Goal: Information Seeking & Learning: Learn about a topic

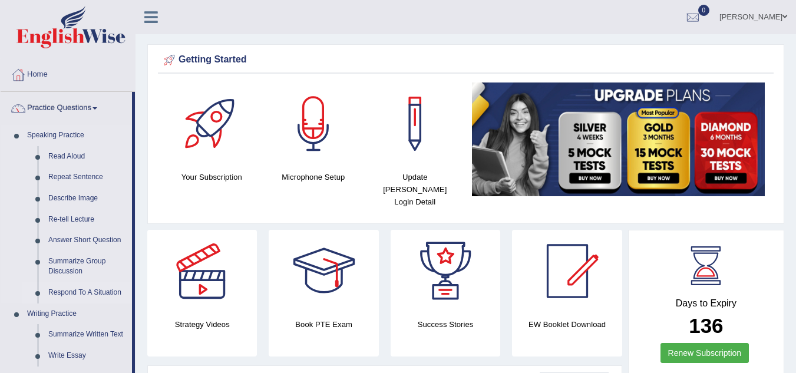
click at [85, 291] on link "Respond To A Situation" at bounding box center [87, 292] width 89 height 21
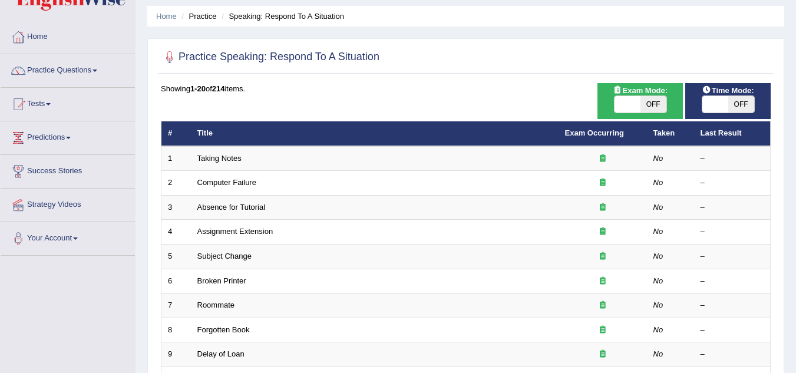
scroll to position [72, 0]
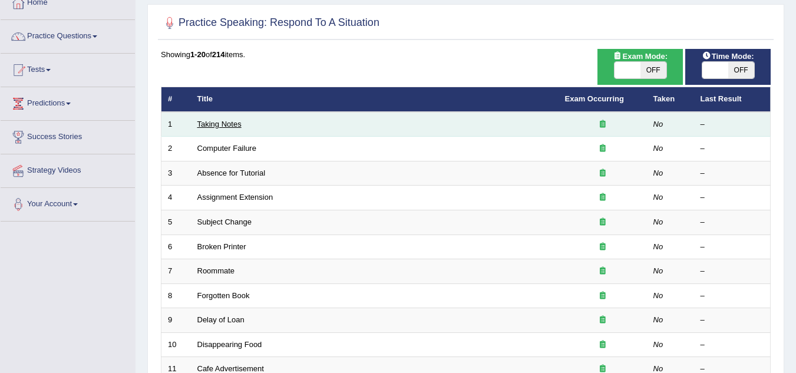
click at [222, 127] on link "Taking Notes" at bounding box center [219, 124] width 44 height 9
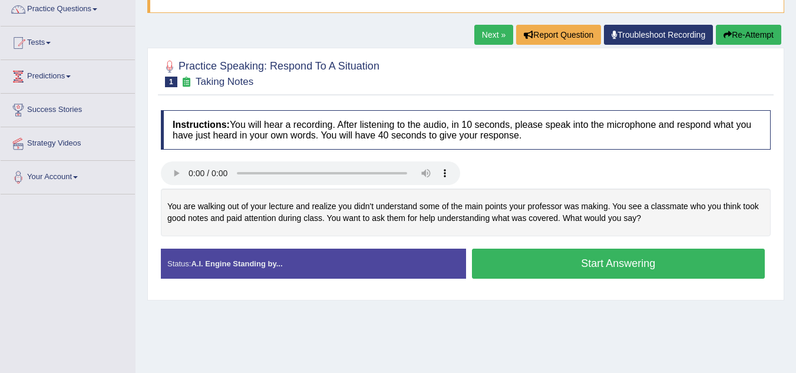
scroll to position [100, 0]
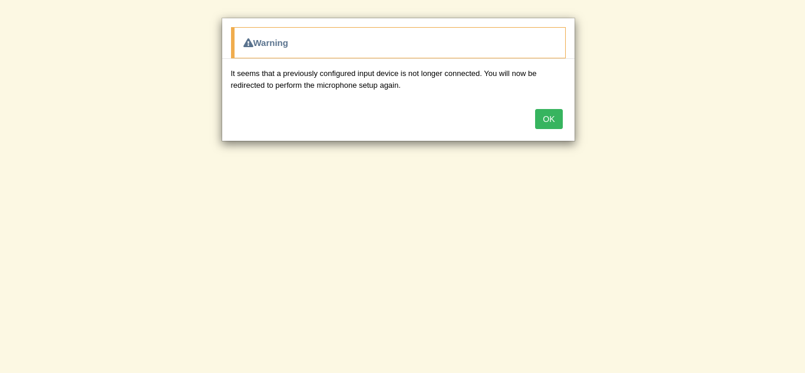
click at [546, 117] on button "OK" at bounding box center [548, 119] width 27 height 20
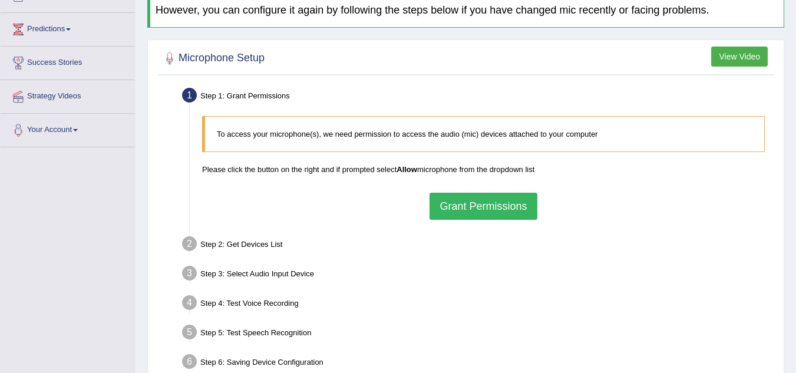
scroll to position [147, 0]
click at [494, 202] on button "Grant Permissions" at bounding box center [483, 205] width 107 height 27
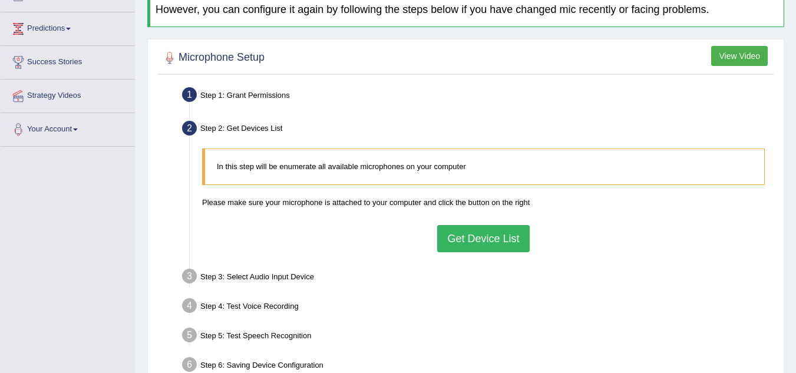
click at [484, 240] on button "Get Device List" at bounding box center [483, 238] width 92 height 27
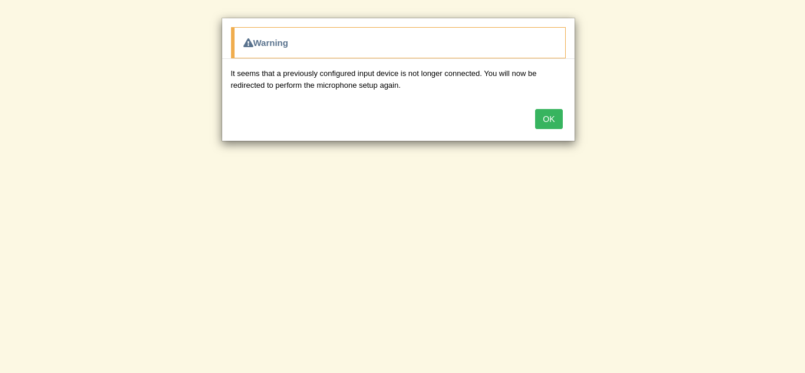
click at [569, 218] on div "Warning It seems that a previously configured input device is not longer connec…" at bounding box center [402, 186] width 805 height 373
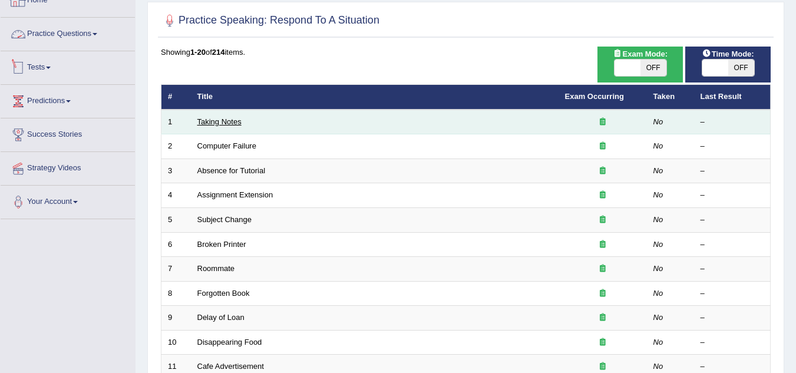
scroll to position [72, 0]
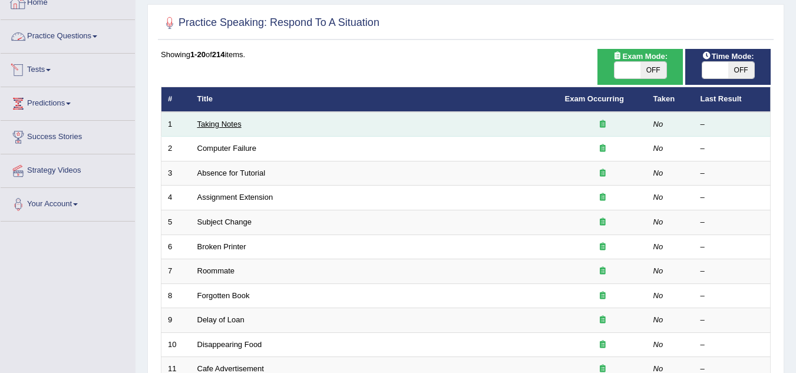
click at [212, 123] on link "Taking Notes" at bounding box center [219, 124] width 44 height 9
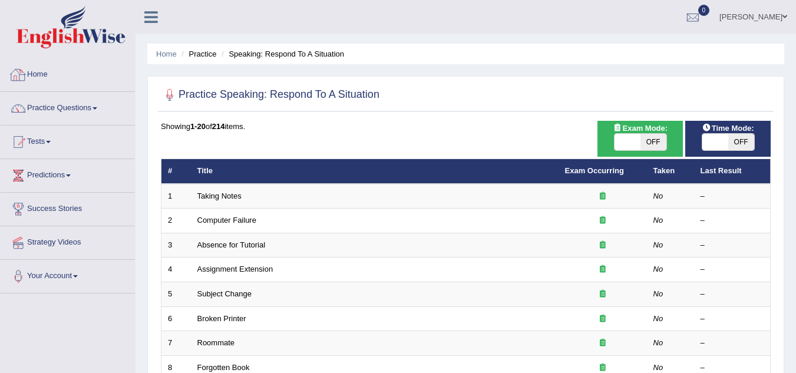
scroll to position [72, 0]
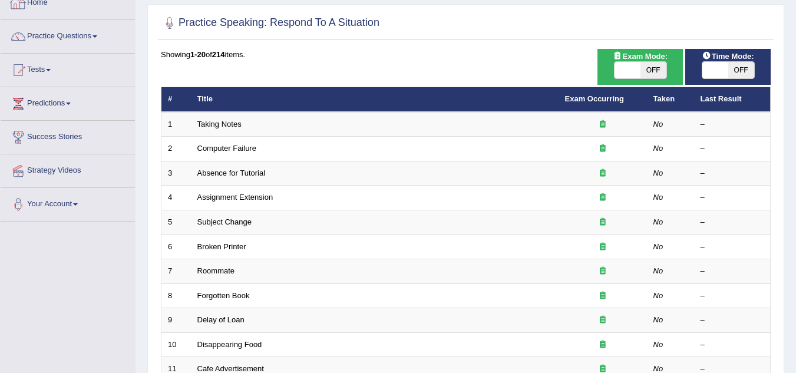
click at [198, 120] on link "Taking Notes" at bounding box center [219, 124] width 44 height 9
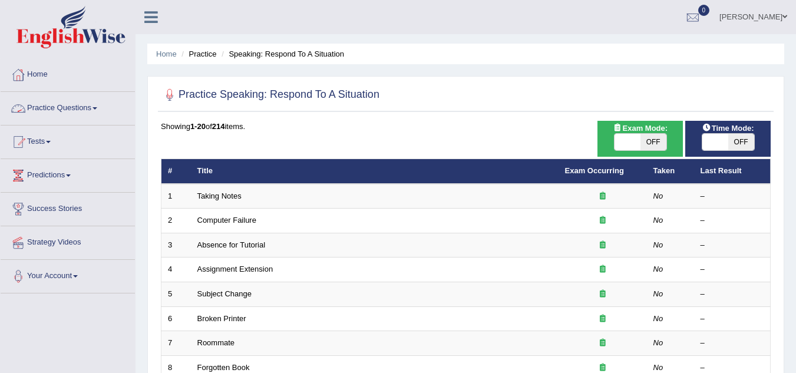
click at [206, 184] on td "Taking Notes" at bounding box center [375, 196] width 368 height 25
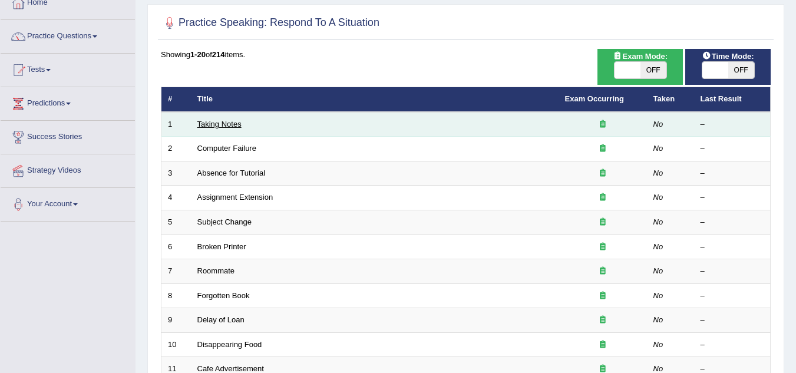
click at [209, 125] on link "Taking Notes" at bounding box center [219, 124] width 44 height 9
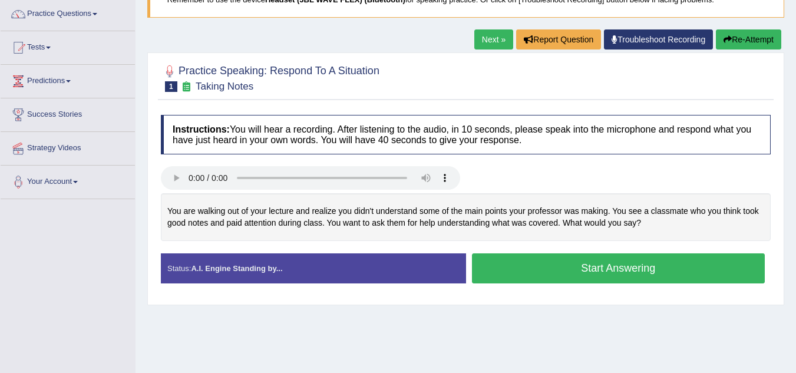
click at [548, 261] on button "Start Answering" at bounding box center [618, 268] width 293 height 30
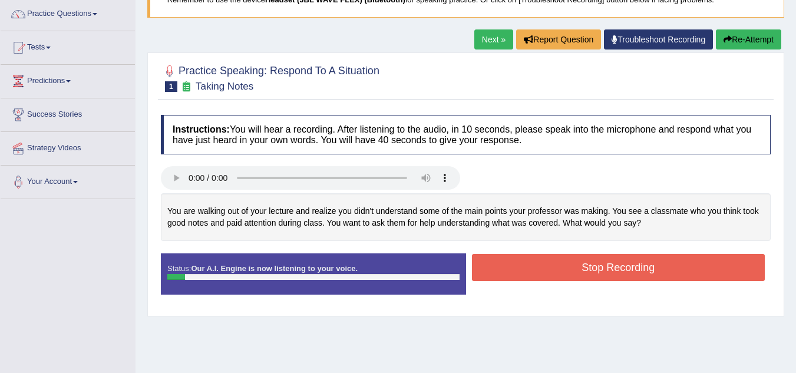
click at [548, 261] on button "Stop Recording" at bounding box center [618, 267] width 293 height 27
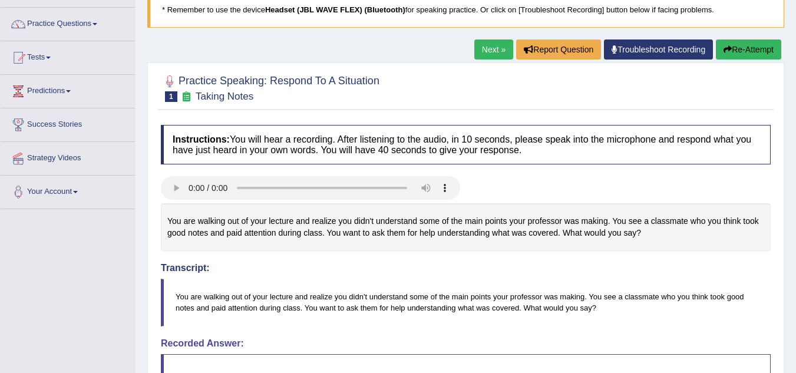
scroll to position [83, 0]
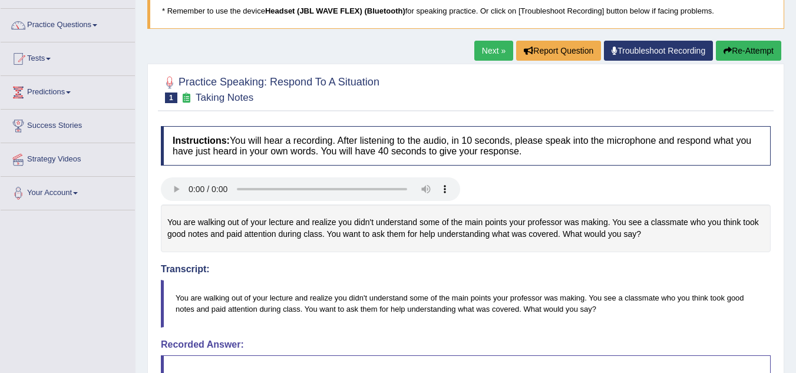
click at [741, 42] on button "Re-Attempt" at bounding box center [748, 51] width 65 height 20
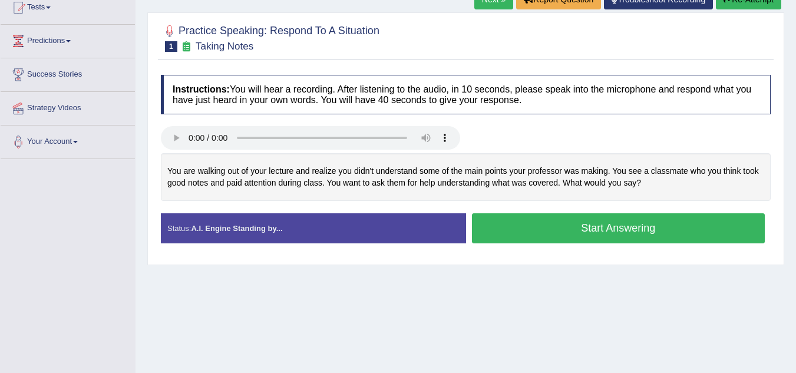
click at [610, 240] on button "Start Answering" at bounding box center [618, 228] width 293 height 30
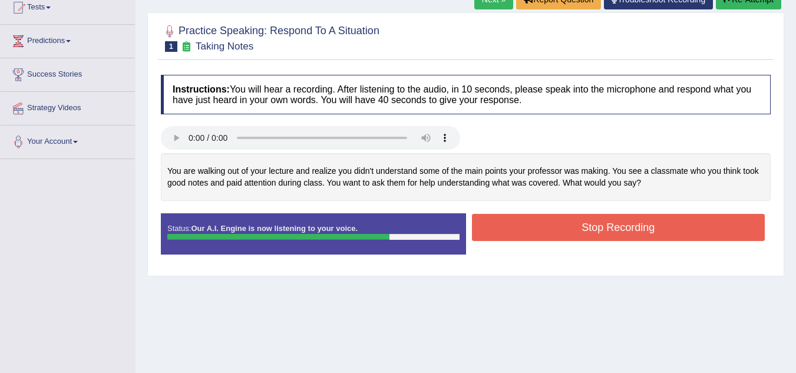
click at [610, 240] on button "Stop Recording" at bounding box center [618, 227] width 293 height 27
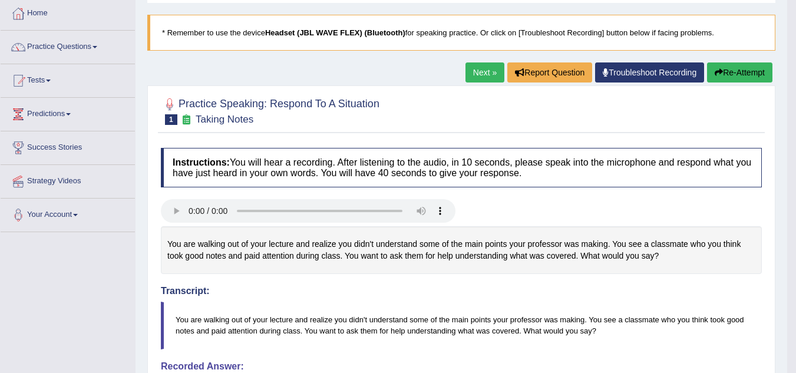
scroll to position [51, 0]
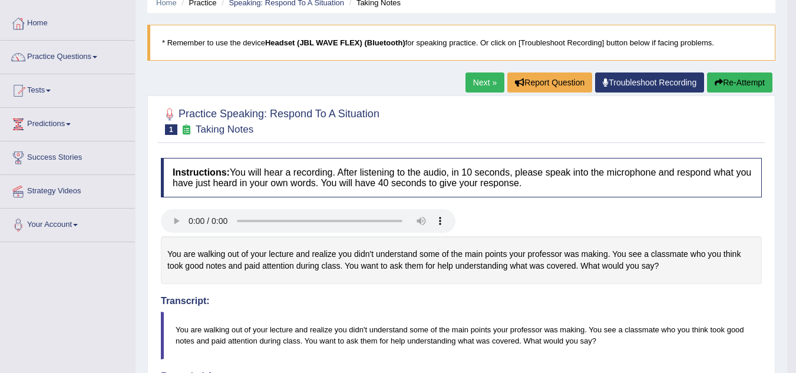
click at [489, 87] on link "Next »" at bounding box center [484, 82] width 39 height 20
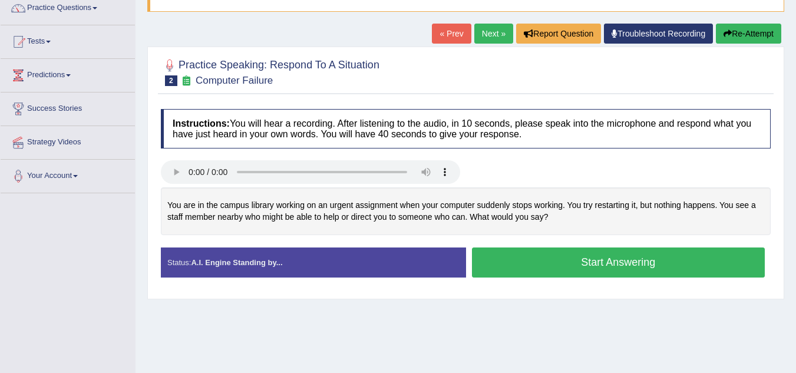
scroll to position [107, 0]
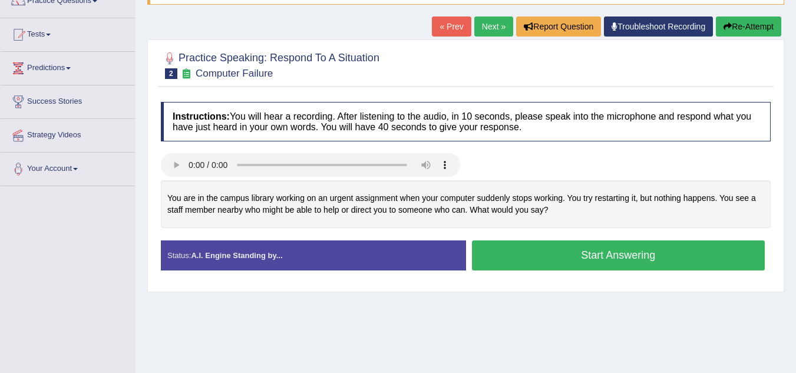
click at [545, 242] on button "Start Answering" at bounding box center [618, 255] width 293 height 30
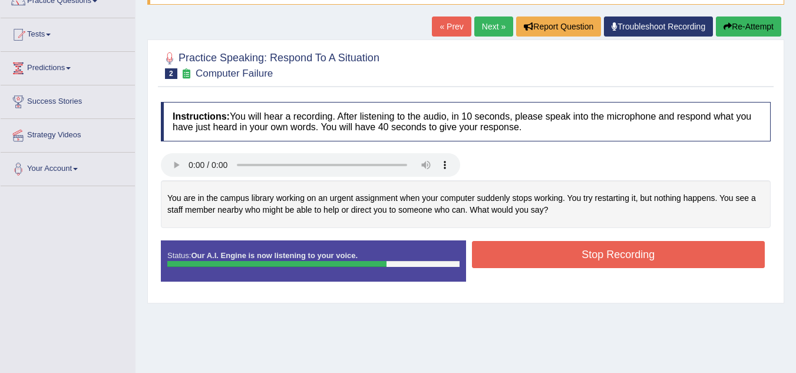
click at [545, 242] on button "Stop Recording" at bounding box center [618, 254] width 293 height 27
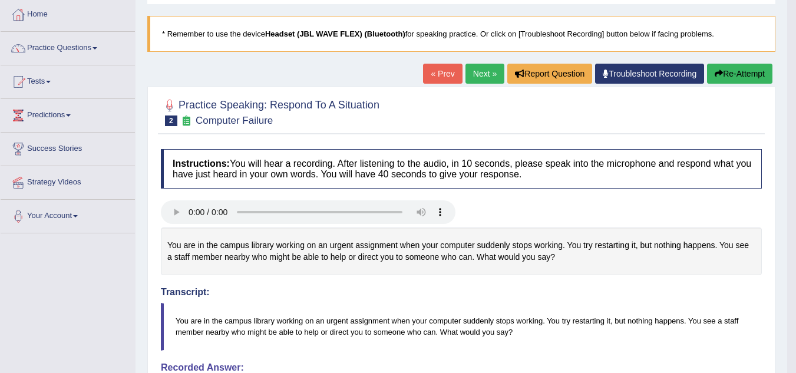
scroll to position [60, 0]
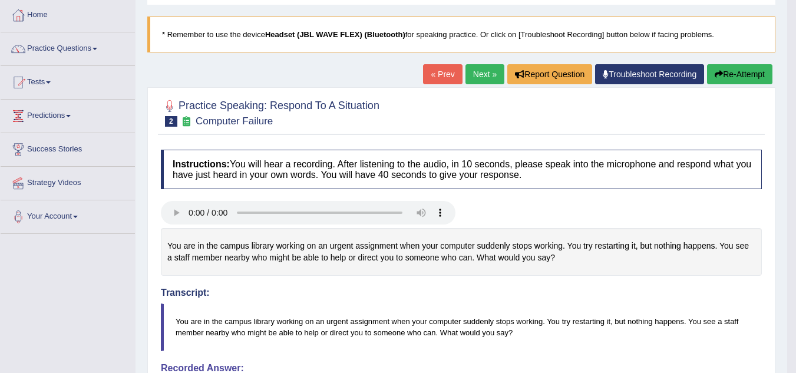
click at [476, 67] on link "Next »" at bounding box center [484, 74] width 39 height 20
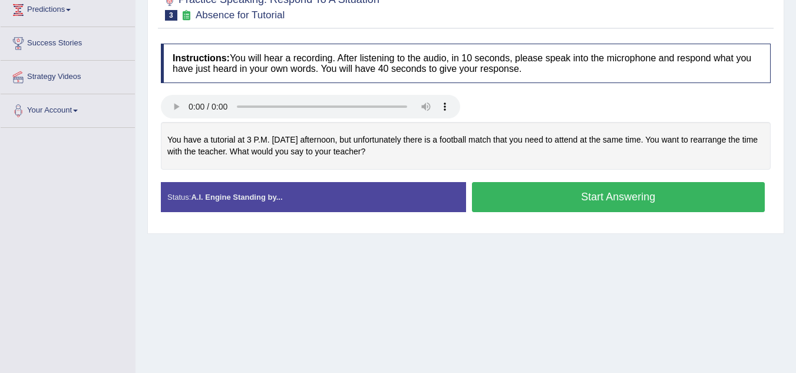
click at [524, 194] on button "Start Answering" at bounding box center [618, 197] width 293 height 30
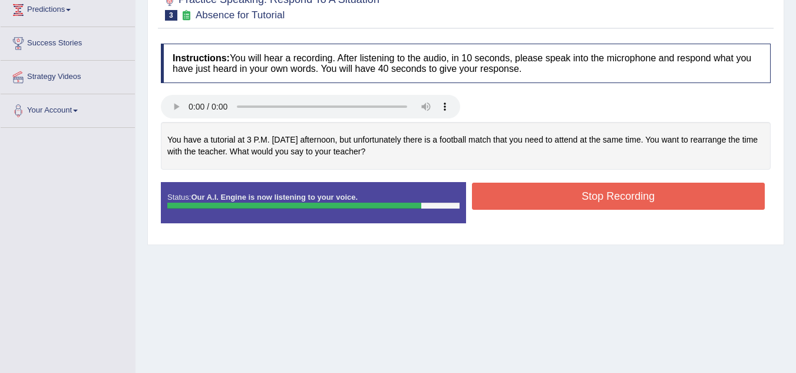
click at [524, 194] on button "Stop Recording" at bounding box center [618, 196] width 293 height 27
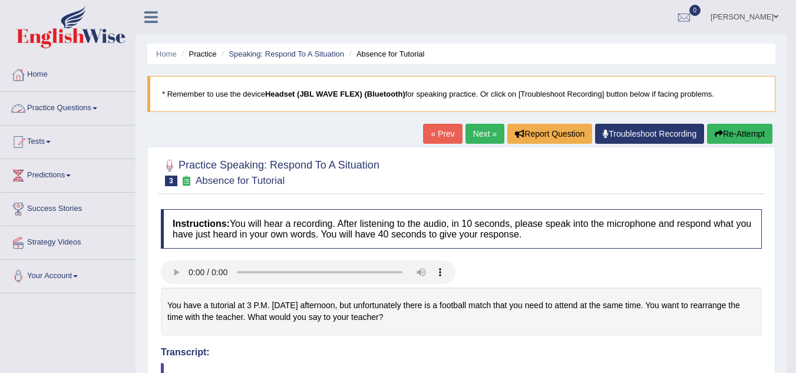
click at [87, 110] on link "Practice Questions" at bounding box center [68, 106] width 134 height 29
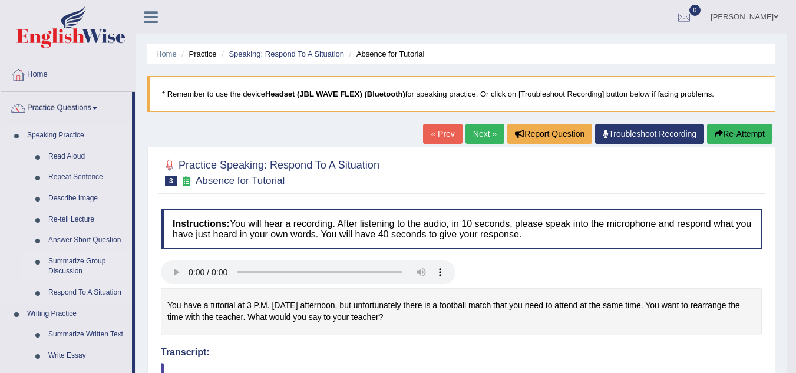
click at [71, 265] on link "Summarize Group Discussion" at bounding box center [87, 266] width 89 height 31
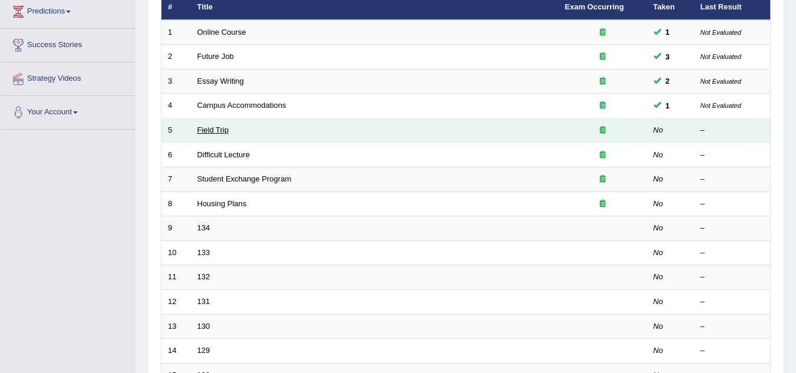
click at [221, 128] on link "Field Trip" at bounding box center [212, 130] width 31 height 9
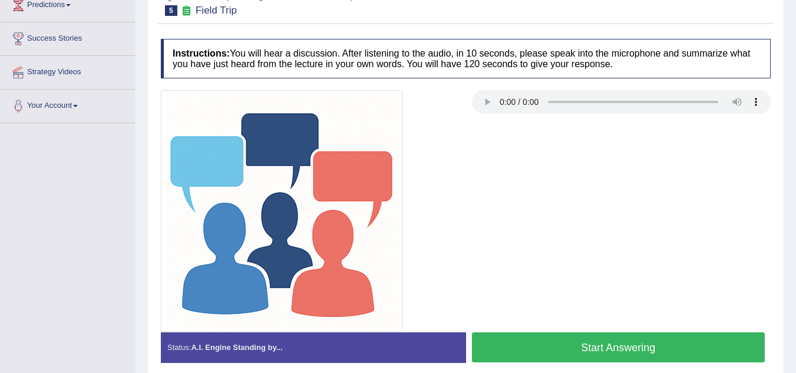
scroll to position [171, 0]
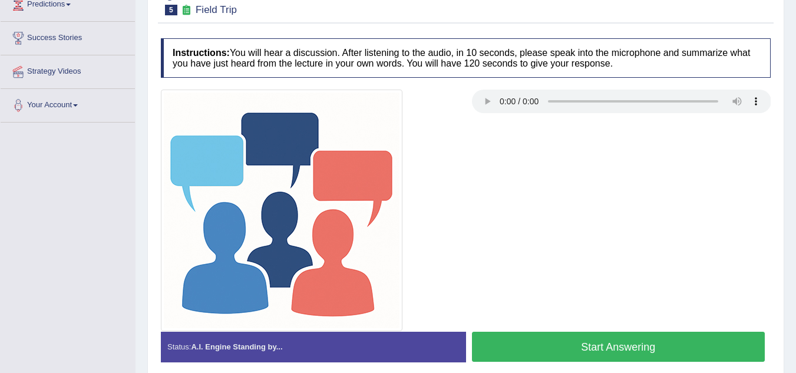
click at [221, 128] on img at bounding box center [282, 211] width 242 height 242
click at [531, 356] on button "Start Answering" at bounding box center [618, 347] width 293 height 30
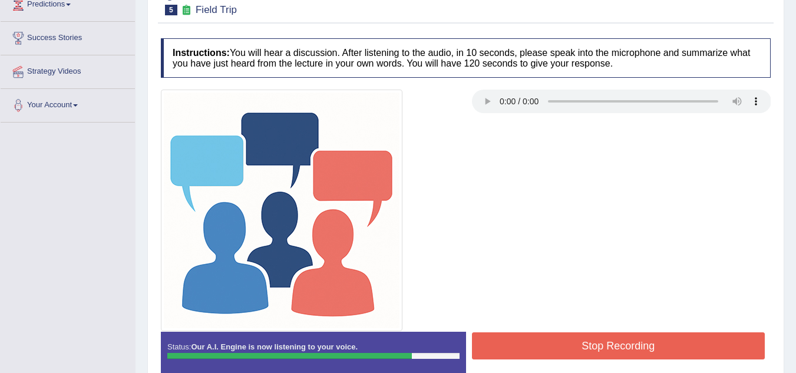
click at [531, 356] on button "Stop Recording" at bounding box center [618, 345] width 293 height 27
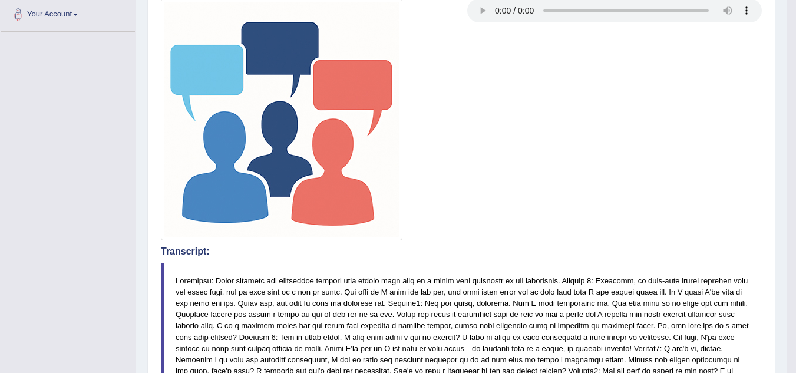
scroll to position [0, 0]
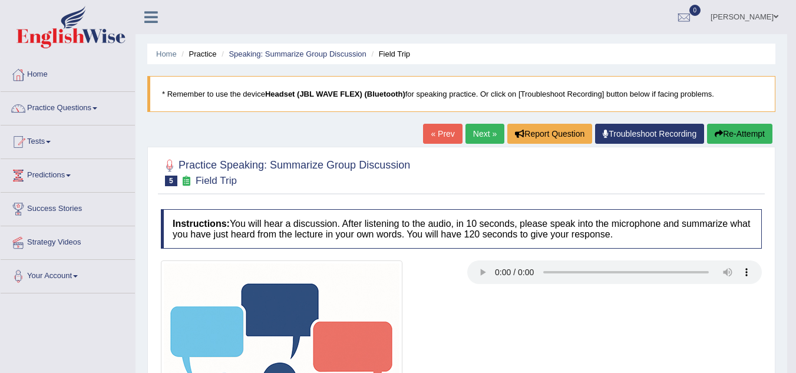
click at [482, 139] on link "Next »" at bounding box center [484, 134] width 39 height 20
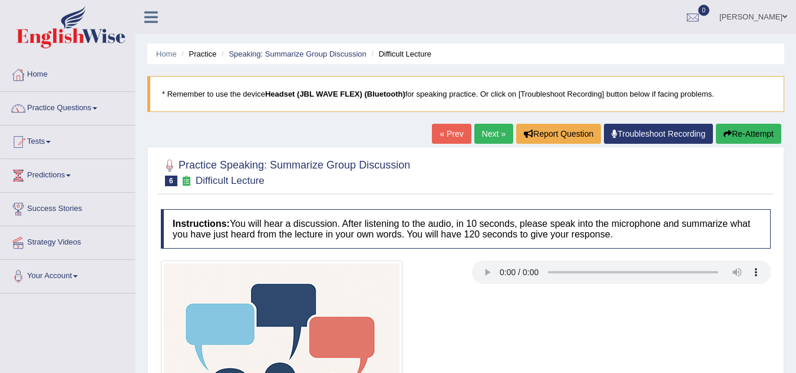
click at [488, 269] on div at bounding box center [621, 273] width 299 height 27
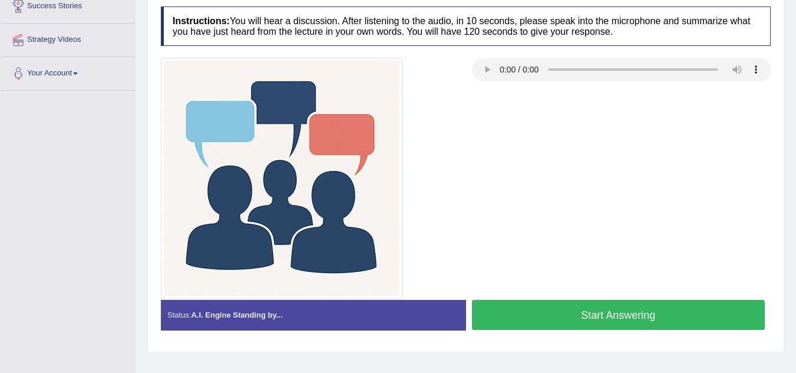
scroll to position [203, 0]
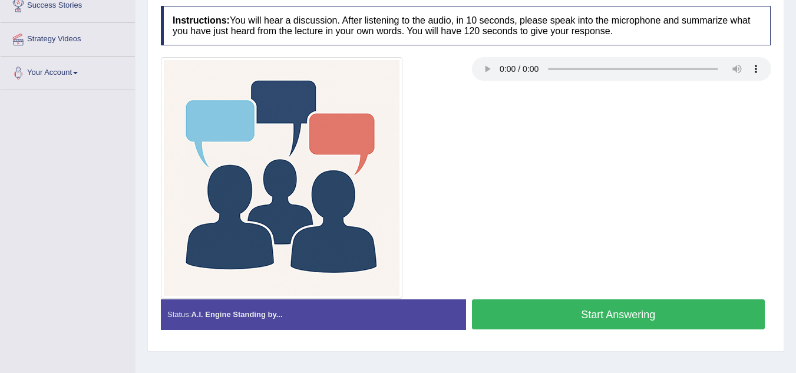
click at [543, 309] on button "Start Answering" at bounding box center [618, 314] width 293 height 30
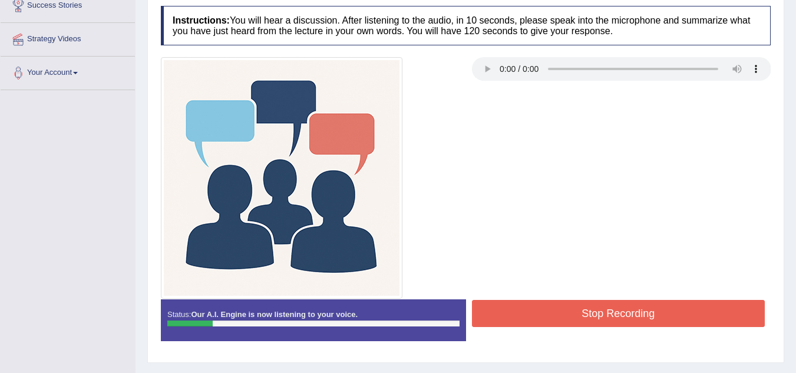
click at [543, 309] on button "Stop Recording" at bounding box center [618, 313] width 293 height 27
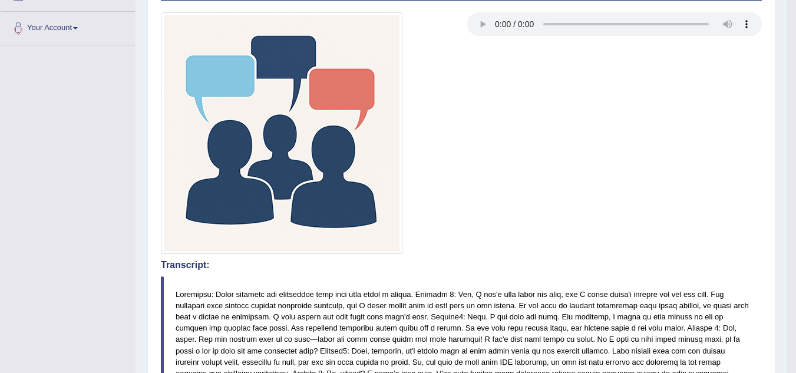
scroll to position [0, 0]
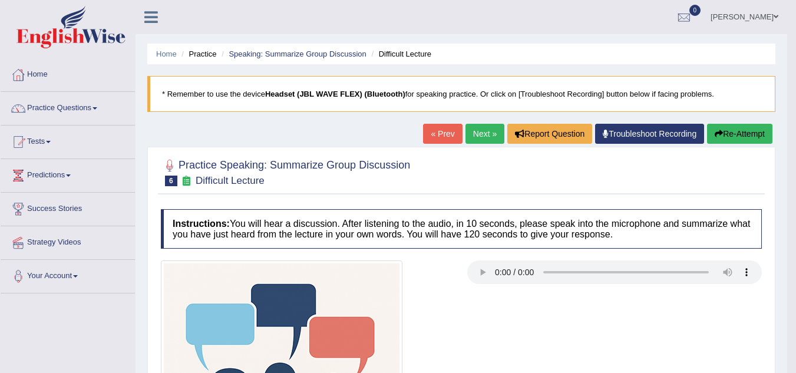
click at [732, 139] on button "Re-Attempt" at bounding box center [739, 134] width 65 height 20
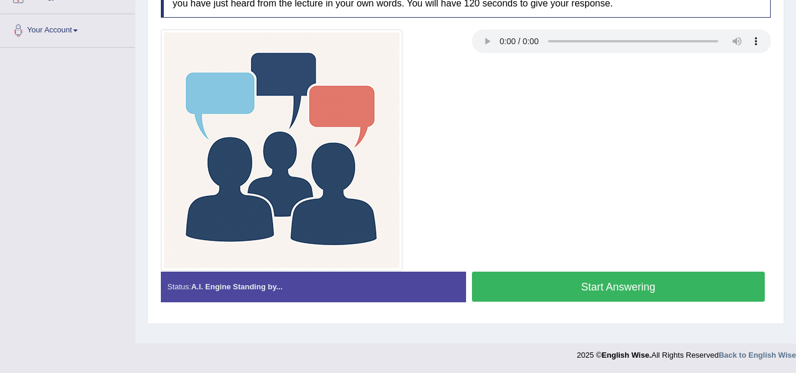
click at [592, 289] on button "Start Answering" at bounding box center [618, 287] width 293 height 30
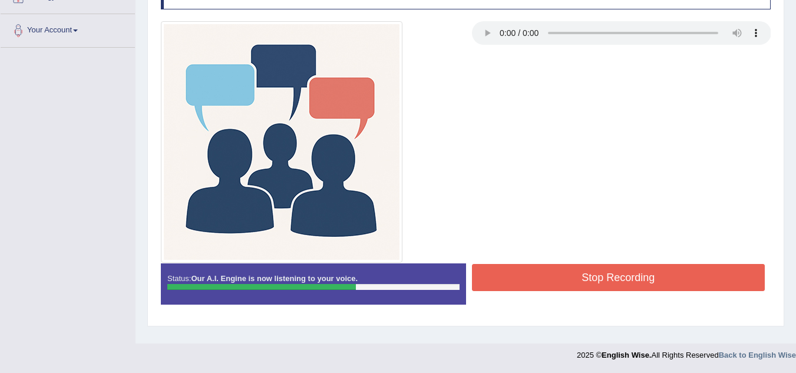
click at [592, 279] on button "Stop Recording" at bounding box center [618, 277] width 293 height 27
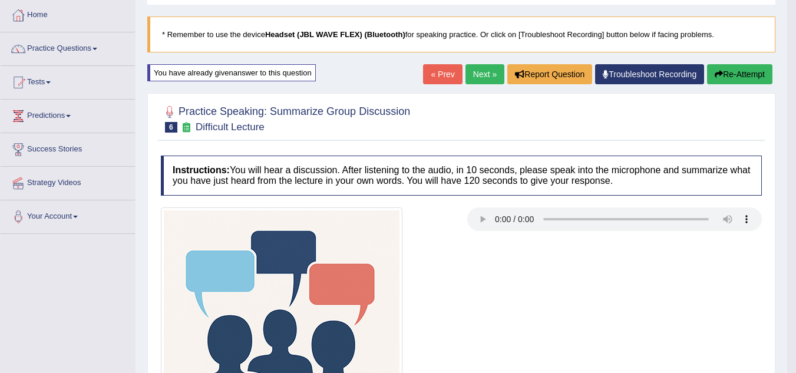
scroll to position [59, 0]
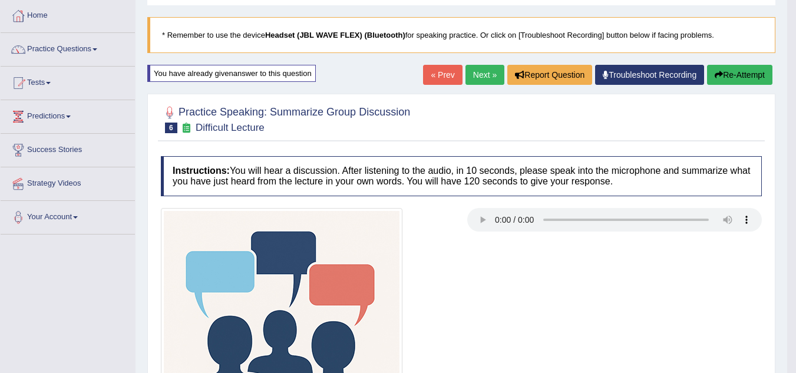
click at [745, 82] on button "Re-Attempt" at bounding box center [739, 75] width 65 height 20
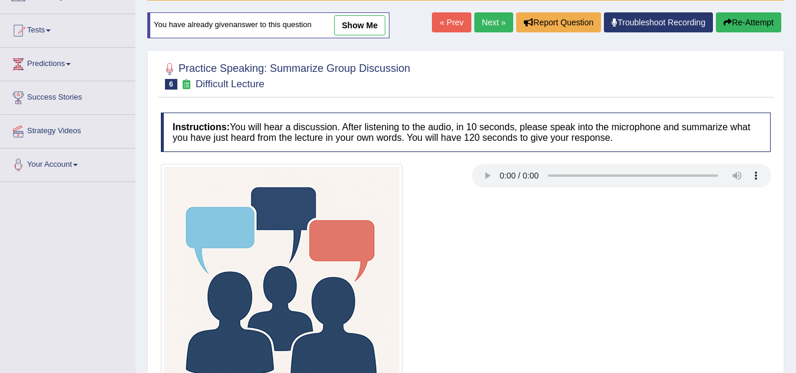
scroll to position [246, 0]
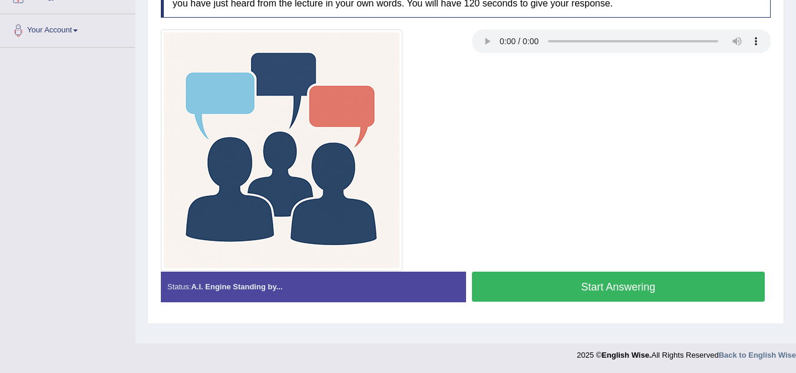
click at [653, 278] on button "Start Answering" at bounding box center [618, 287] width 293 height 30
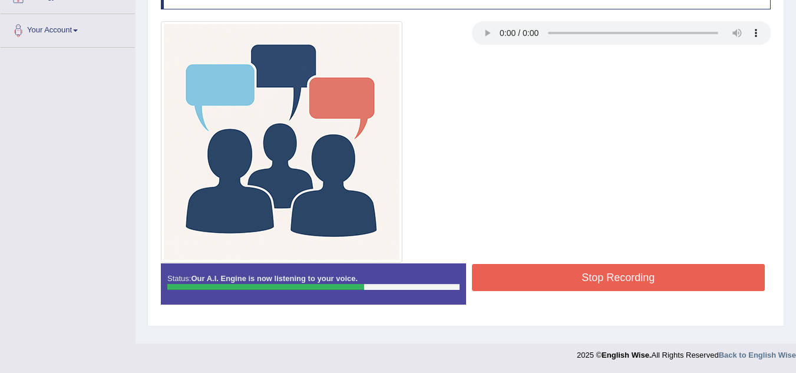
click at [653, 278] on button "Stop Recording" at bounding box center [618, 277] width 293 height 27
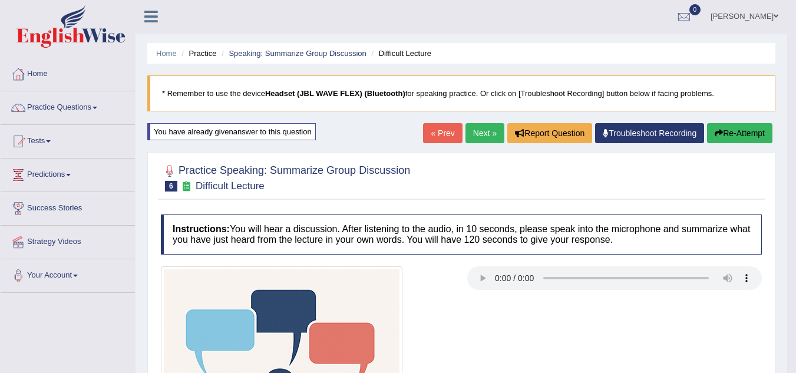
scroll to position [0, 0]
click at [470, 141] on link "Next »" at bounding box center [484, 134] width 39 height 20
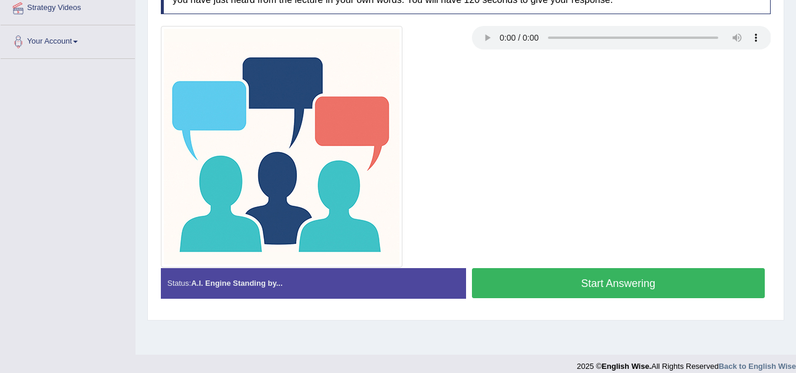
scroll to position [235, 0]
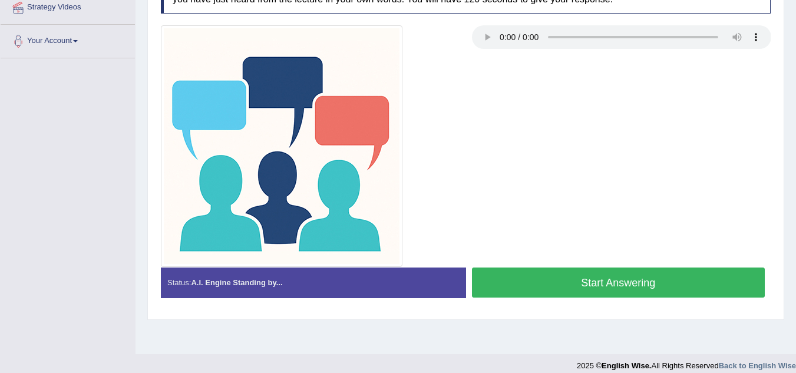
click at [531, 290] on button "Start Answering" at bounding box center [618, 283] width 293 height 30
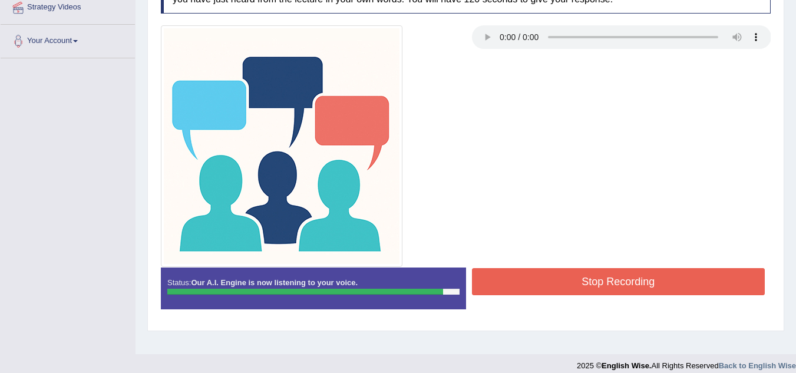
click at [531, 290] on button "Stop Recording" at bounding box center [618, 281] width 293 height 27
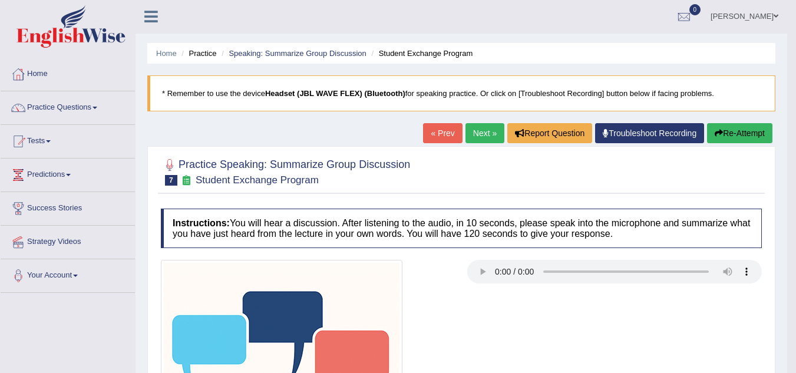
scroll to position [0, 0]
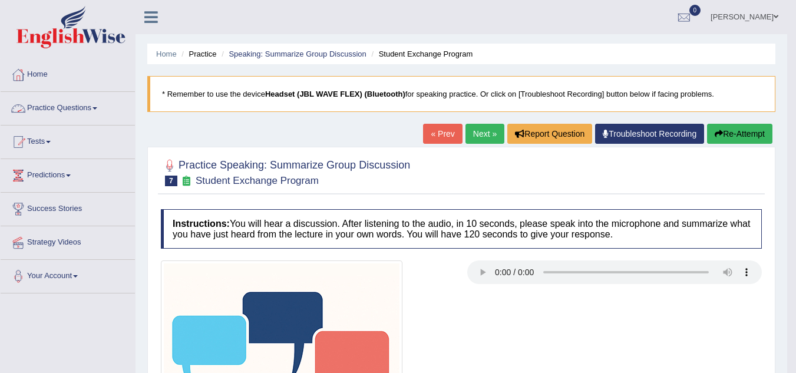
click at [103, 113] on link "Practice Questions" at bounding box center [68, 106] width 134 height 29
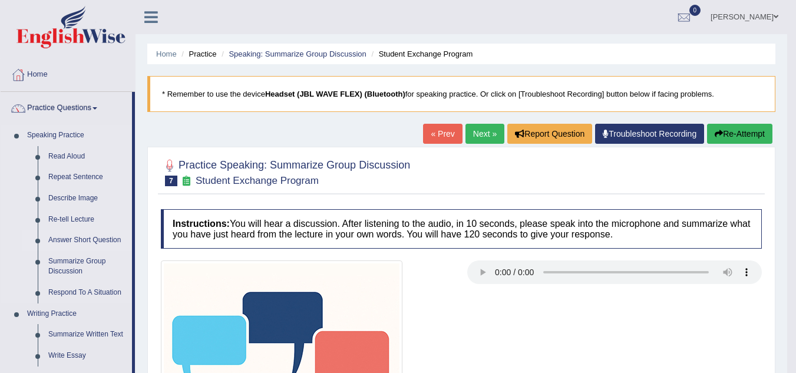
click at [88, 239] on link "Answer Short Question" at bounding box center [87, 240] width 89 height 21
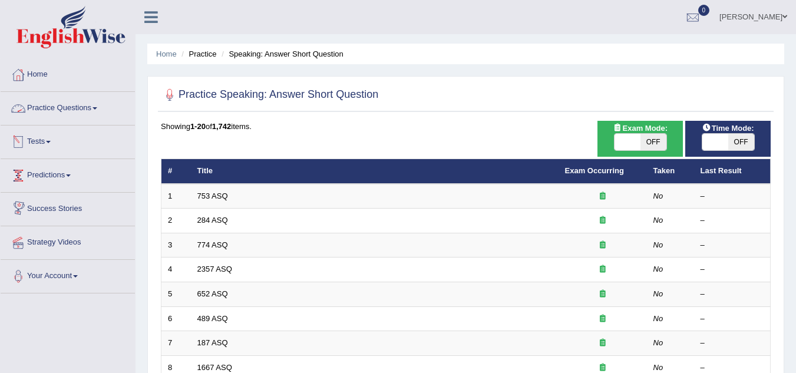
click at [87, 111] on link "Practice Questions" at bounding box center [68, 106] width 134 height 29
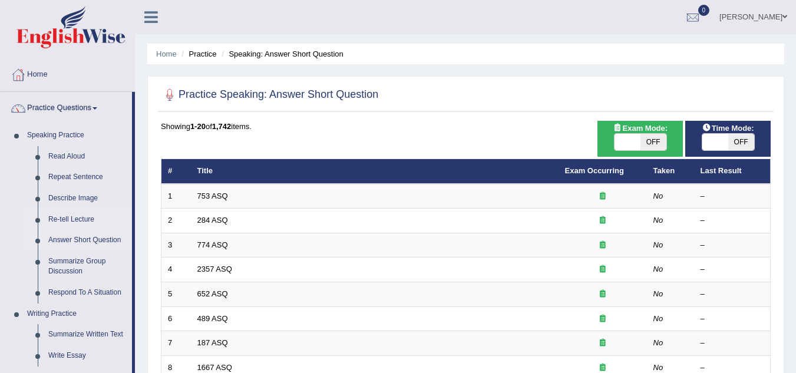
click at [84, 220] on link "Re-tell Lecture" at bounding box center [87, 219] width 89 height 21
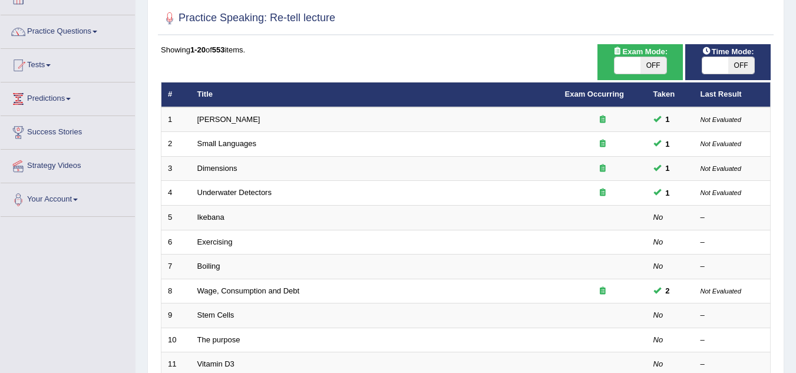
scroll to position [81, 0]
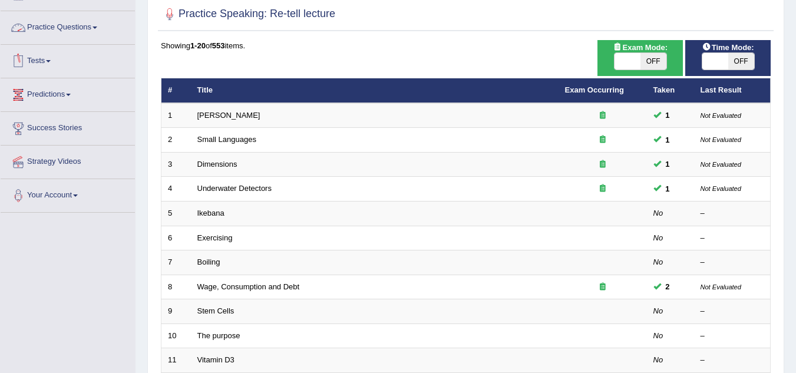
click at [77, 34] on link "Practice Questions" at bounding box center [68, 25] width 134 height 29
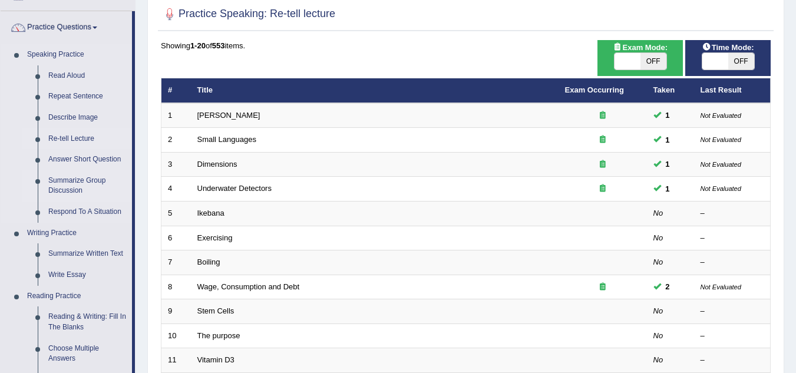
click at [80, 184] on link "Summarize Group Discussion" at bounding box center [87, 185] width 89 height 31
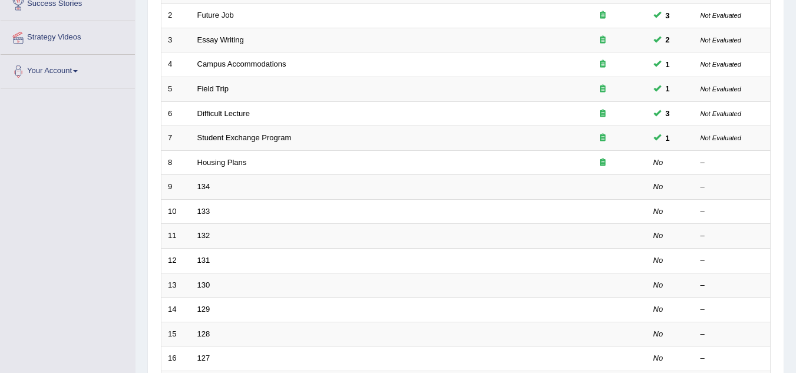
scroll to position [206, 0]
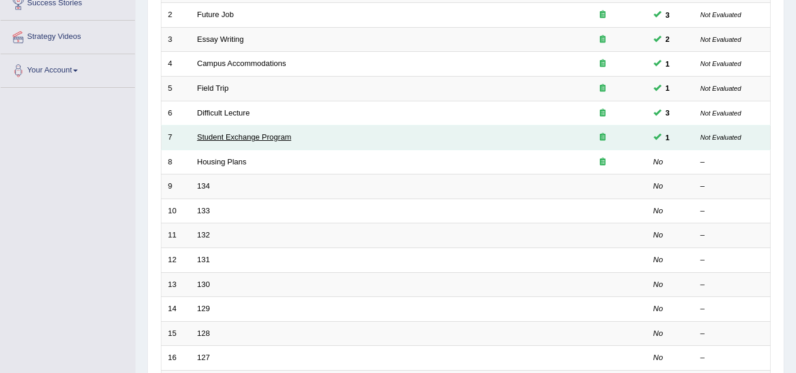
click at [236, 134] on link "Student Exchange Program" at bounding box center [244, 137] width 94 height 9
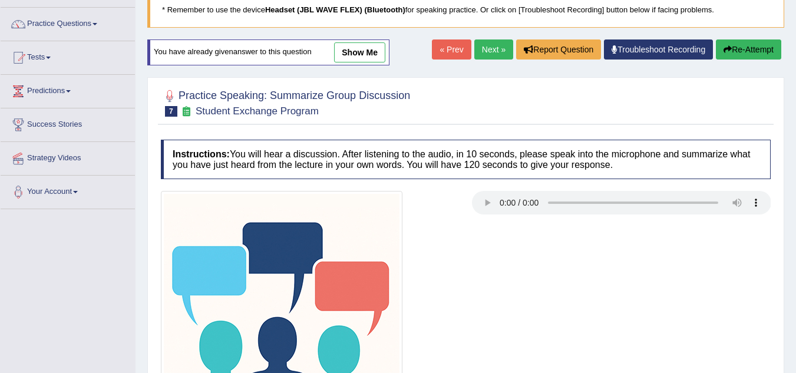
scroll to position [90, 0]
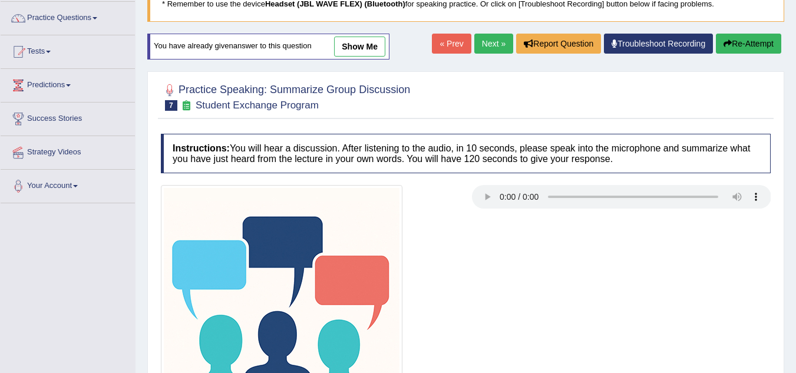
click at [355, 49] on link "show me" at bounding box center [359, 47] width 51 height 20
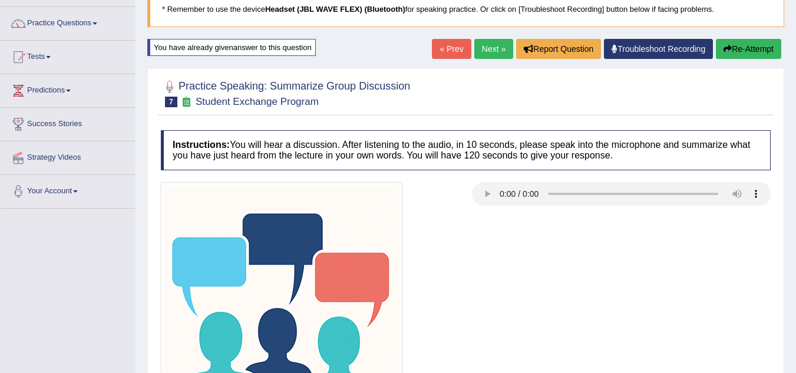
scroll to position [0, 0]
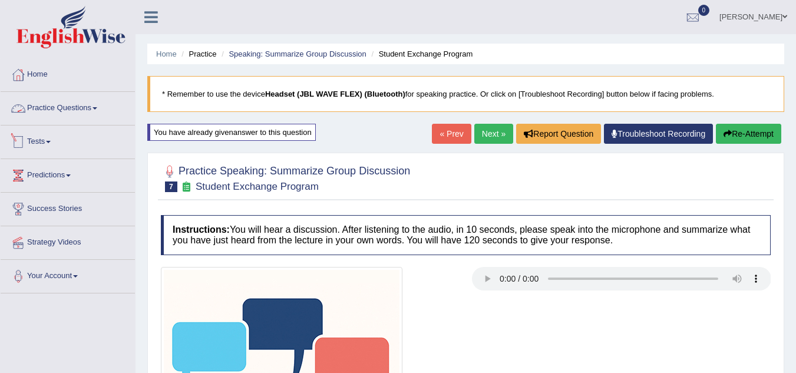
click at [67, 106] on link "Practice Questions" at bounding box center [68, 106] width 134 height 29
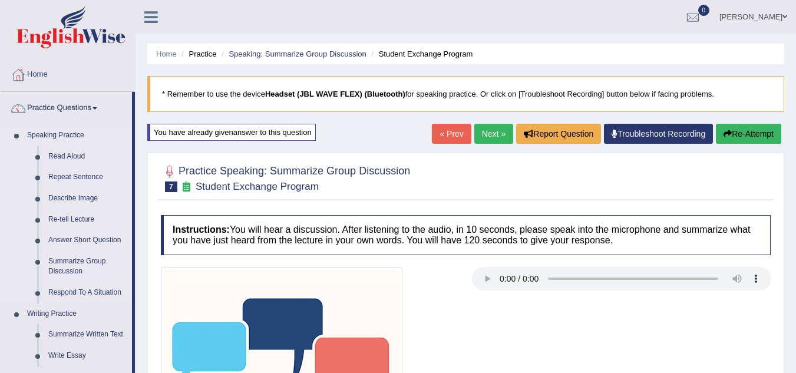
click at [84, 223] on link "Re-tell Lecture" at bounding box center [87, 219] width 89 height 21
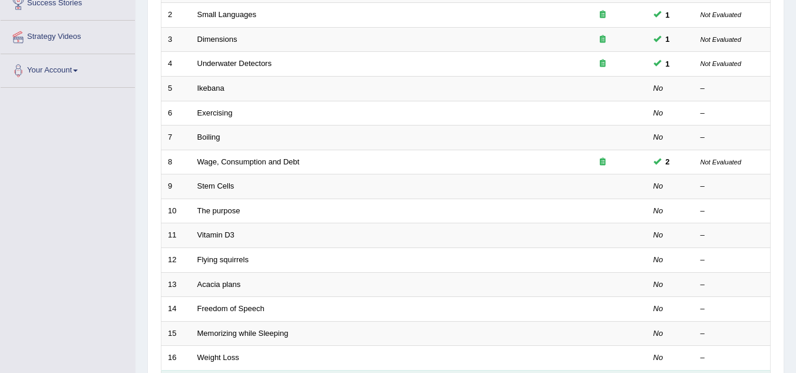
scroll to position [205, 0]
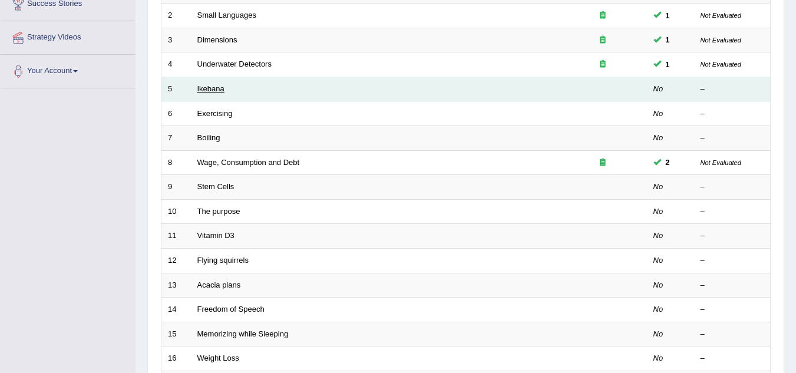
click at [224, 90] on link "Ikebana" at bounding box center [210, 88] width 27 height 9
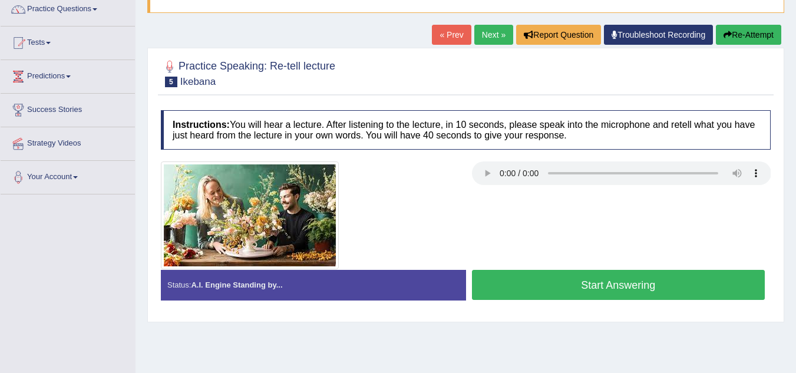
scroll to position [100, 0]
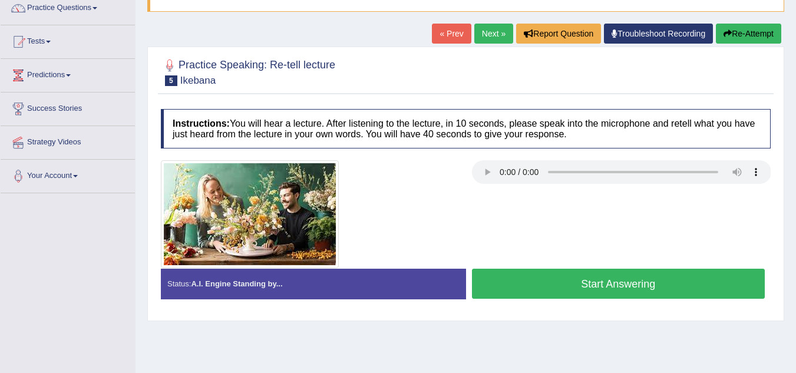
click at [582, 290] on button "Start Answering" at bounding box center [618, 284] width 293 height 30
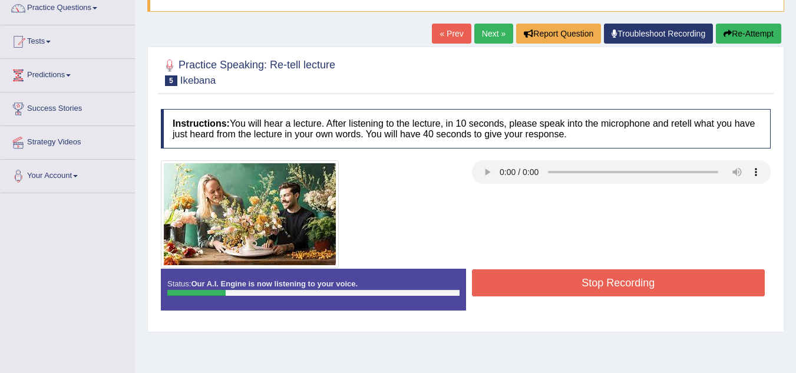
click at [582, 290] on button "Stop Recording" at bounding box center [618, 282] width 293 height 27
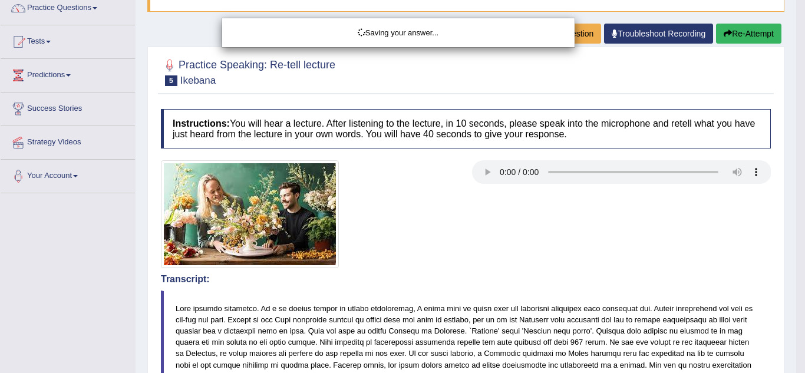
click at [742, 48] on div "Saving your answer..." at bounding box center [402, 186] width 805 height 373
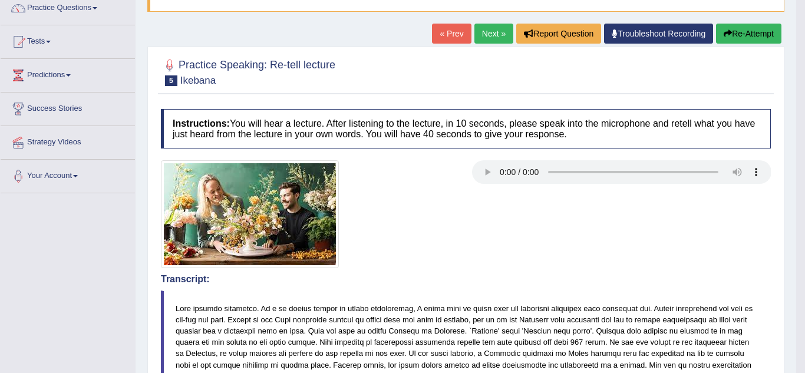
click at [739, 39] on div "Comparing text to speech..." at bounding box center [402, 186] width 805 height 373
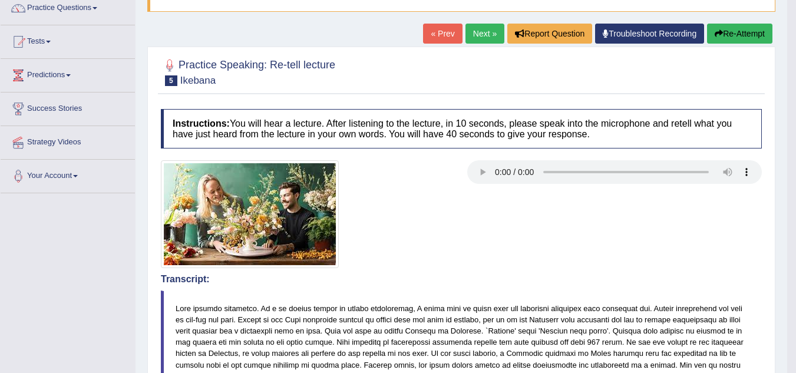
click at [739, 39] on button "Re-Attempt" at bounding box center [739, 34] width 65 height 20
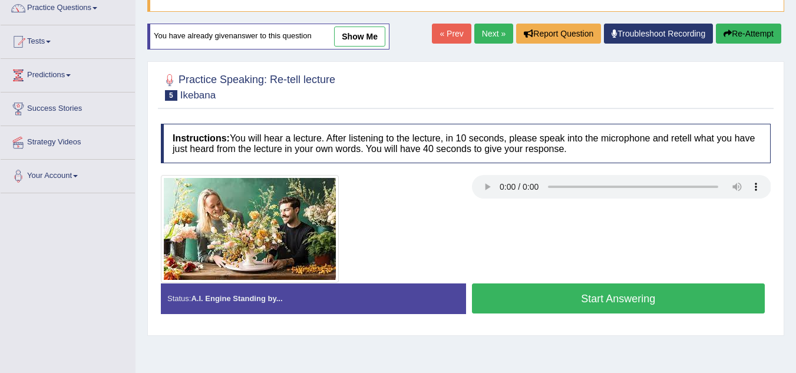
click at [719, 288] on button "Start Answering" at bounding box center [618, 298] width 293 height 30
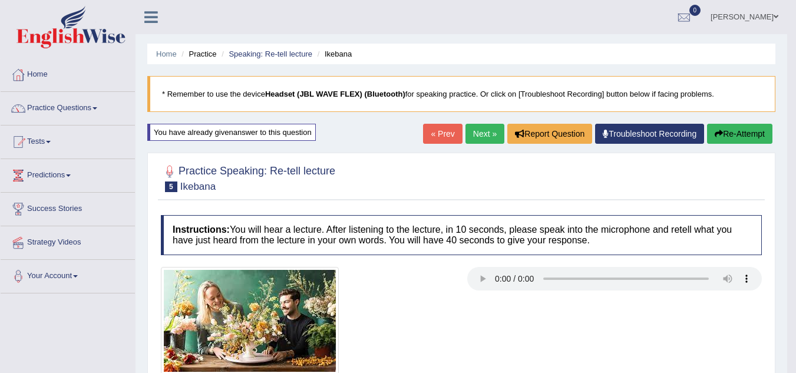
click at [732, 126] on button "Re-Attempt" at bounding box center [739, 134] width 65 height 20
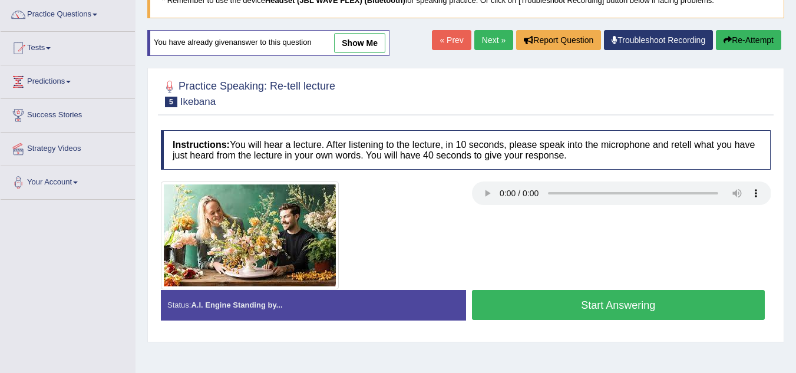
scroll to position [94, 0]
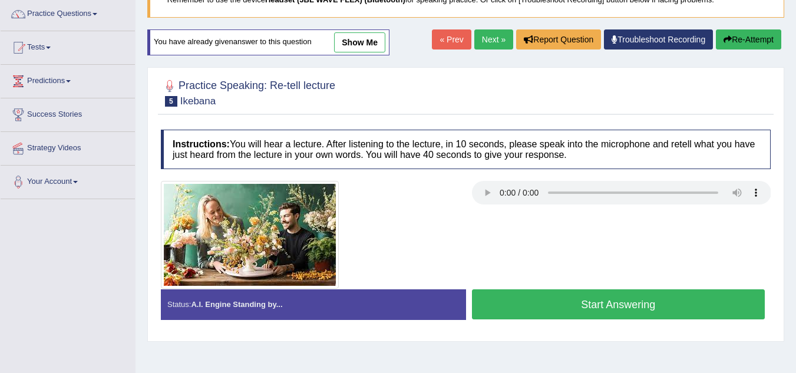
click at [664, 313] on button "Start Answering" at bounding box center [618, 304] width 293 height 30
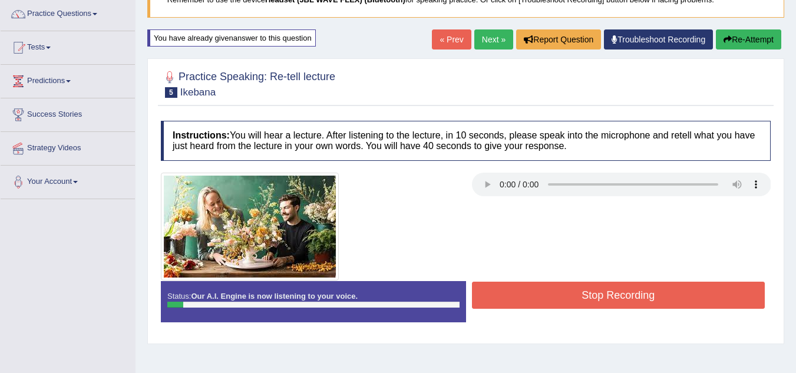
click at [666, 290] on button "Stop Recording" at bounding box center [618, 295] width 293 height 27
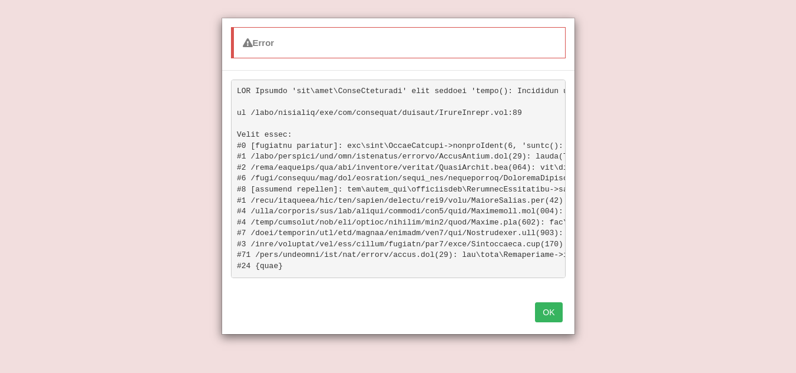
click at [538, 332] on div "OK" at bounding box center [398, 313] width 352 height 41
click at [544, 318] on button "OK" at bounding box center [548, 312] width 27 height 20
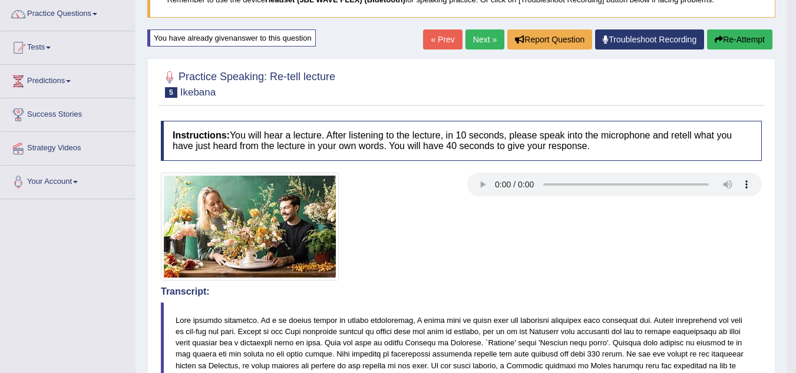
click at [734, 36] on button "Re-Attempt" at bounding box center [739, 39] width 65 height 20
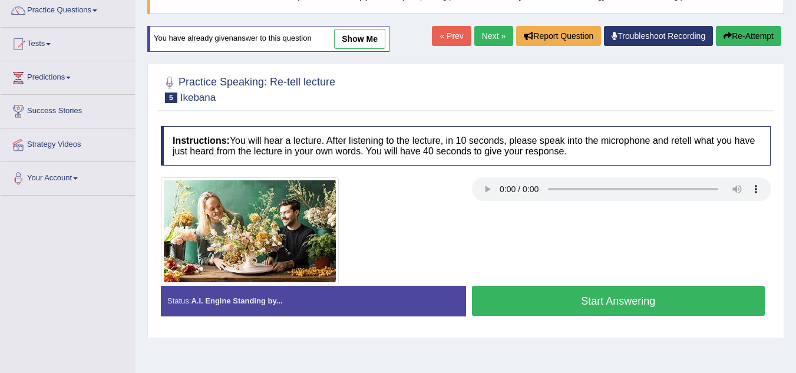
click at [689, 302] on button "Start Answering" at bounding box center [618, 301] width 293 height 30
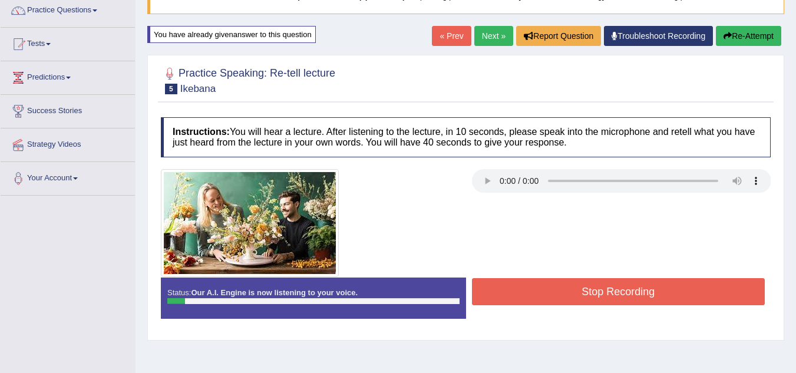
click at [689, 302] on button "Stop Recording" at bounding box center [618, 291] width 293 height 27
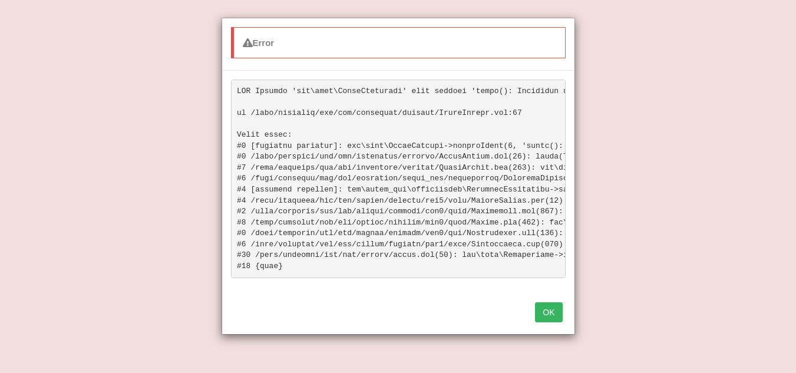
click at [542, 322] on button "OK" at bounding box center [548, 312] width 27 height 20
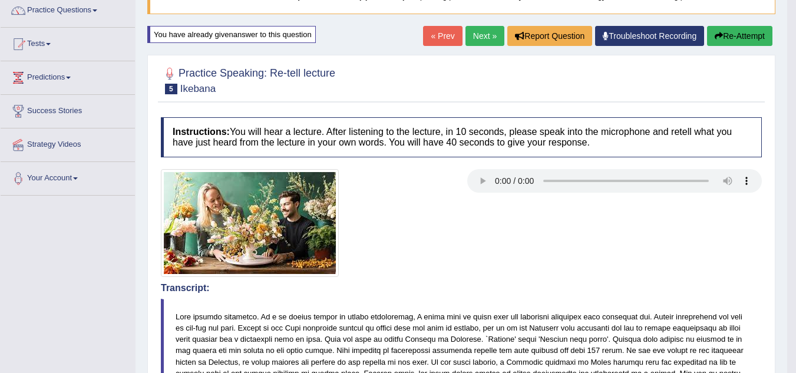
click at [755, 41] on button "Re-Attempt" at bounding box center [739, 36] width 65 height 20
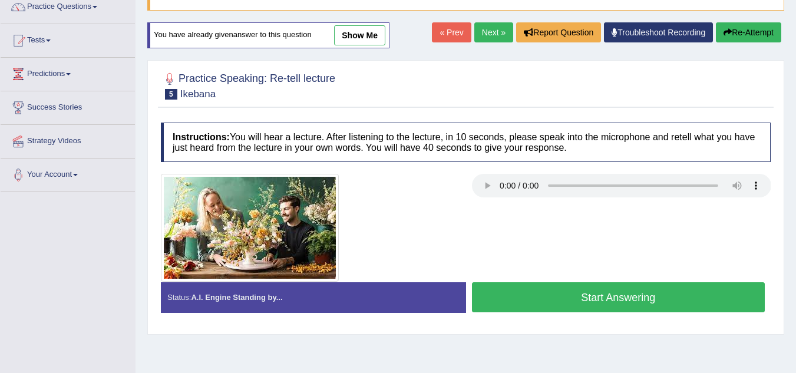
click at [546, 299] on button "Start Answering" at bounding box center [618, 297] width 293 height 30
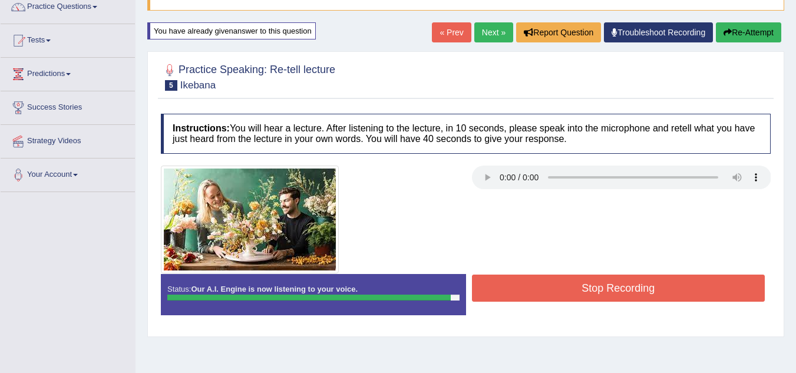
click at [546, 293] on button "Stop Recording" at bounding box center [618, 288] width 293 height 27
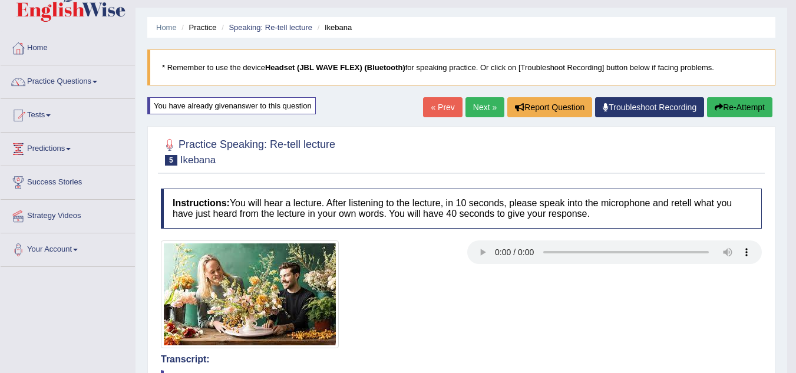
scroll to position [2, 0]
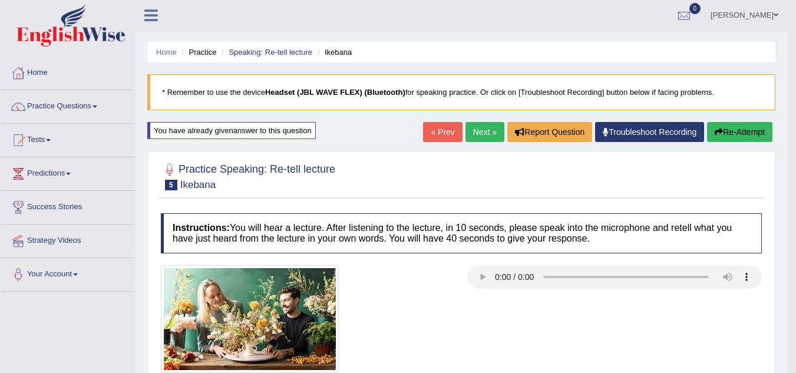
click at [470, 136] on link "Next »" at bounding box center [484, 132] width 39 height 20
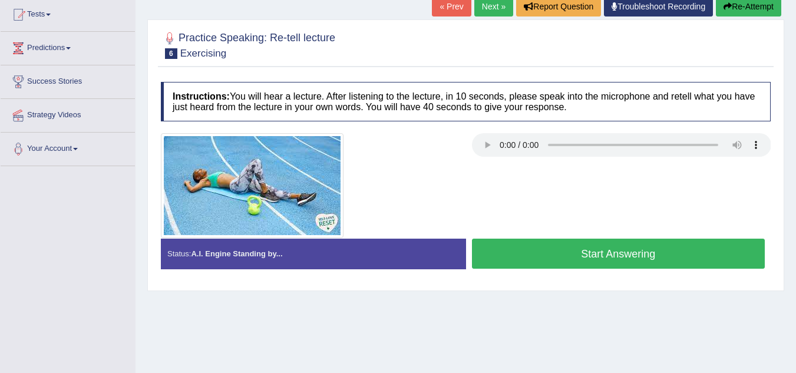
scroll to position [128, 0]
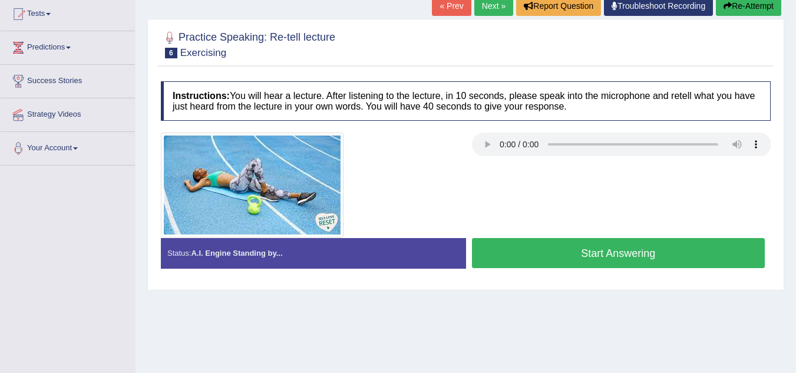
click at [501, 260] on button "Start Answering" at bounding box center [618, 253] width 293 height 30
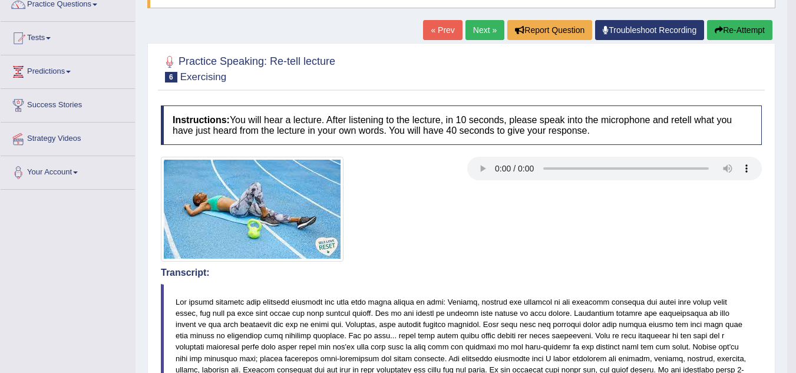
scroll to position [103, 0]
click at [465, 24] on link "Next »" at bounding box center [484, 31] width 39 height 20
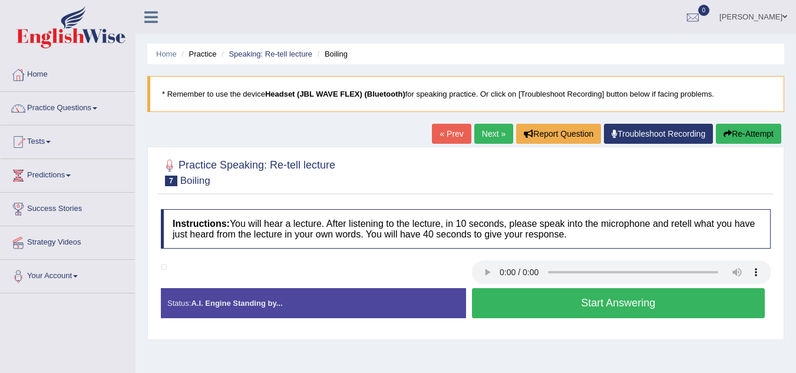
click at [488, 290] on button "Start Answering" at bounding box center [618, 303] width 293 height 30
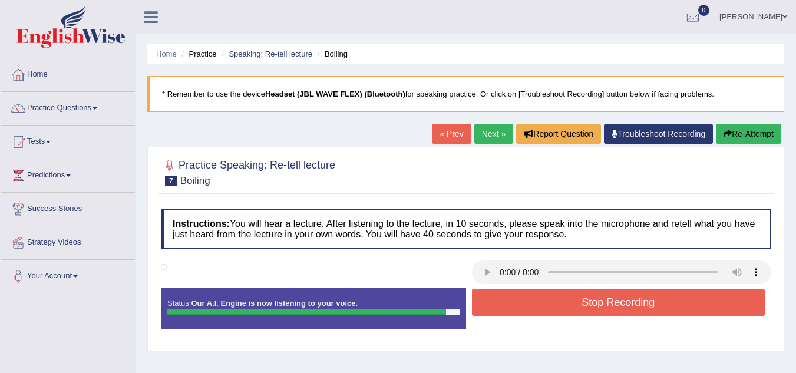
click at [488, 290] on button "Stop Recording" at bounding box center [618, 302] width 293 height 27
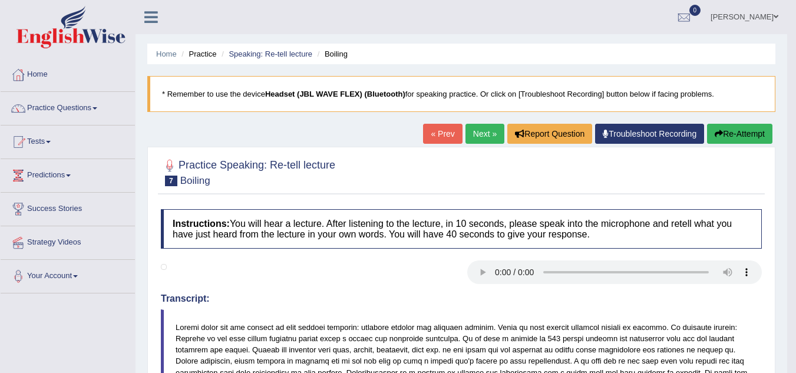
click at [728, 134] on button "Re-Attempt" at bounding box center [739, 134] width 65 height 20
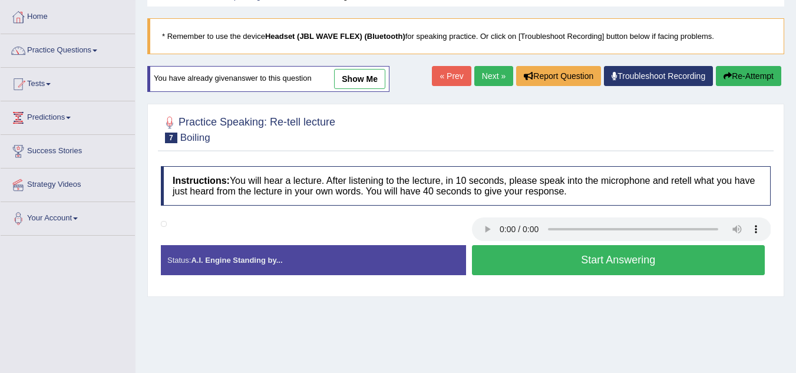
click at [641, 257] on button "Start Answering" at bounding box center [618, 260] width 293 height 30
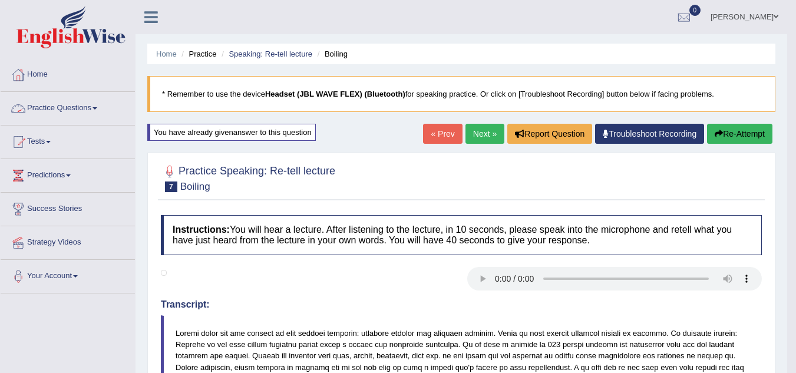
click at [84, 107] on link "Practice Questions" at bounding box center [68, 106] width 134 height 29
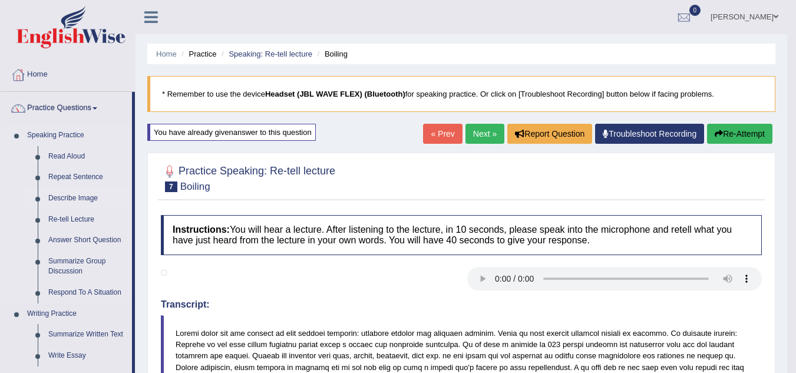
click at [73, 199] on link "Describe Image" at bounding box center [87, 198] width 89 height 21
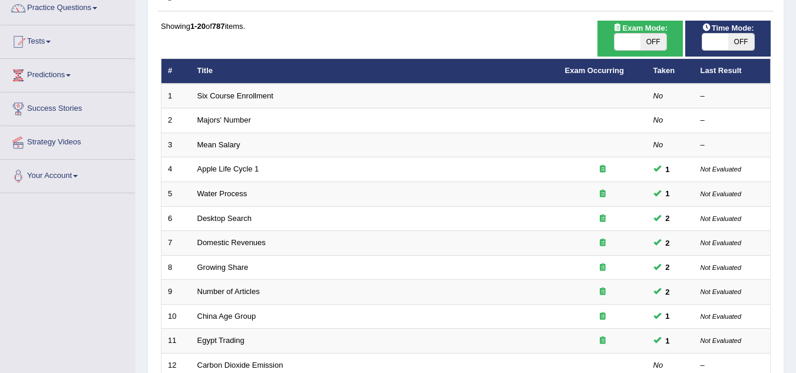
scroll to position [101, 0]
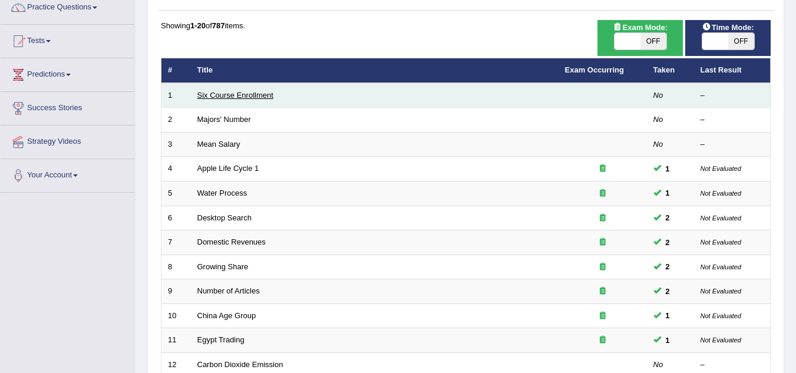
click at [232, 92] on link "Six Course Enrollment" at bounding box center [235, 95] width 76 height 9
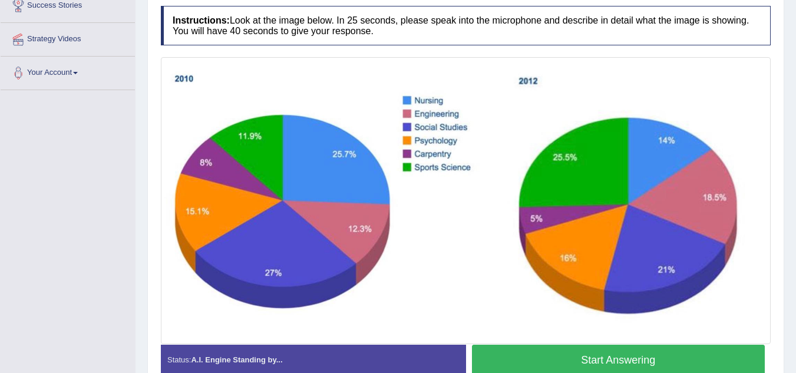
scroll to position [212, 0]
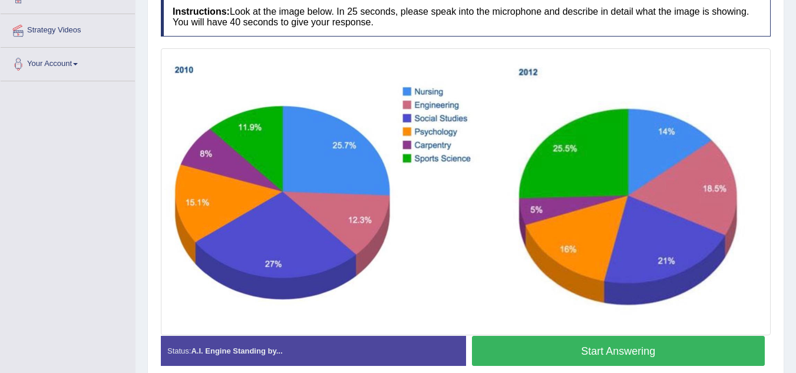
click at [637, 352] on button "Start Answering" at bounding box center [618, 351] width 293 height 30
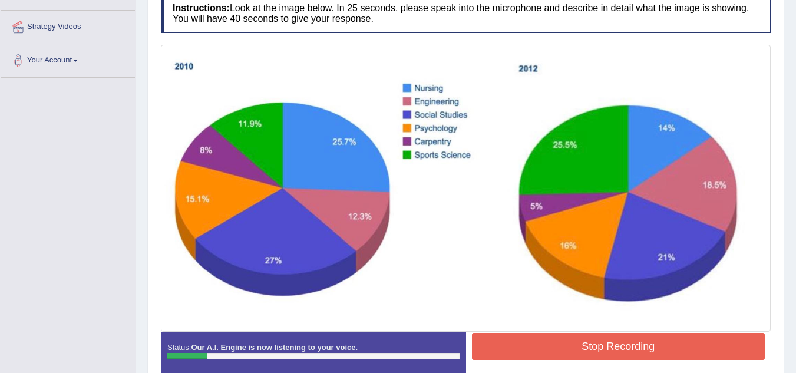
scroll to position [216, 0]
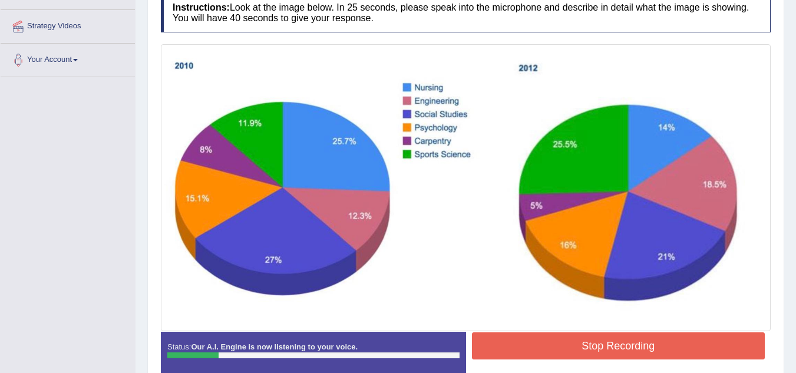
click at [562, 345] on button "Stop Recording" at bounding box center [618, 345] width 293 height 27
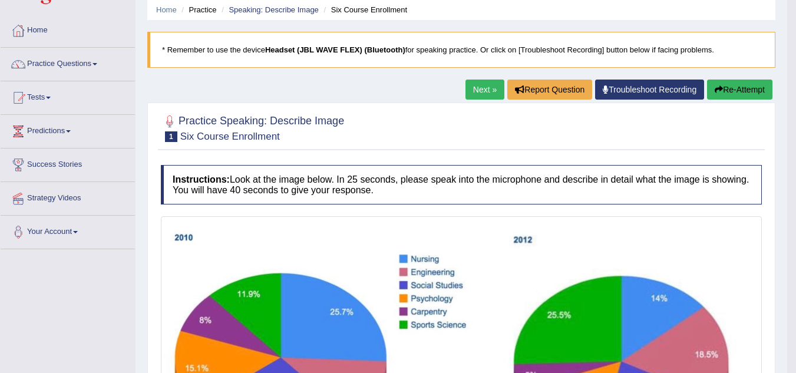
scroll to position [44, 0]
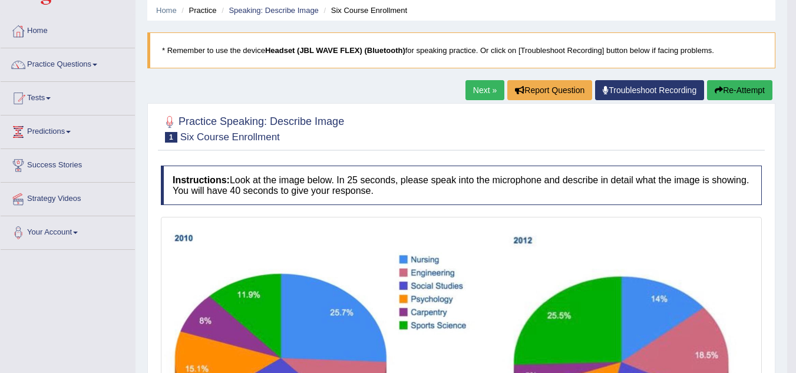
click at [735, 94] on button "Re-Attempt" at bounding box center [739, 90] width 65 height 20
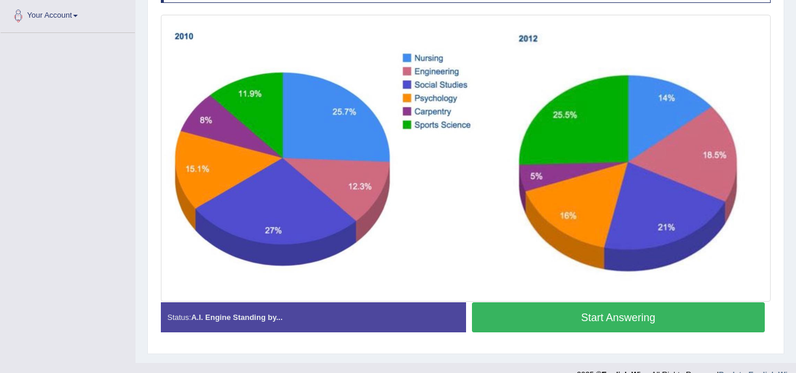
scroll to position [261, 0]
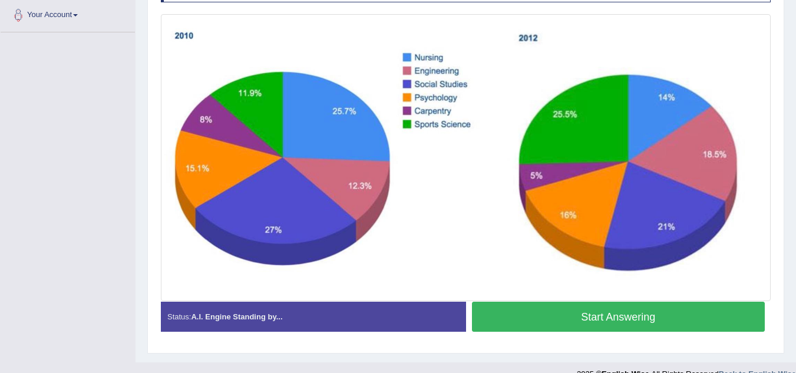
click at [621, 323] on button "Start Answering" at bounding box center [618, 317] width 293 height 30
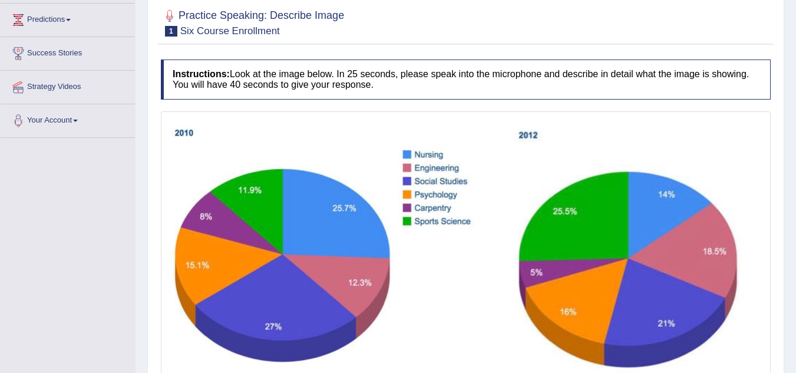
scroll to position [155, 0]
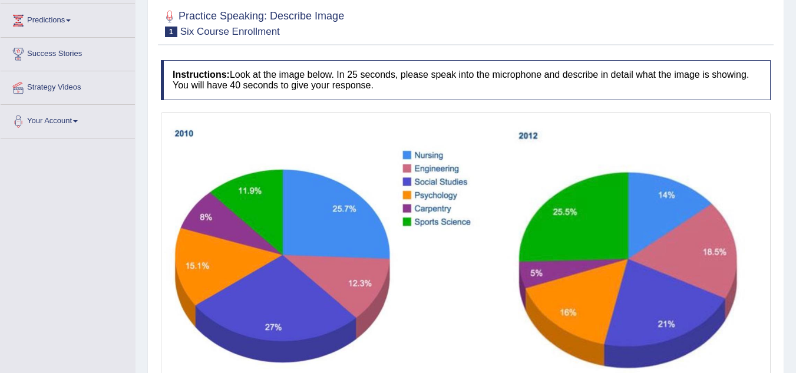
click at [621, 323] on img at bounding box center [466, 255] width 604 height 281
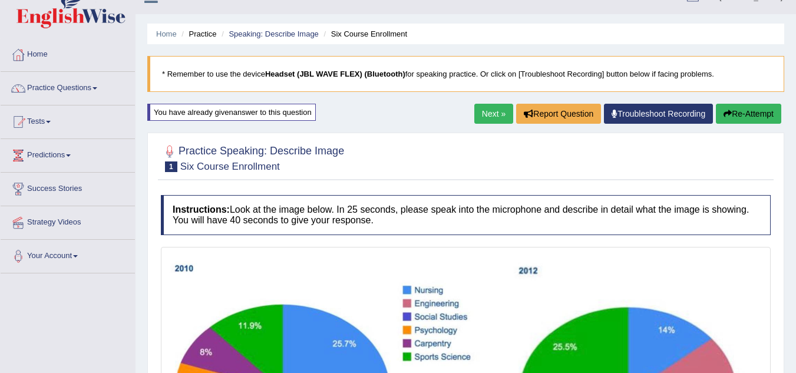
scroll to position [19, 0]
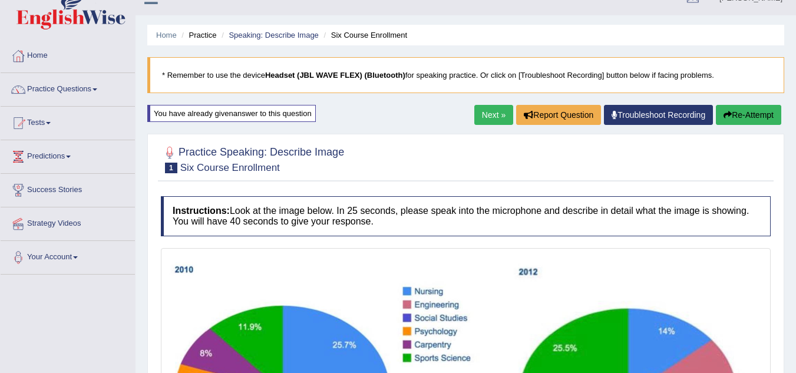
click at [739, 113] on button "Re-Attempt" at bounding box center [748, 115] width 65 height 20
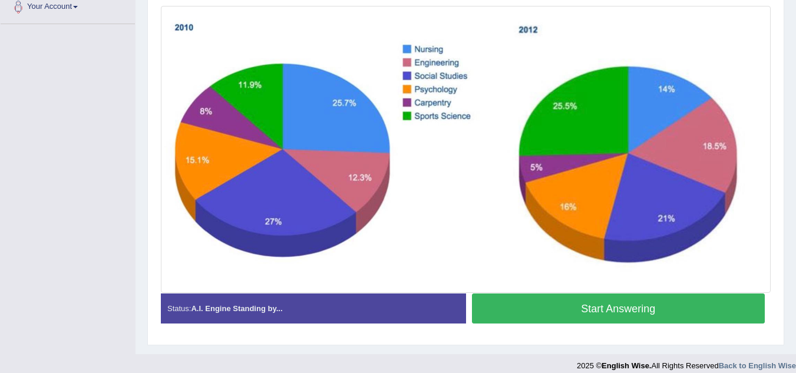
scroll to position [270, 0]
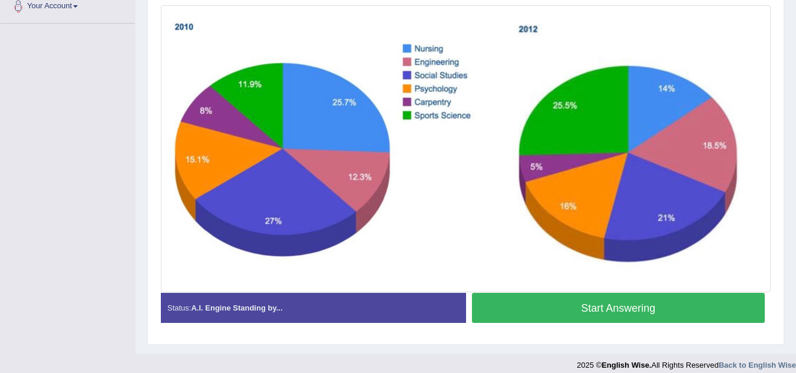
click at [634, 307] on button "Start Answering" at bounding box center [618, 308] width 293 height 30
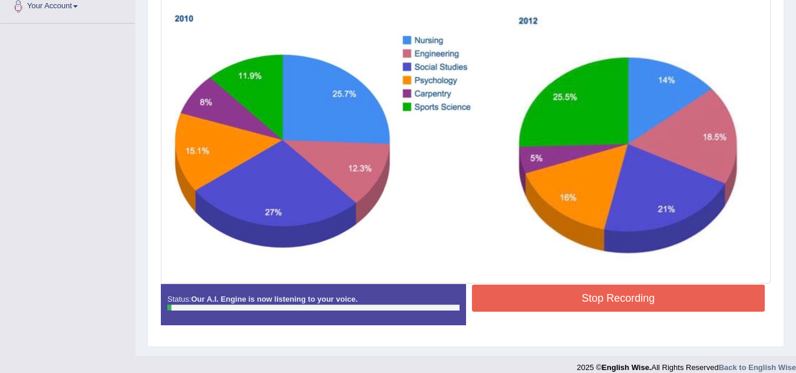
scroll to position [0, 0]
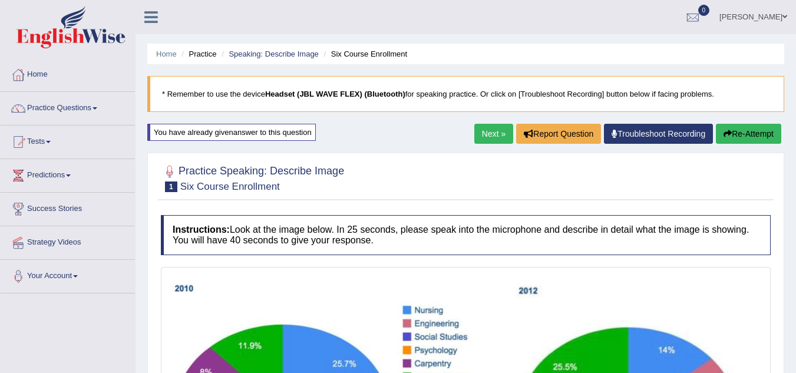
click at [731, 128] on button "Re-Attempt" at bounding box center [748, 134] width 65 height 20
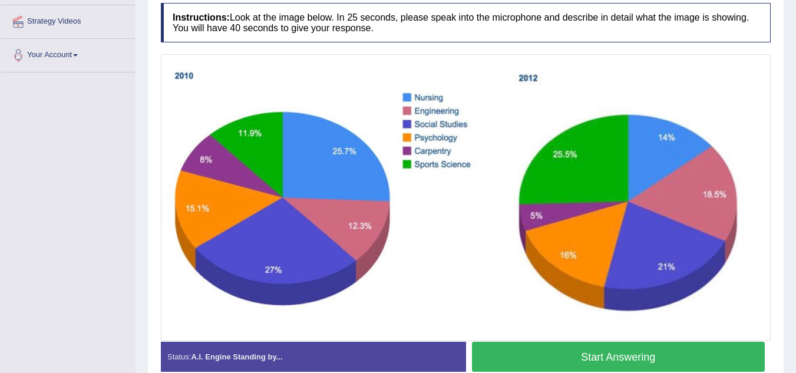
scroll to position [222, 0]
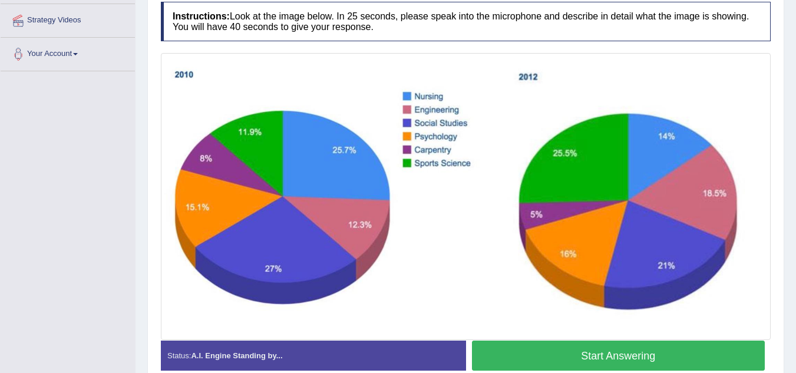
click at [633, 357] on button "Start Answering" at bounding box center [618, 356] width 293 height 30
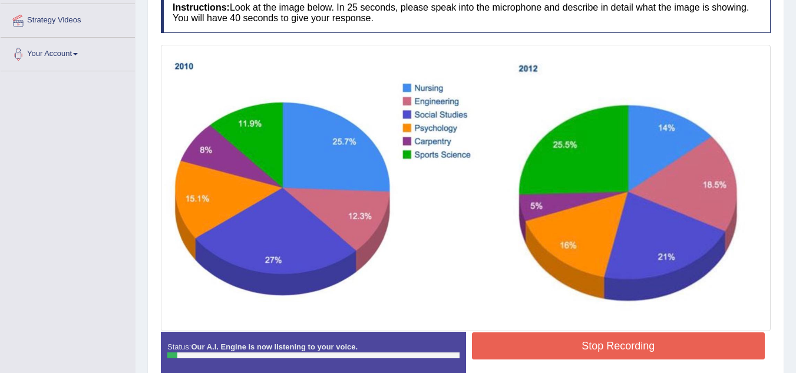
scroll to position [0, 0]
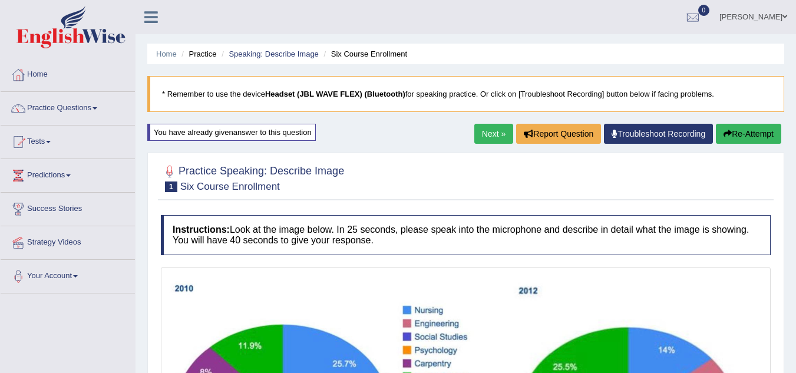
click at [718, 133] on button "Re-Attempt" at bounding box center [748, 134] width 65 height 20
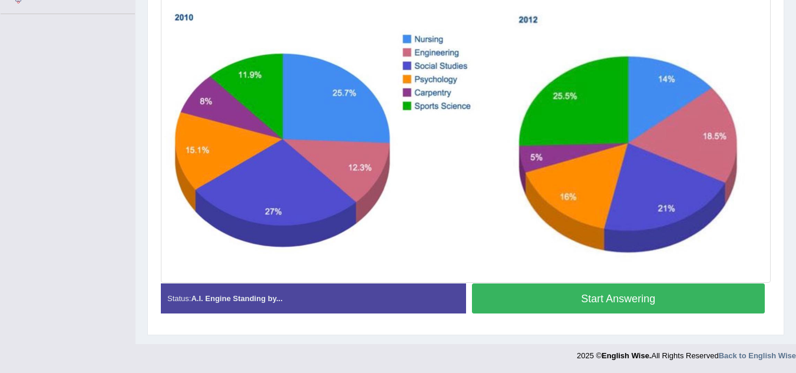
click at [536, 306] on button "Start Answering" at bounding box center [618, 298] width 293 height 30
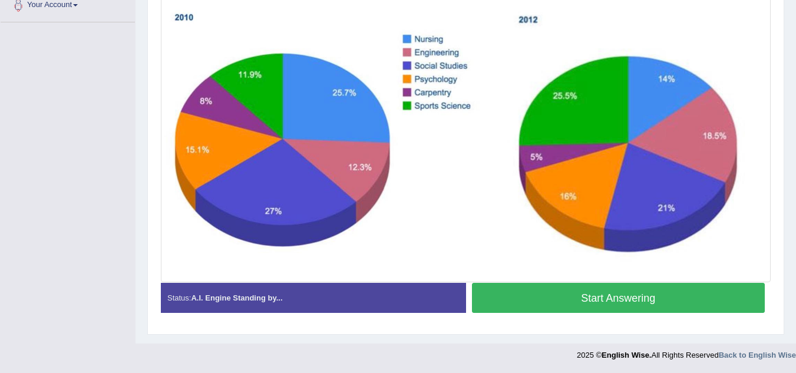
scroll to position [279, 0]
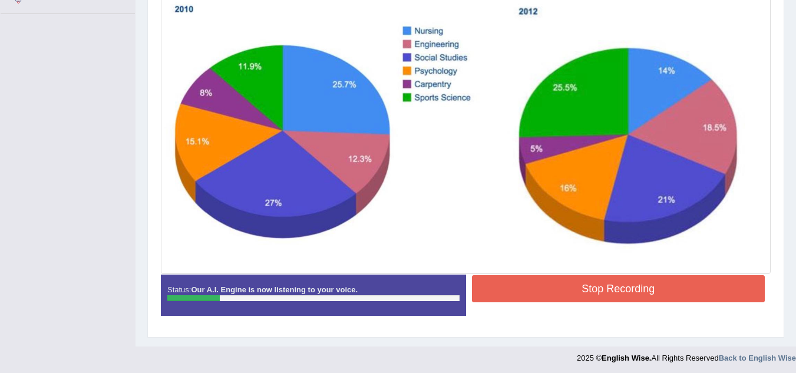
click at [536, 306] on div "Status: Our A.I. Engine is now listening to your voice. Start Answering Stop Re…" at bounding box center [466, 301] width 610 height 53
click at [542, 289] on button "Stop Recording" at bounding box center [618, 288] width 293 height 27
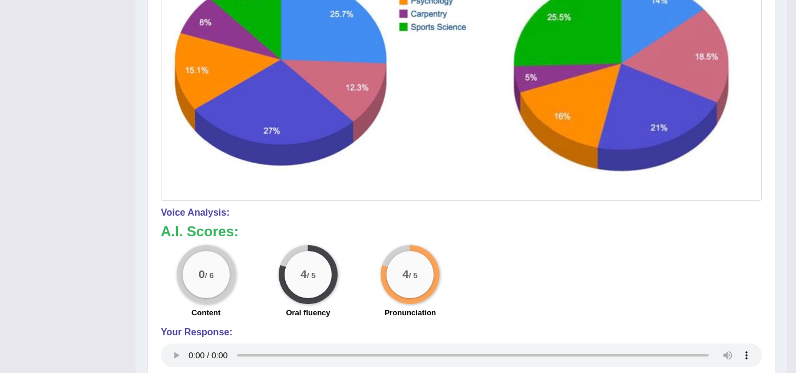
scroll to position [0, 0]
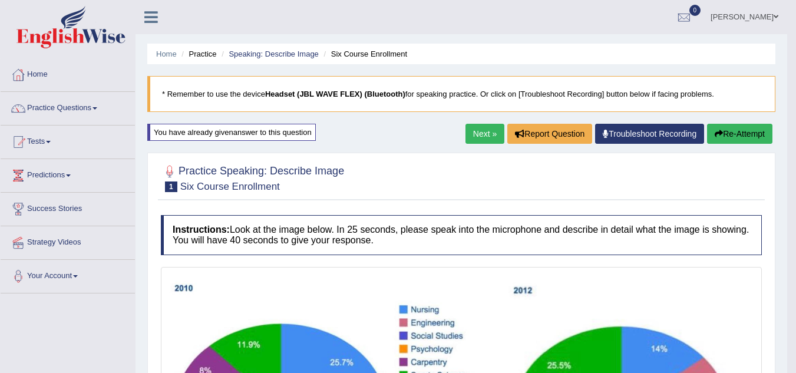
click at [742, 127] on button "Re-Attempt" at bounding box center [739, 134] width 65 height 20
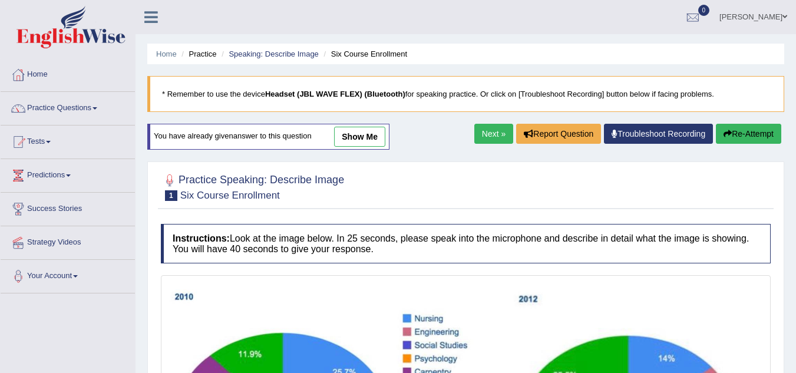
click at [741, 135] on button "Re-Attempt" at bounding box center [748, 134] width 65 height 20
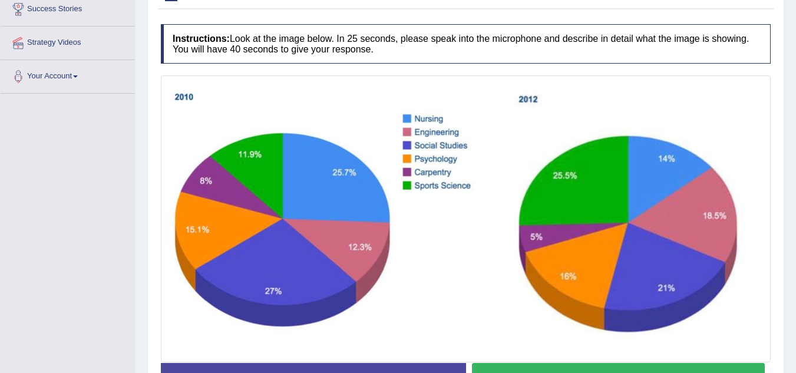
scroll to position [280, 0]
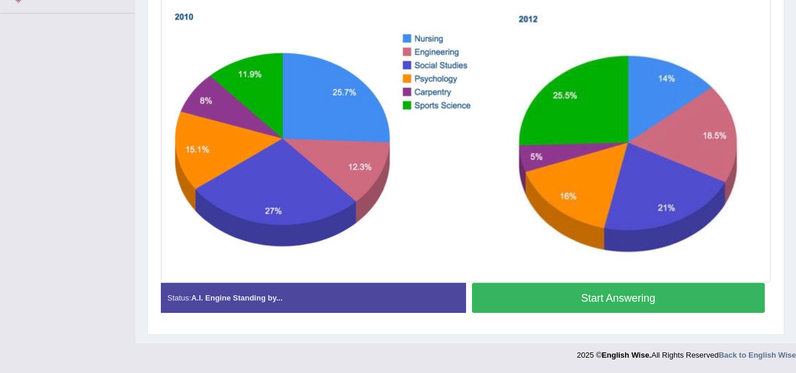
click at [665, 288] on button "Start Answering" at bounding box center [618, 298] width 293 height 30
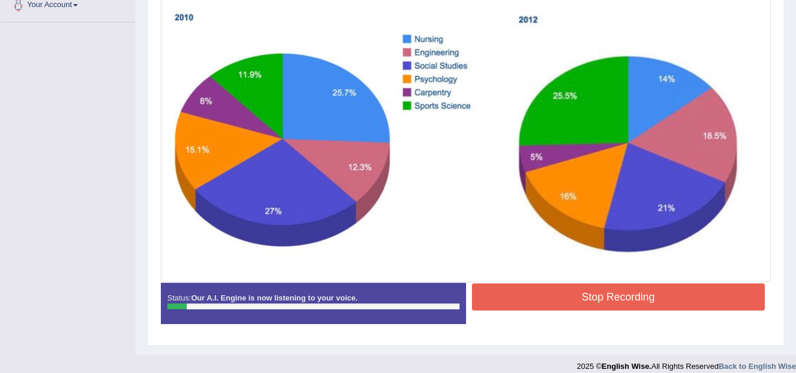
click at [665, 288] on button "Stop Recording" at bounding box center [618, 296] width 293 height 27
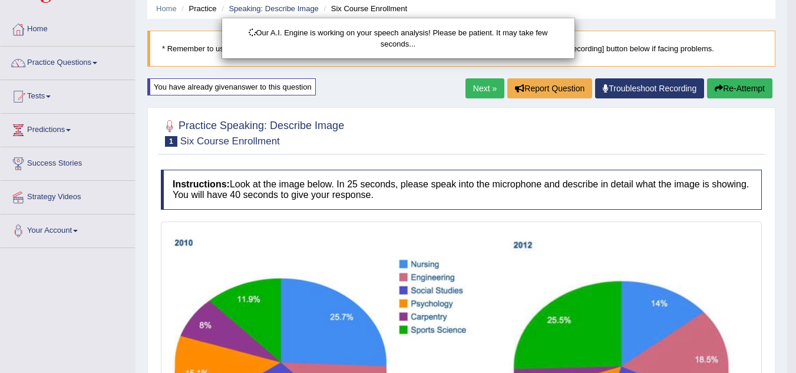
scroll to position [45, 0]
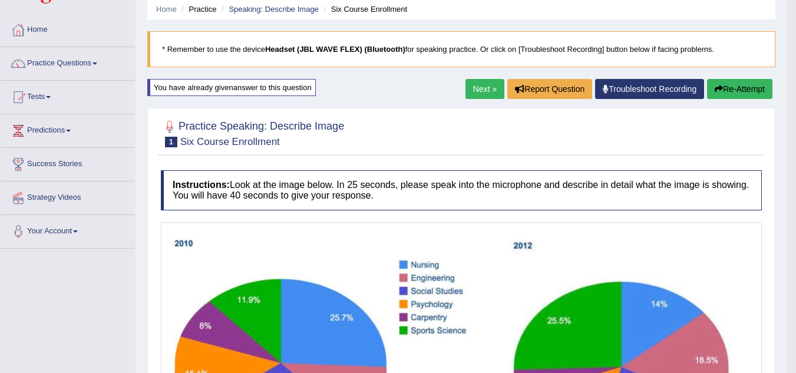
click at [732, 95] on button "Re-Attempt" at bounding box center [739, 89] width 65 height 20
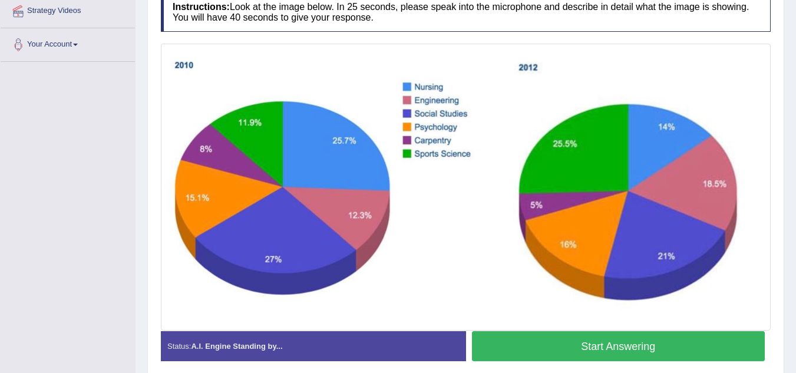
scroll to position [236, 0]
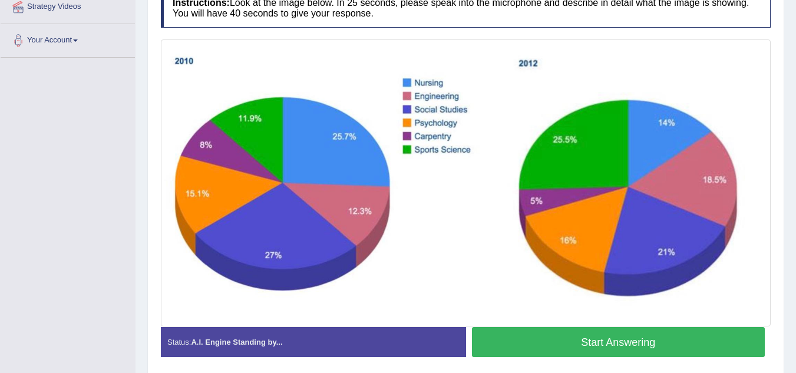
click at [597, 332] on button "Start Answering" at bounding box center [618, 342] width 293 height 30
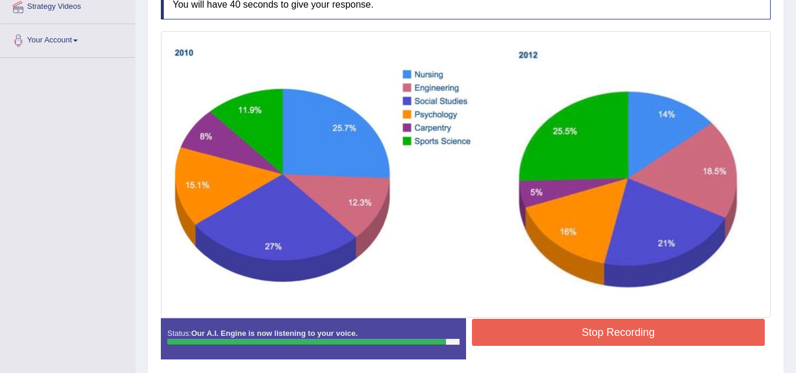
click at [597, 332] on button "Stop Recording" at bounding box center [618, 332] width 293 height 27
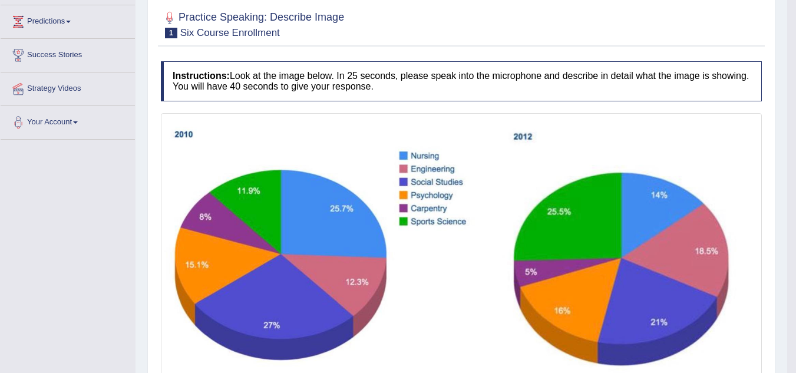
scroll to position [0, 0]
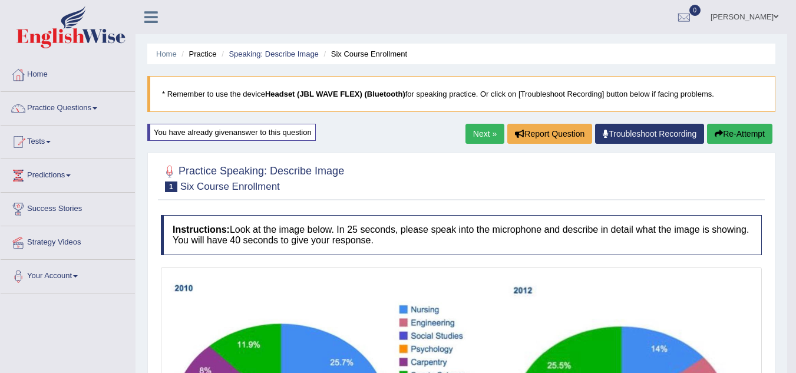
click at [473, 136] on link "Next »" at bounding box center [484, 134] width 39 height 20
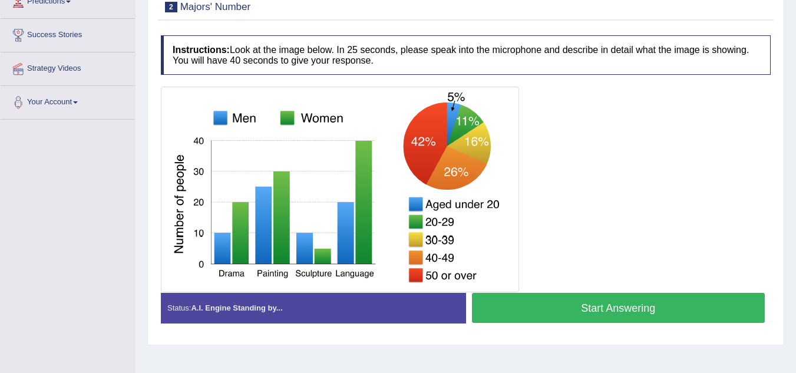
scroll to position [143, 0]
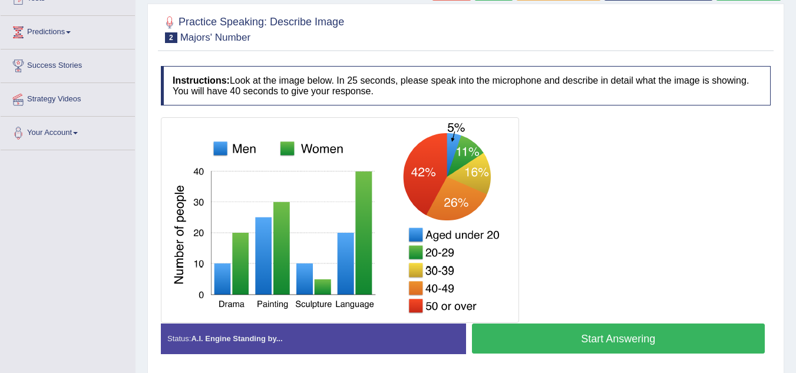
click at [532, 336] on button "Start Answering" at bounding box center [618, 338] width 293 height 30
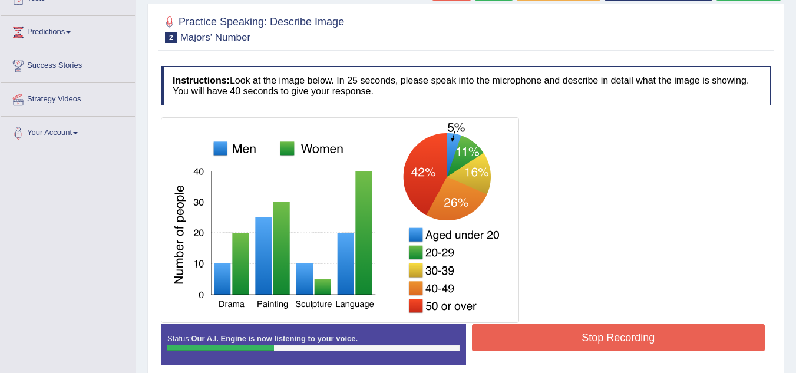
click at [532, 336] on button "Stop Recording" at bounding box center [618, 337] width 293 height 27
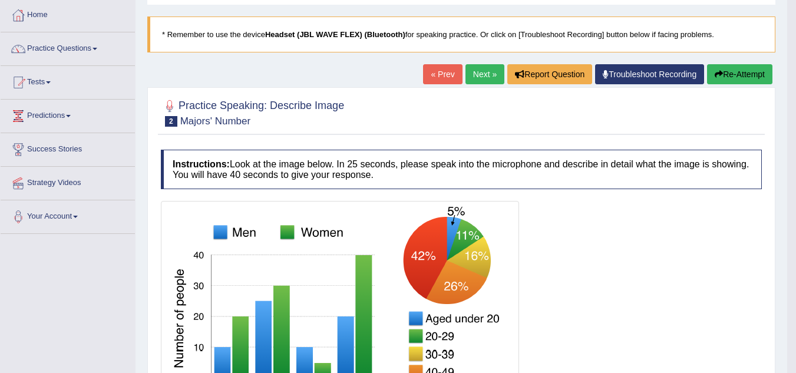
scroll to position [73, 0]
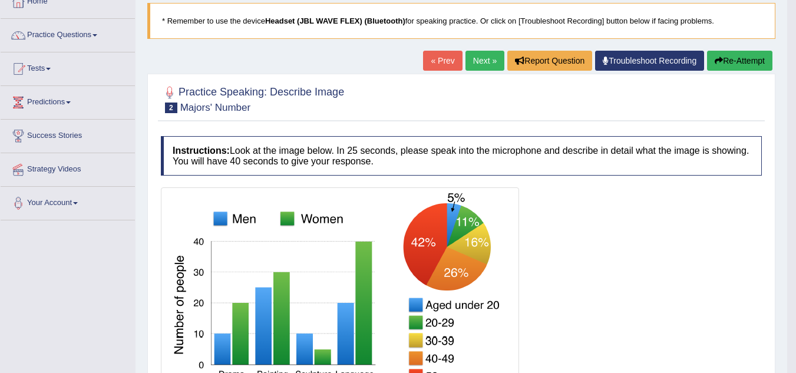
click at [729, 55] on button "Re-Attempt" at bounding box center [739, 61] width 65 height 20
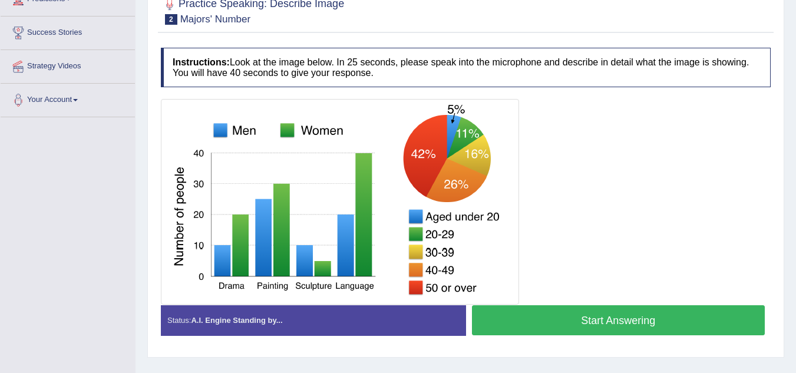
scroll to position [177, 0]
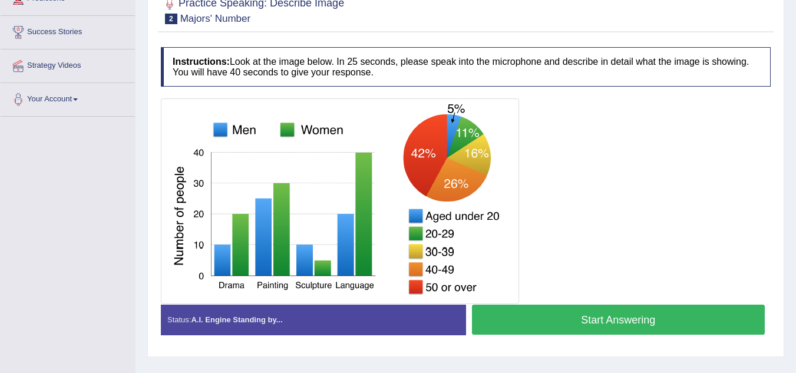
click at [583, 313] on button "Start Answering" at bounding box center [618, 320] width 293 height 30
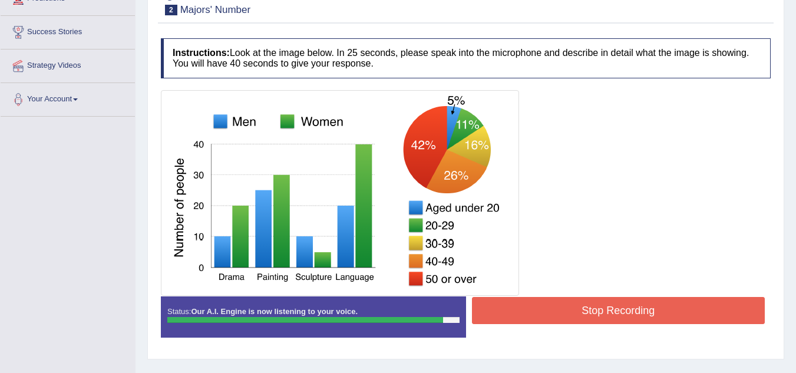
click at [583, 313] on button "Stop Recording" at bounding box center [618, 310] width 293 height 27
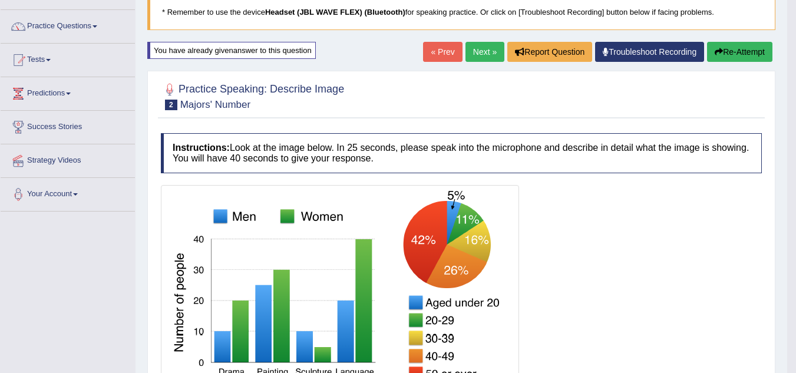
scroll to position [0, 0]
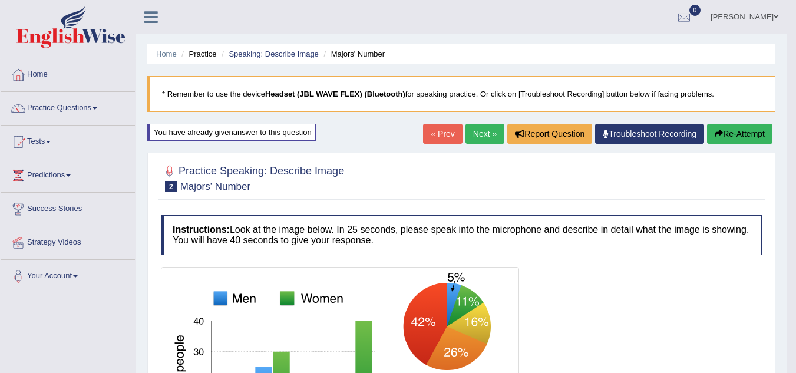
click at [476, 127] on link "Next »" at bounding box center [484, 134] width 39 height 20
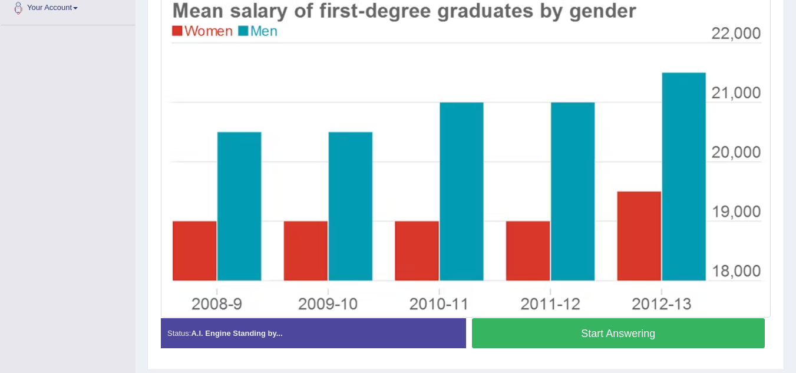
scroll to position [269, 0]
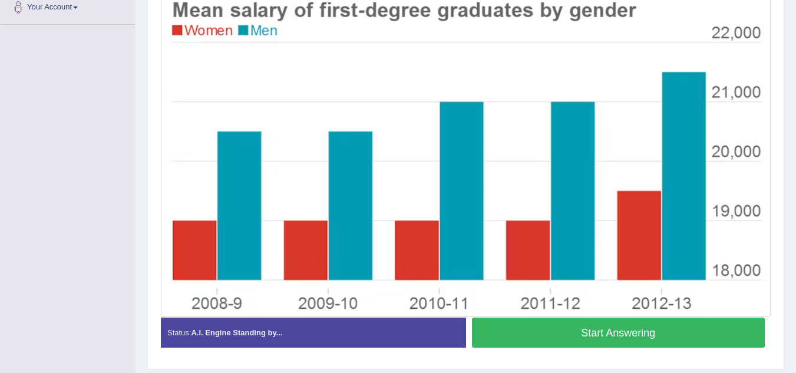
click at [534, 318] on button "Start Answering" at bounding box center [618, 333] width 293 height 30
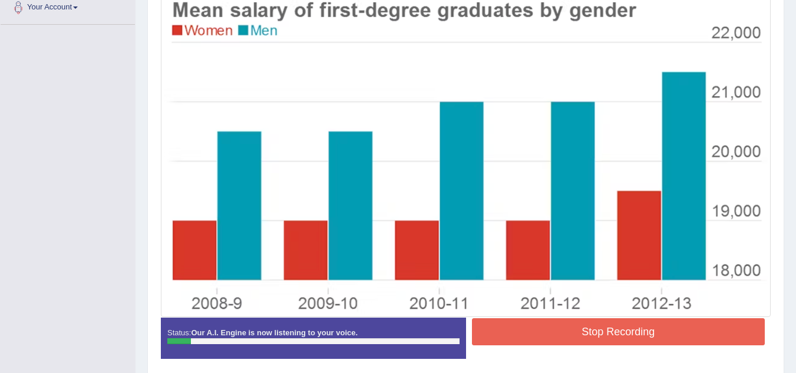
click at [534, 318] on div "Start Answering" at bounding box center [618, 318] width 305 height 1
click at [535, 331] on button "Stop Recording" at bounding box center [618, 331] width 293 height 27
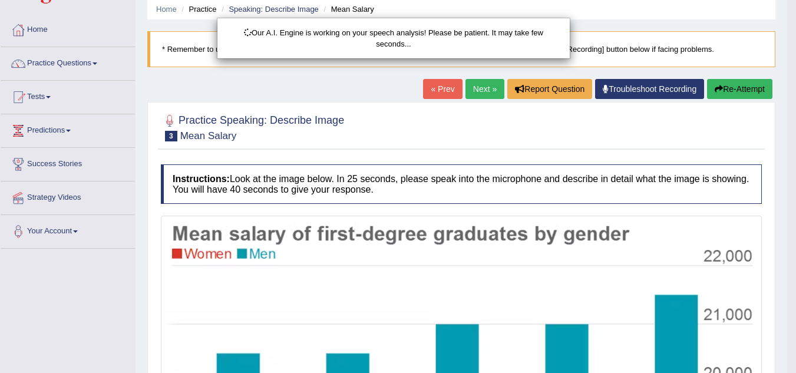
scroll to position [44, 0]
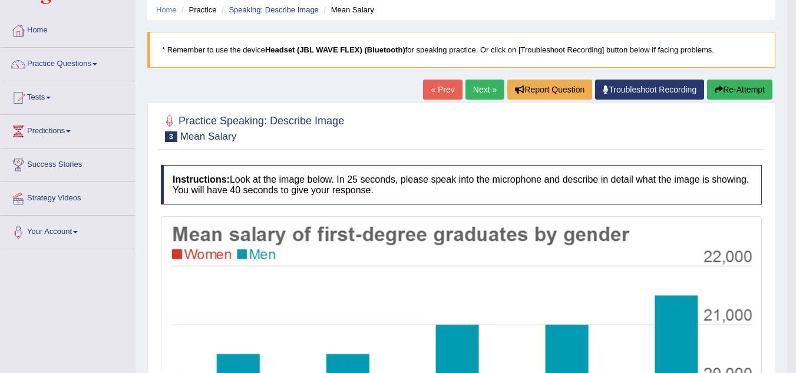
click at [731, 96] on button "Re-Attempt" at bounding box center [739, 90] width 65 height 20
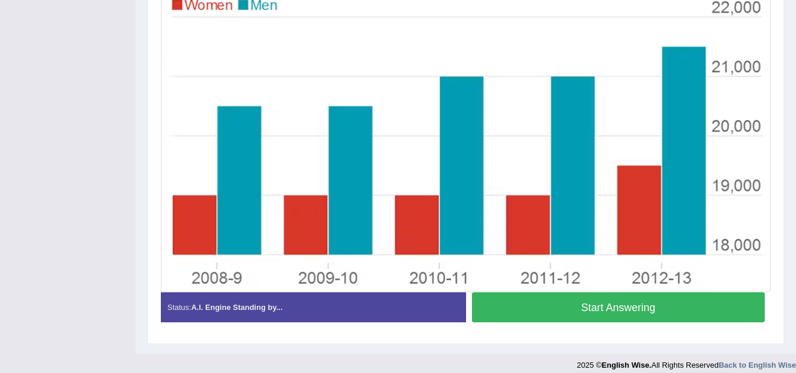
scroll to position [309, 0]
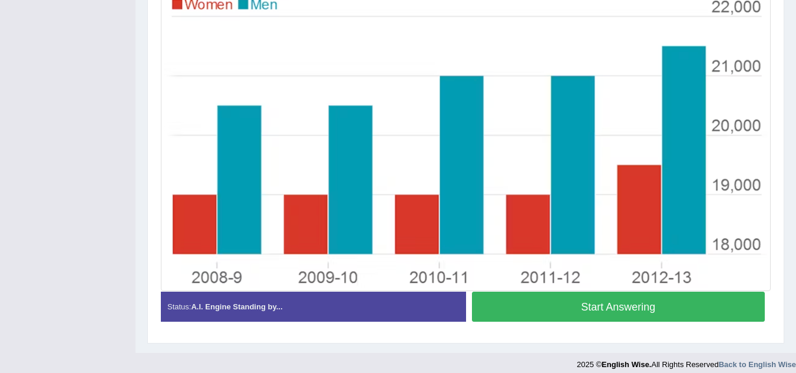
click at [613, 314] on button "Start Answering" at bounding box center [618, 307] width 293 height 30
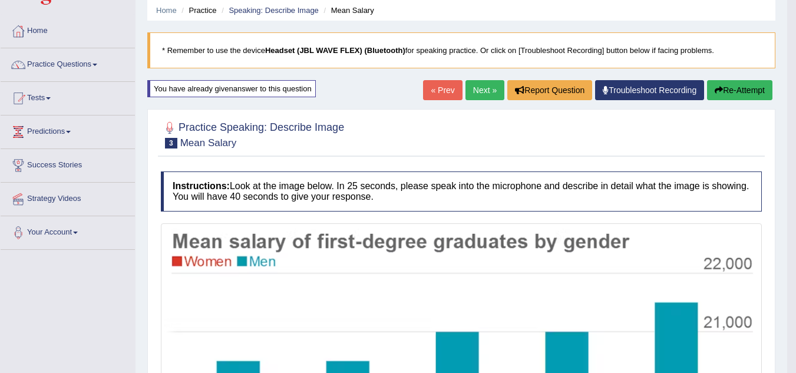
scroll to position [0, 0]
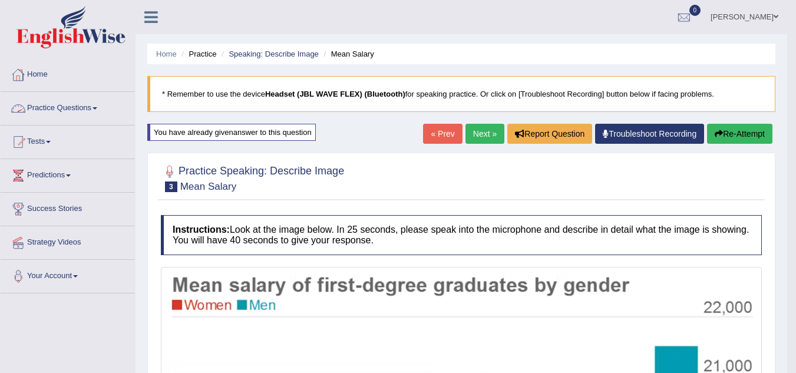
click at [56, 113] on link "Practice Questions" at bounding box center [68, 106] width 134 height 29
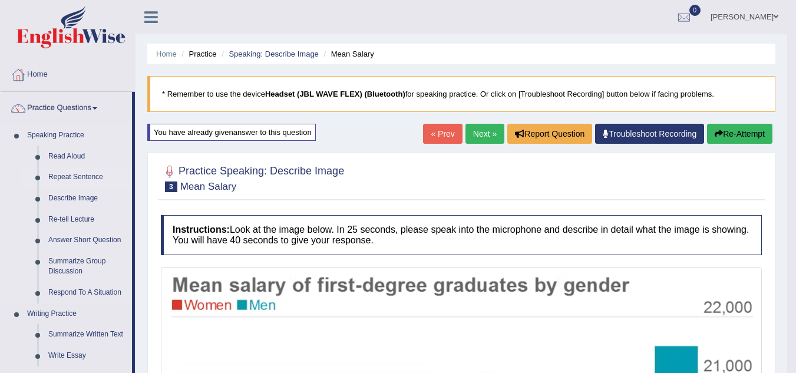
click at [80, 173] on link "Repeat Sentence" at bounding box center [87, 177] width 89 height 21
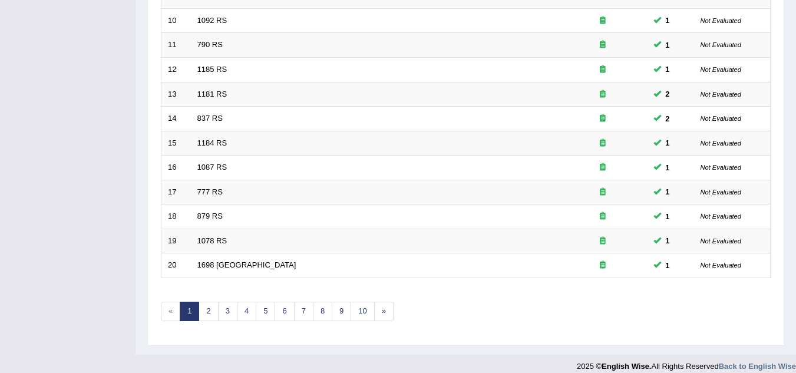
scroll to position [397, 0]
click at [215, 318] on link "2" at bounding box center [208, 310] width 19 height 19
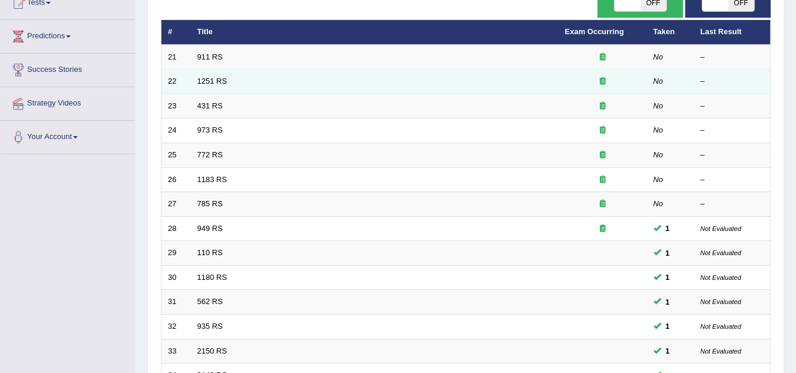
scroll to position [141, 0]
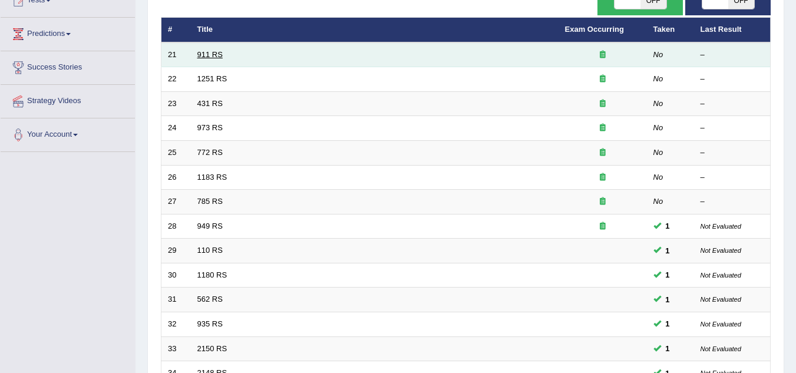
click at [199, 57] on link "911 RS" at bounding box center [209, 54] width 25 height 9
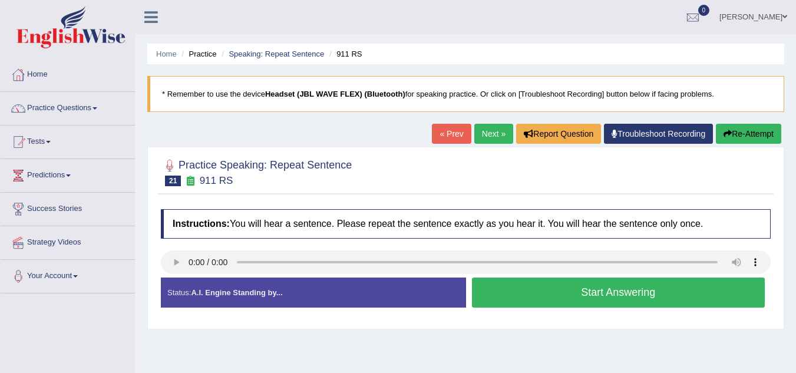
click at [602, 299] on button "Start Answering" at bounding box center [618, 293] width 293 height 30
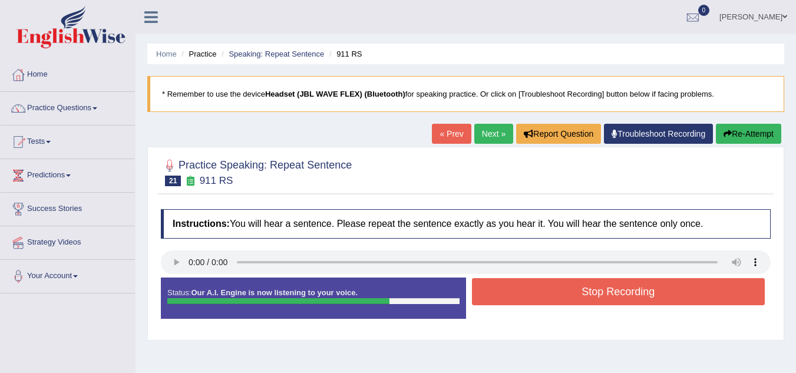
click at [602, 299] on button "Stop Recording" at bounding box center [618, 291] width 293 height 27
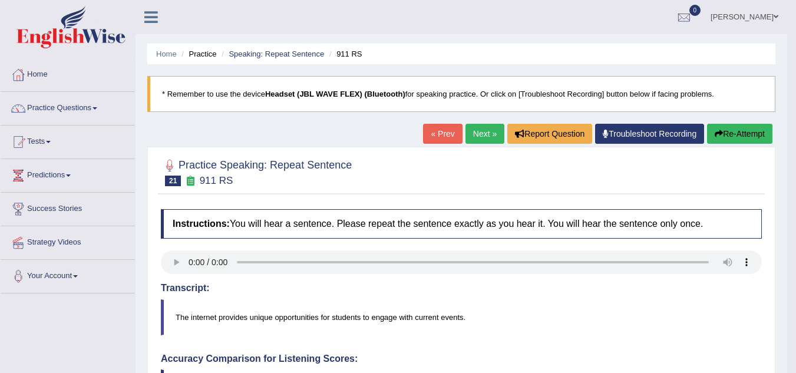
click at [477, 126] on link "Next »" at bounding box center [484, 134] width 39 height 20
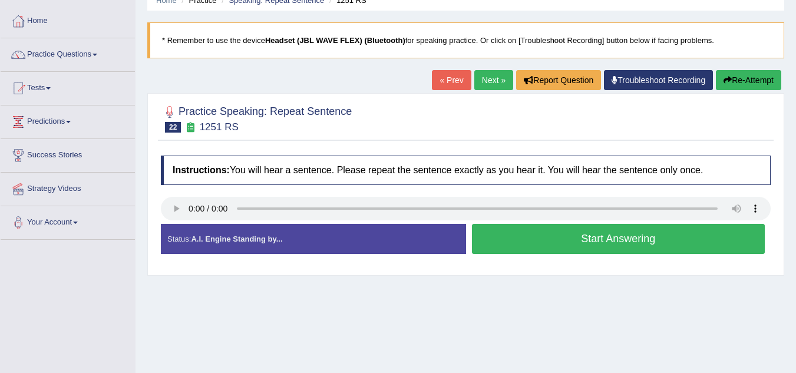
scroll to position [51, 0]
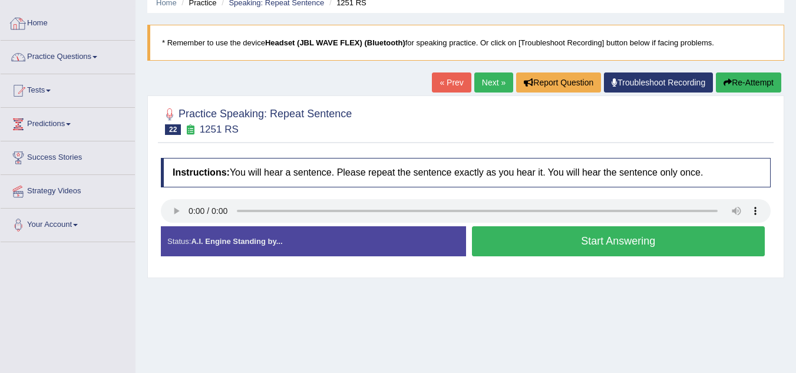
click at [28, 30] on link "Home" at bounding box center [68, 21] width 134 height 29
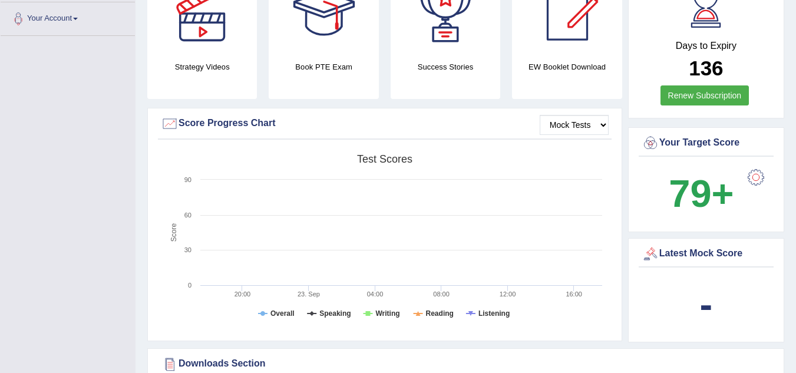
scroll to position [258, 0]
click at [580, 118] on select "Mock Tests" at bounding box center [574, 124] width 69 height 20
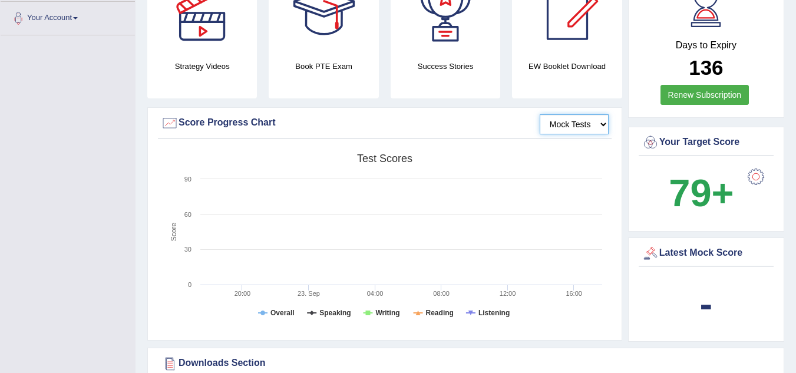
click at [580, 118] on select "Mock Tests" at bounding box center [574, 124] width 69 height 20
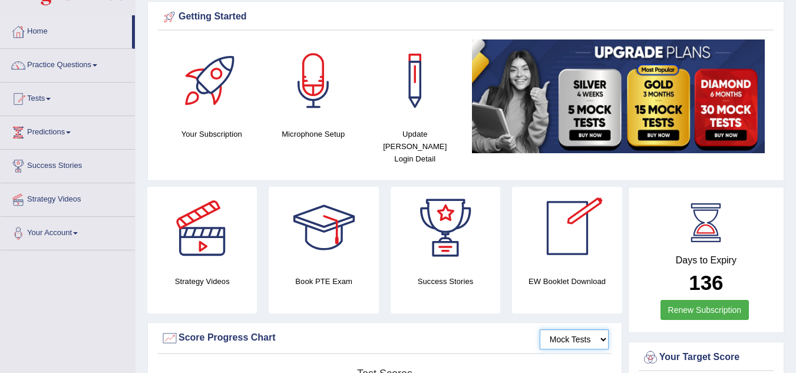
scroll to position [42, 0]
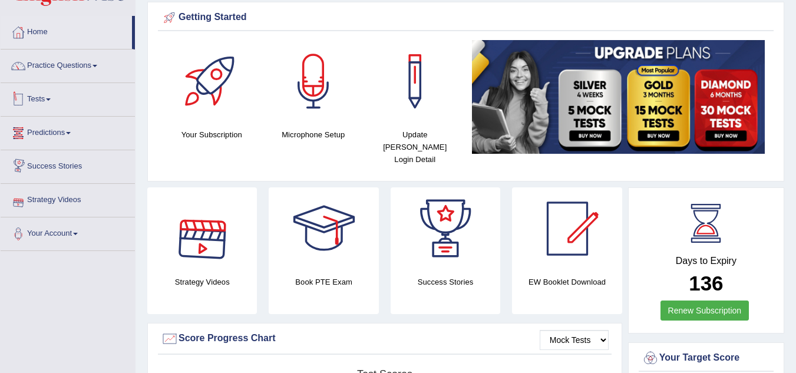
click at [42, 105] on link "Tests" at bounding box center [68, 97] width 134 height 29
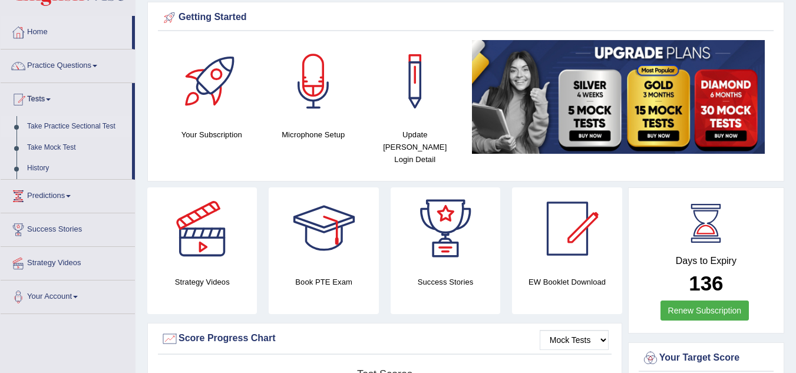
click at [61, 128] on link "Take Practice Sectional Test" at bounding box center [77, 126] width 110 height 21
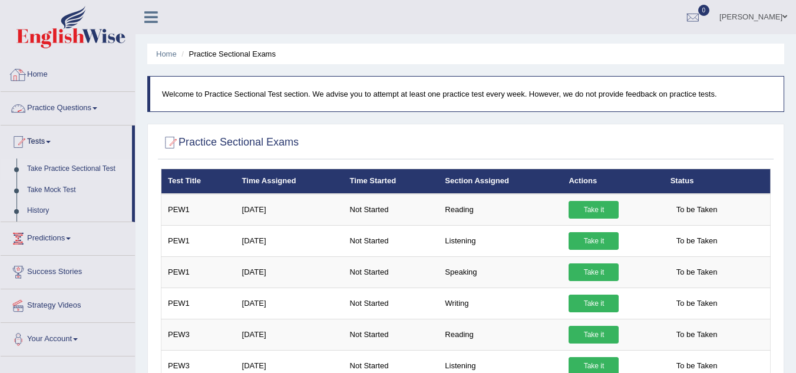
click at [64, 114] on link "Practice Questions" at bounding box center [68, 106] width 134 height 29
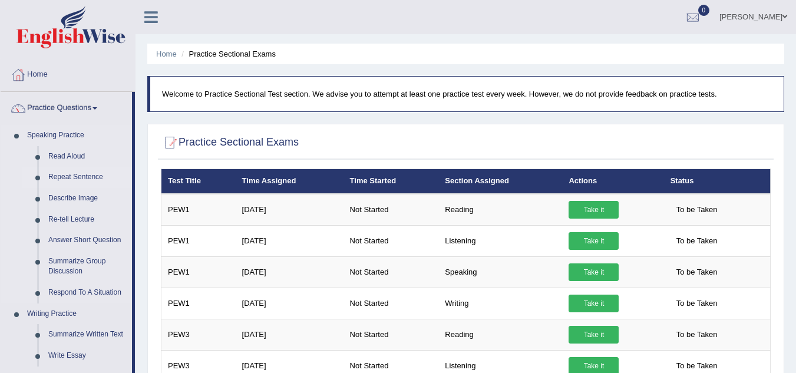
click at [70, 174] on link "Repeat Sentence" at bounding box center [87, 177] width 89 height 21
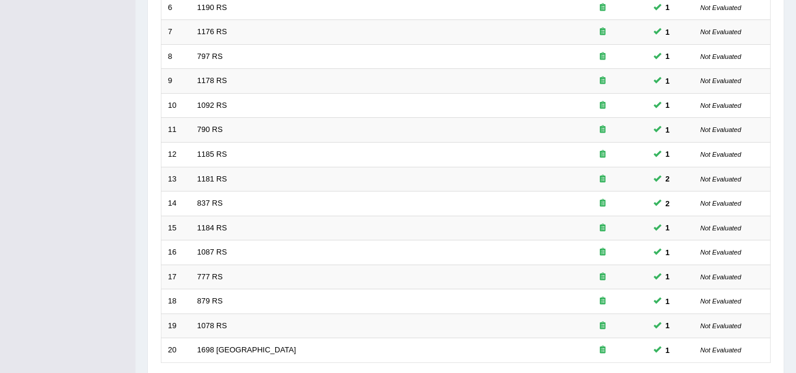
scroll to position [407, 0]
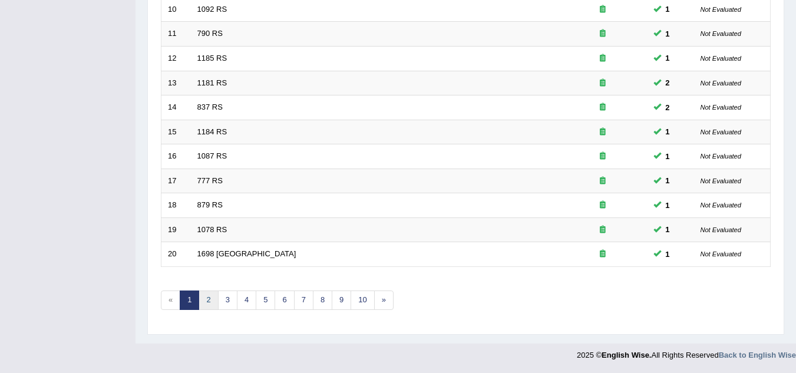
click at [216, 298] on link "2" at bounding box center [208, 299] width 19 height 19
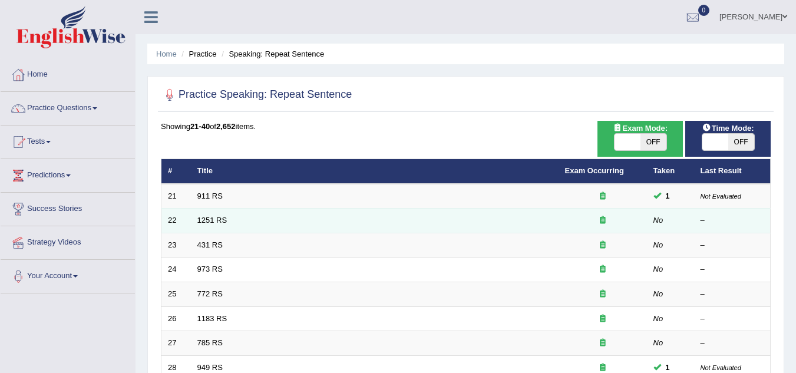
click at [213, 226] on td "1251 RS" at bounding box center [375, 221] width 368 height 25
click at [197, 224] on link "1251 RS" at bounding box center [212, 220] width 30 height 9
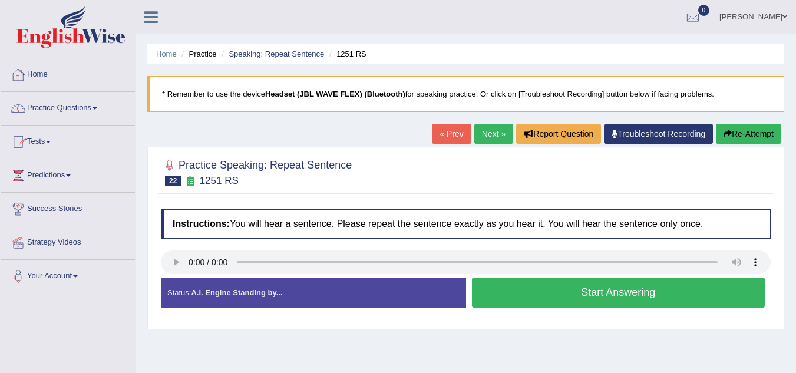
click at [45, 80] on link "Home" at bounding box center [68, 72] width 134 height 29
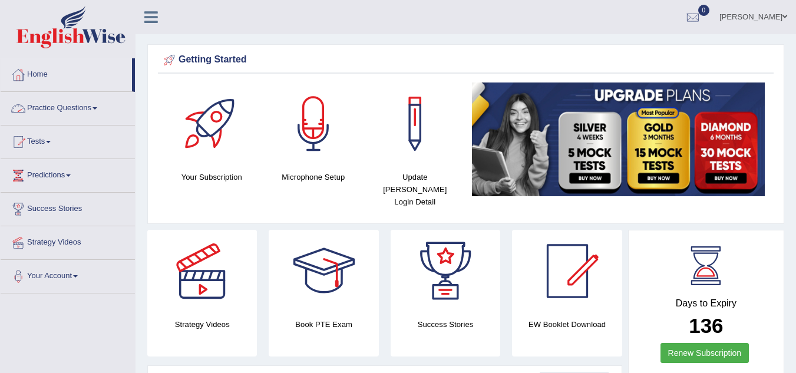
click at [50, 104] on link "Practice Questions" at bounding box center [68, 106] width 134 height 29
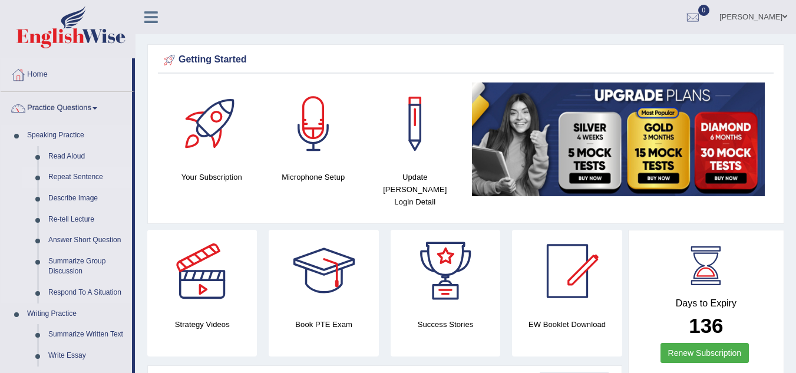
click at [68, 176] on link "Repeat Sentence" at bounding box center [87, 177] width 89 height 21
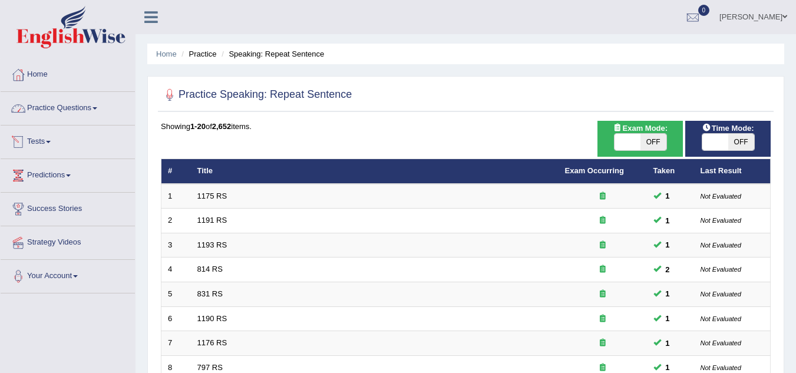
click at [90, 110] on link "Practice Questions" at bounding box center [68, 106] width 134 height 29
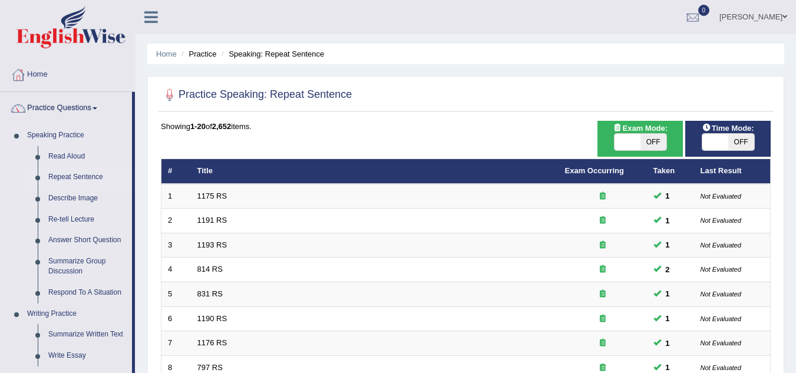
click at [82, 168] on link "Repeat Sentence" at bounding box center [87, 177] width 89 height 21
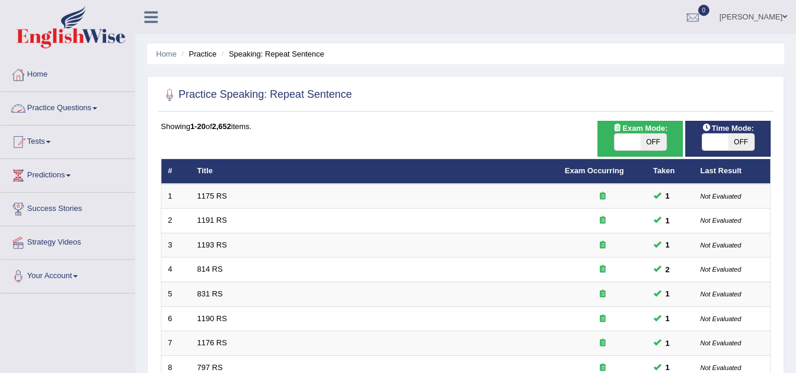
click at [76, 120] on link "Practice Questions" at bounding box center [68, 106] width 134 height 29
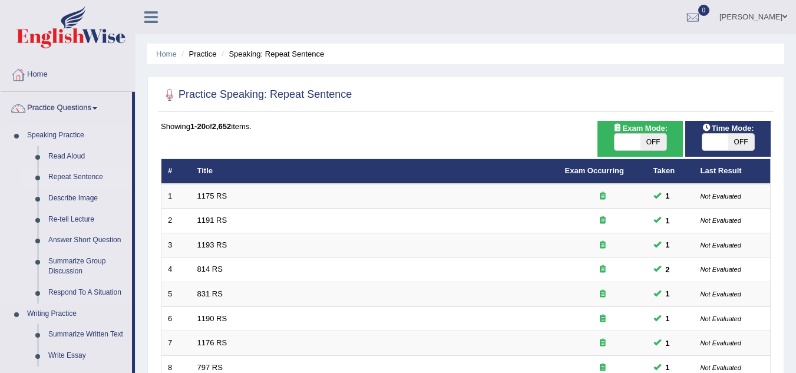
click at [80, 179] on link "Repeat Sentence" at bounding box center [87, 177] width 89 height 21
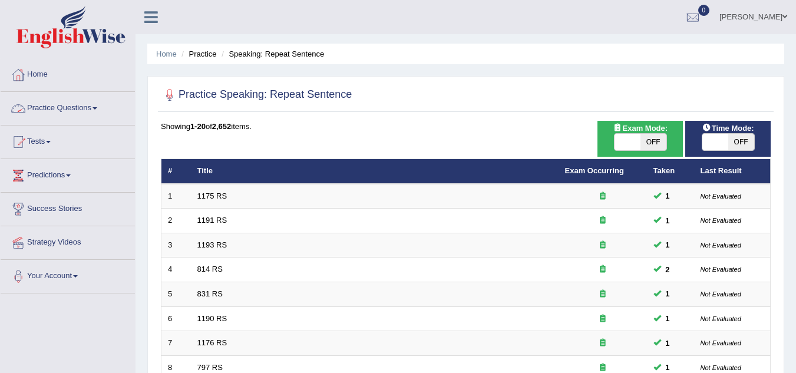
click at [68, 111] on link "Practice Questions" at bounding box center [68, 106] width 134 height 29
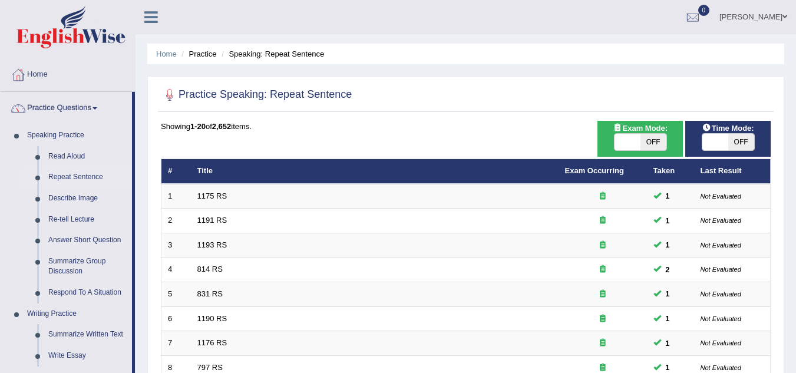
click at [74, 183] on link "Repeat Sentence" at bounding box center [87, 177] width 89 height 21
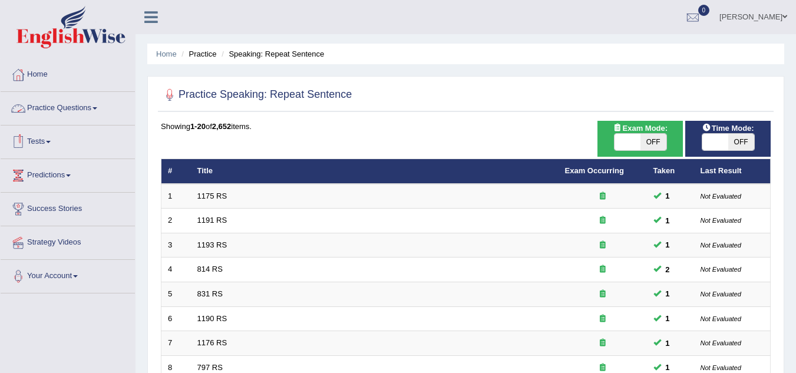
click at [645, 137] on span "OFF" at bounding box center [654, 142] width 26 height 16
checkbox input "true"
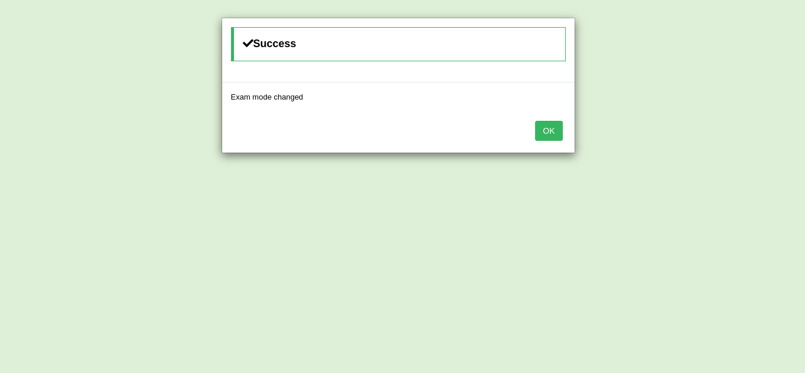
click at [546, 134] on button "OK" at bounding box center [548, 131] width 27 height 20
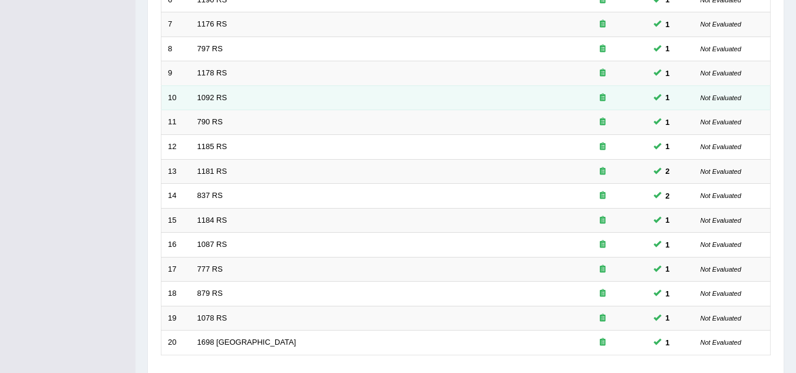
scroll to position [407, 0]
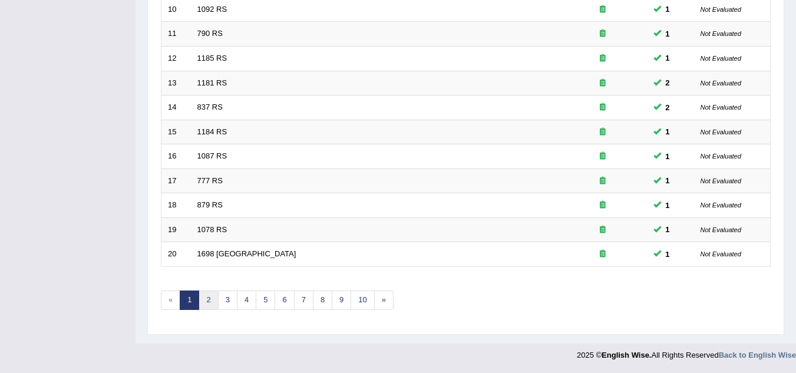
click at [209, 308] on link "2" at bounding box center [208, 299] width 19 height 19
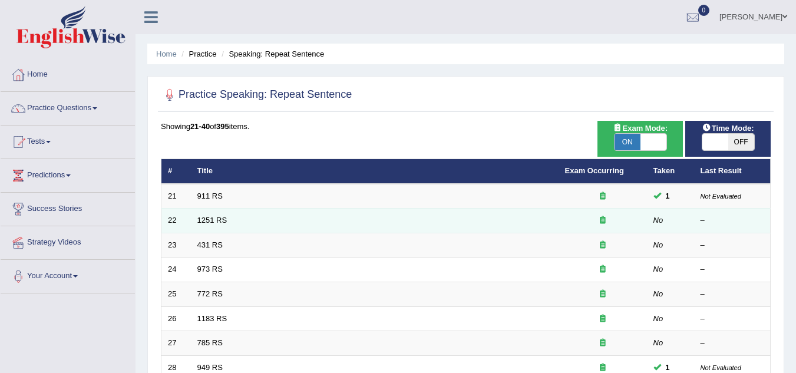
click at [188, 223] on td "22" at bounding box center [175, 221] width 29 height 25
click at [200, 220] on link "1251 RS" at bounding box center [212, 220] width 30 height 9
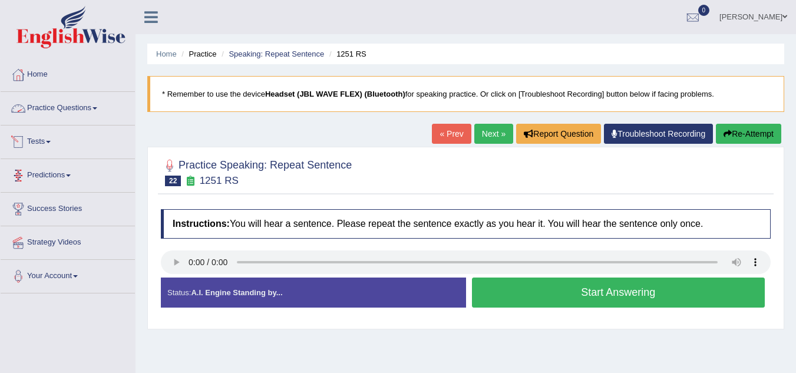
click at [83, 113] on link "Practice Questions" at bounding box center [68, 106] width 134 height 29
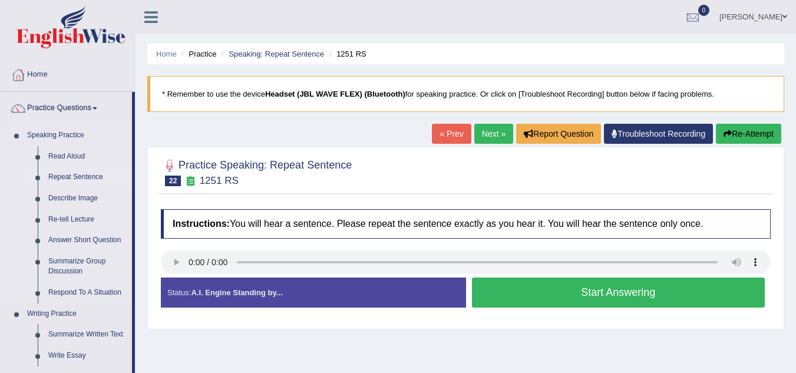
click at [68, 183] on link "Repeat Sentence" at bounding box center [87, 177] width 89 height 21
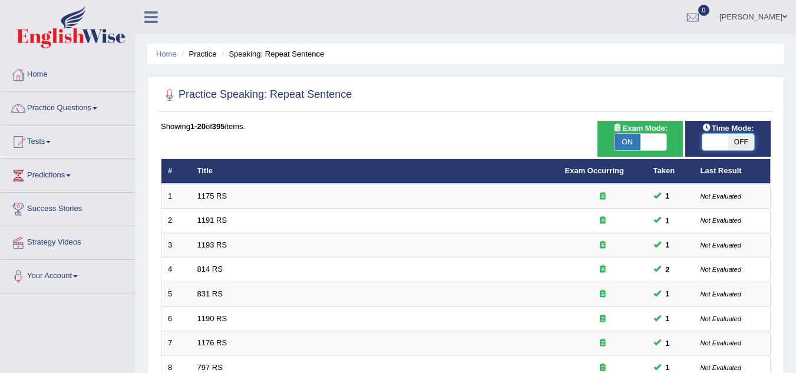
click at [720, 134] on span at bounding box center [715, 142] width 26 height 16
checkbox input "true"
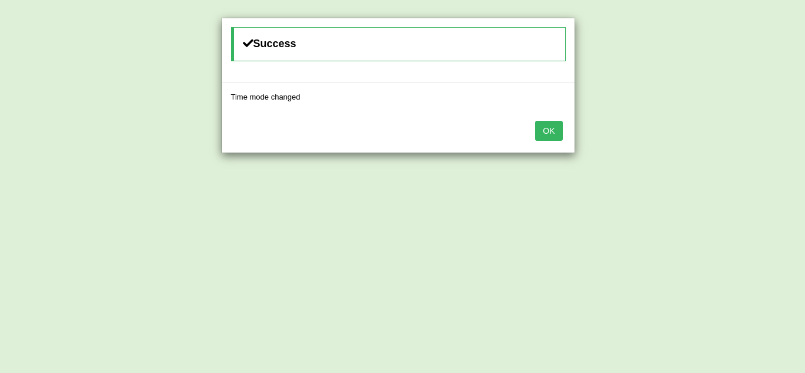
click at [554, 121] on button "OK" at bounding box center [548, 131] width 27 height 20
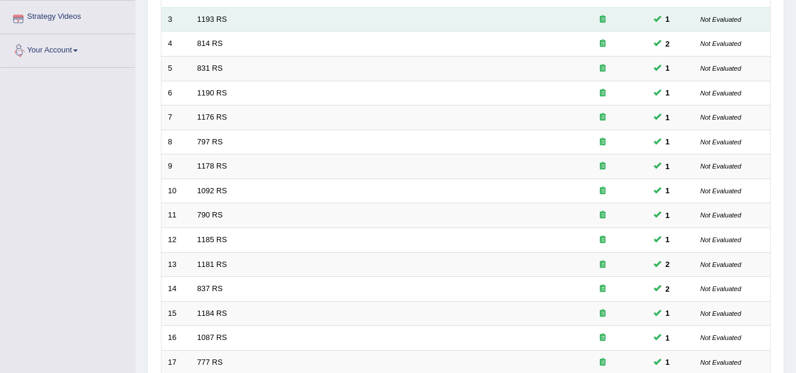
scroll to position [407, 0]
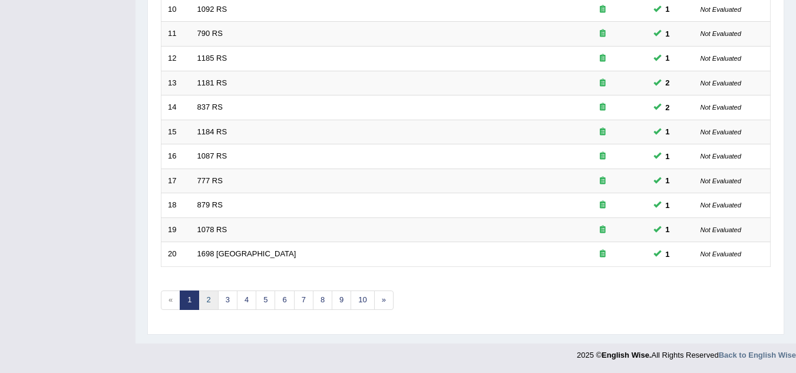
click at [207, 302] on link "2" at bounding box center [208, 299] width 19 height 19
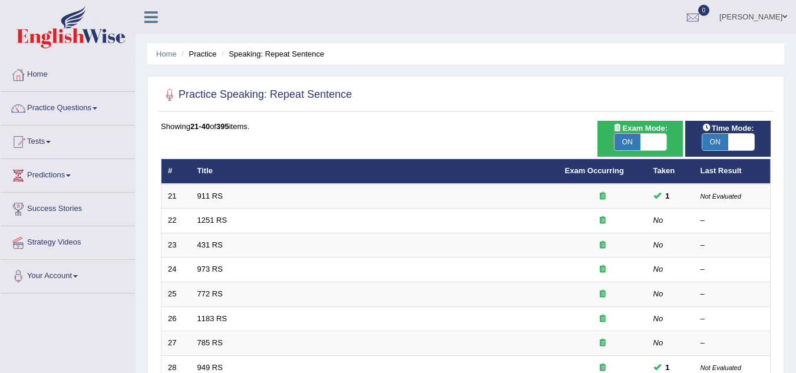
click at [213, 222] on link "1251 RS" at bounding box center [212, 220] width 30 height 9
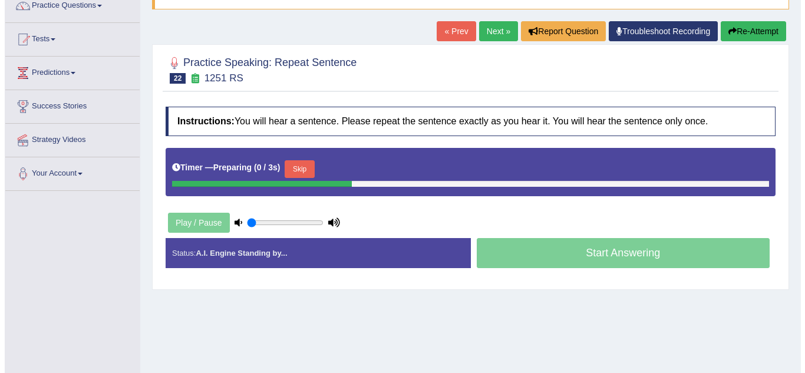
scroll to position [103, 0]
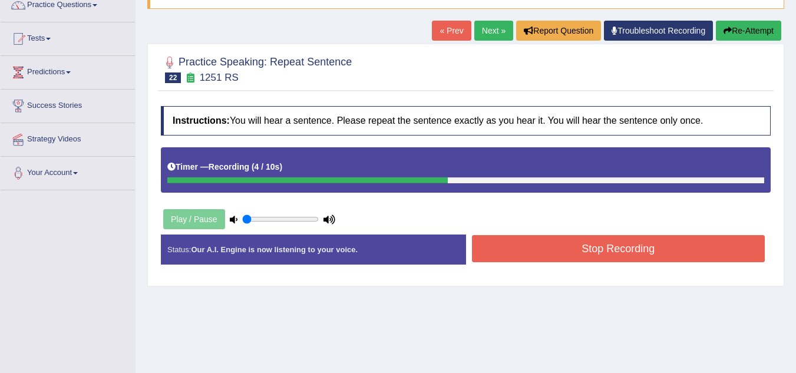
click at [520, 260] on button "Stop Recording" at bounding box center [618, 248] width 293 height 27
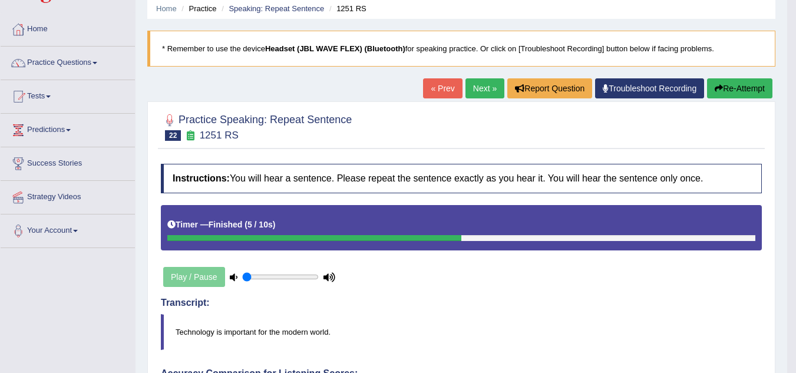
scroll to position [45, 0]
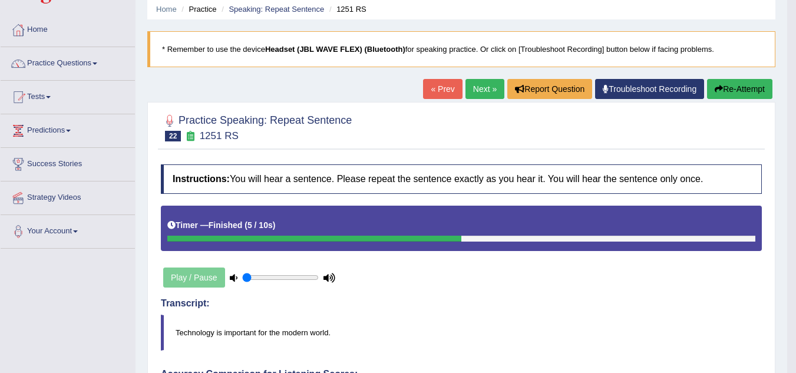
click at [477, 86] on link "Next »" at bounding box center [484, 89] width 39 height 20
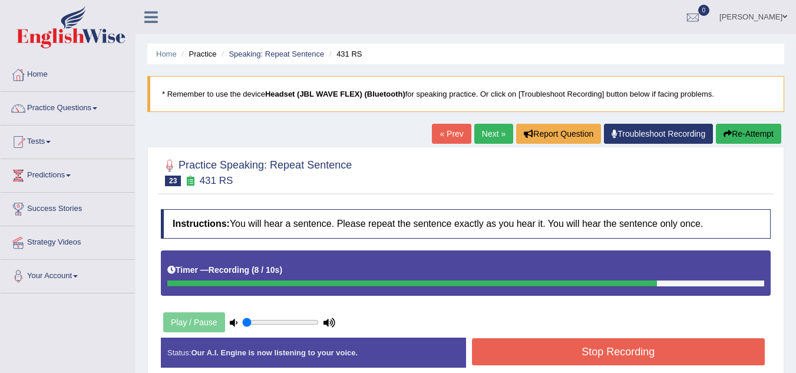
click at [630, 351] on button "Stop Recording" at bounding box center [618, 351] width 293 height 27
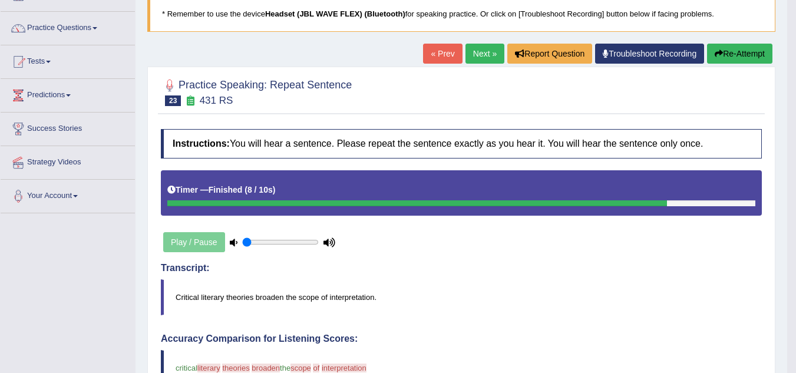
scroll to position [80, 0]
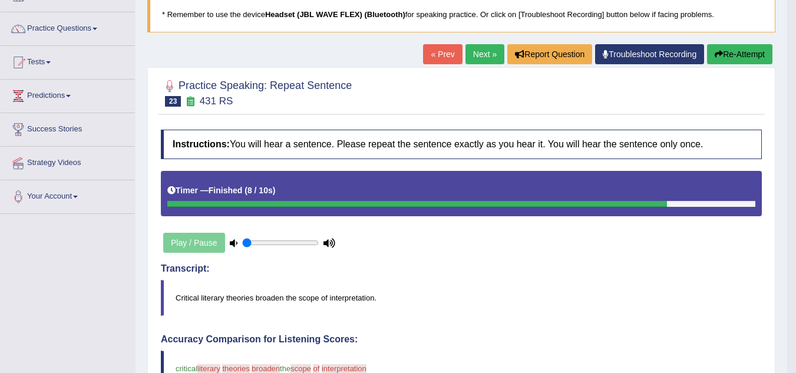
click at [481, 61] on link "Next »" at bounding box center [484, 54] width 39 height 20
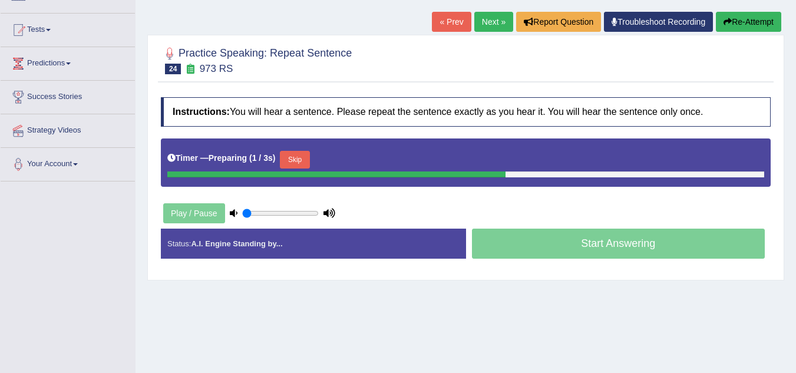
scroll to position [113, 0]
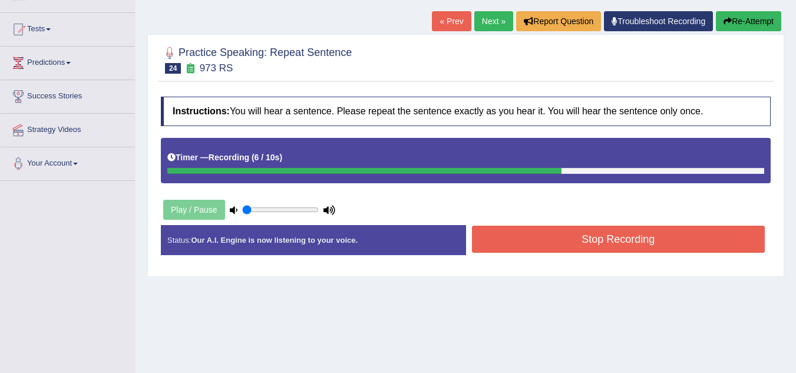
click at [572, 228] on button "Stop Recording" at bounding box center [618, 239] width 293 height 27
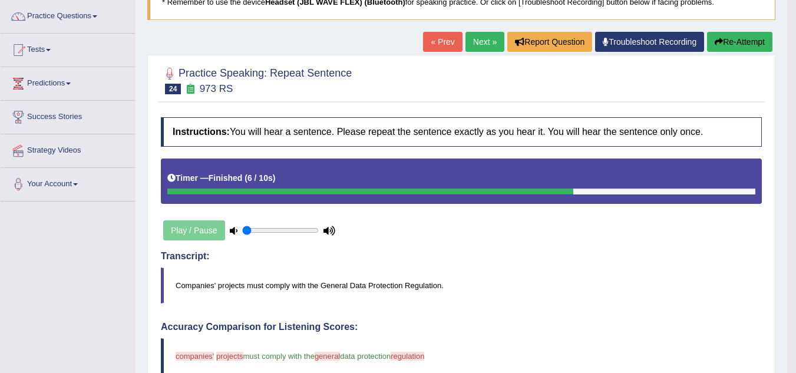
scroll to position [91, 0]
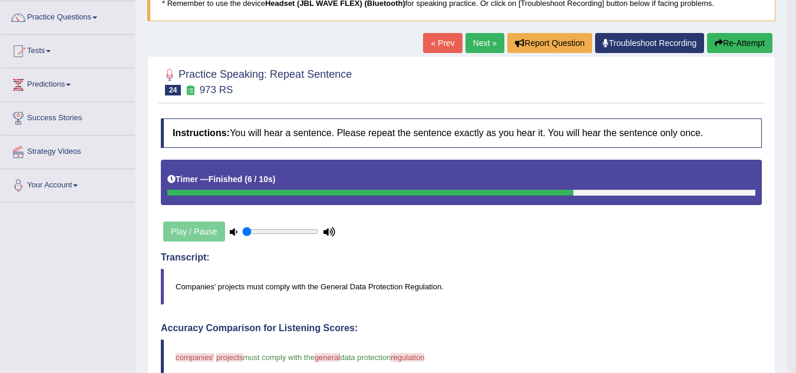
click at [491, 46] on link "Next »" at bounding box center [484, 43] width 39 height 20
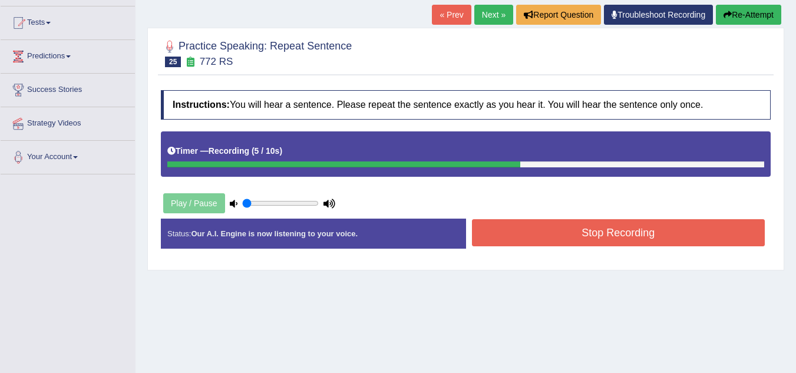
scroll to position [120, 0]
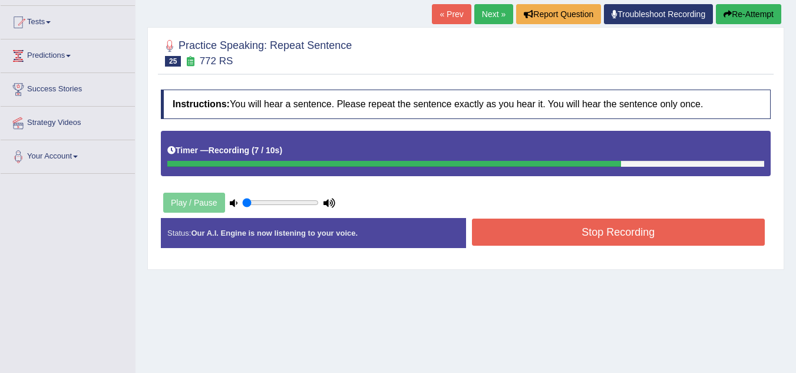
click at [544, 234] on button "Stop Recording" at bounding box center [618, 232] width 293 height 27
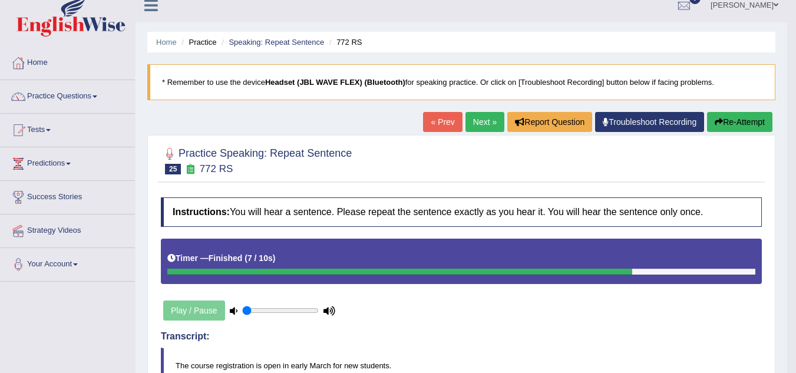
scroll to position [0, 0]
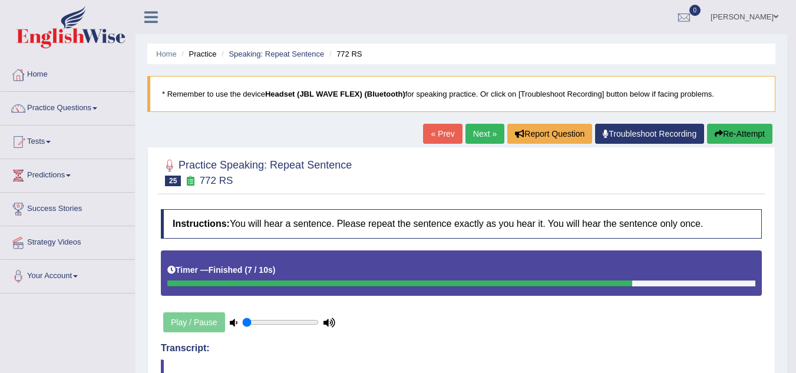
click at [482, 143] on link "Next »" at bounding box center [484, 134] width 39 height 20
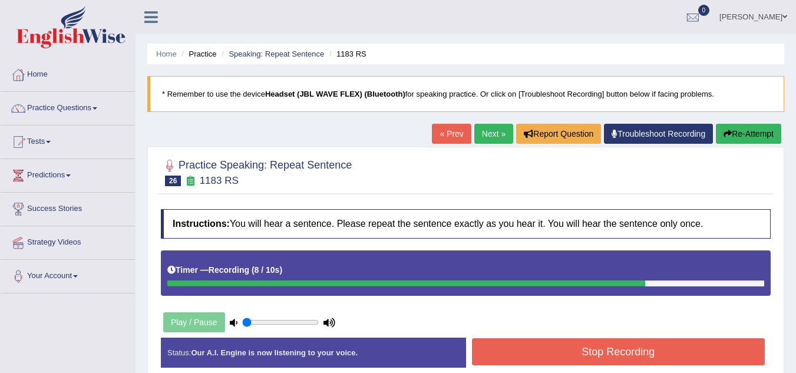
click at [494, 361] on button "Stop Recording" at bounding box center [618, 351] width 293 height 27
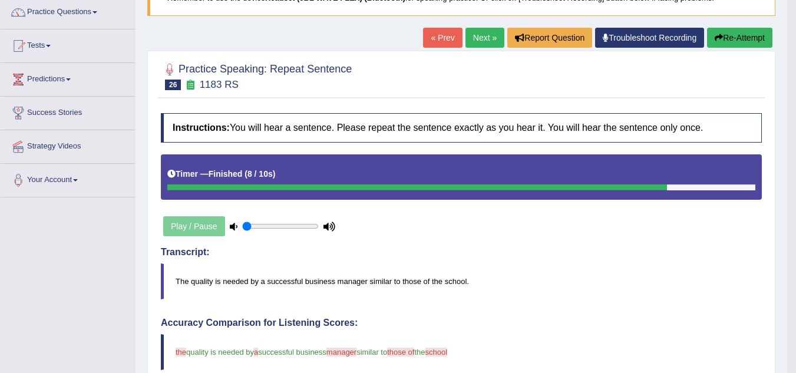
scroll to position [94, 0]
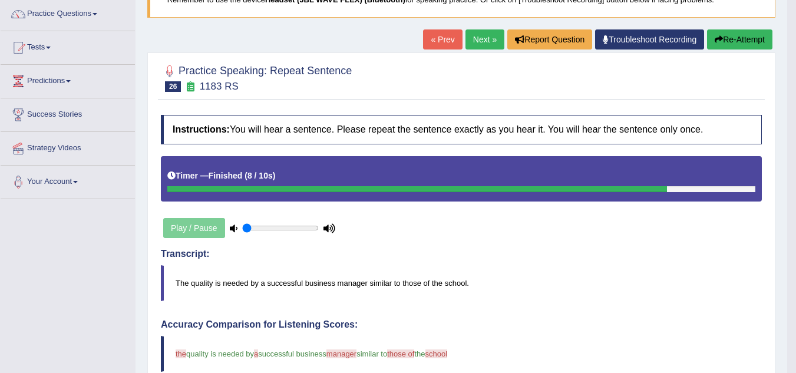
click at [465, 33] on link "Next »" at bounding box center [484, 39] width 39 height 20
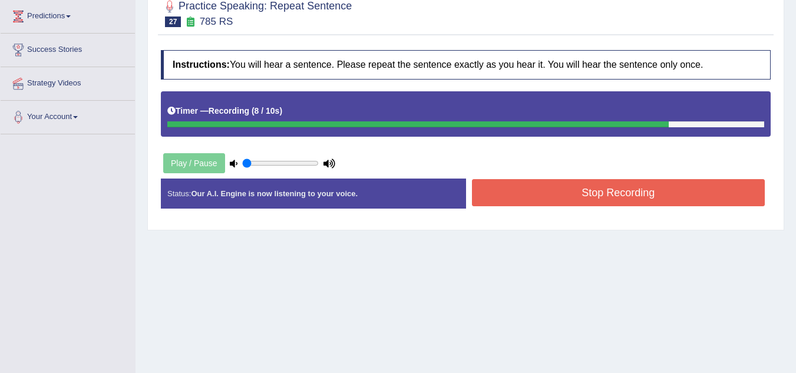
click at [498, 185] on button "Stop Recording" at bounding box center [618, 192] width 293 height 27
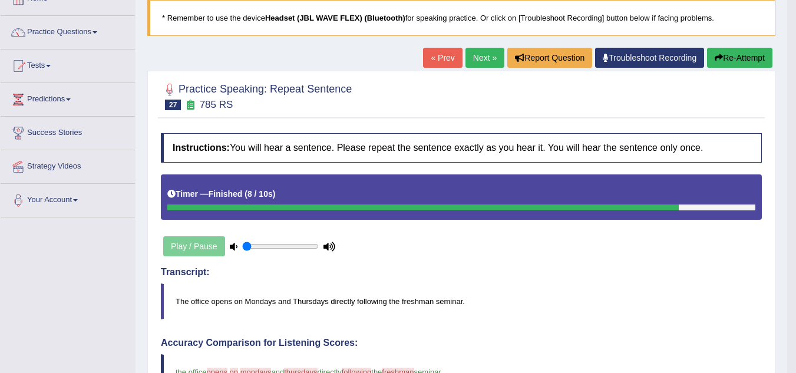
scroll to position [34, 0]
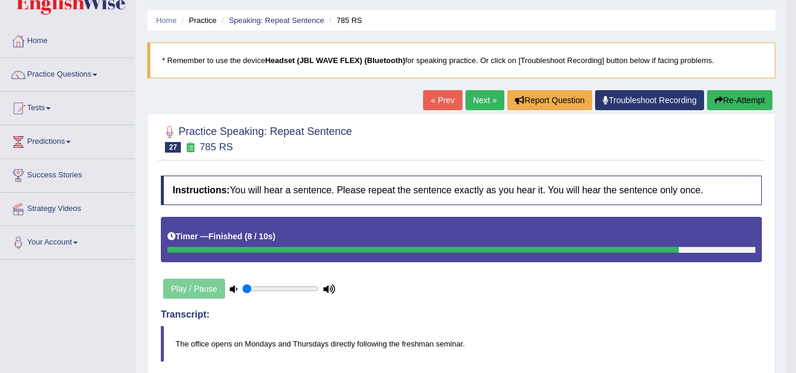
click at [486, 111] on div "« Prev Next » Report Question Troubleshoot Recording Re-Attempt" at bounding box center [599, 101] width 352 height 23
click at [482, 106] on link "Next »" at bounding box center [484, 100] width 39 height 20
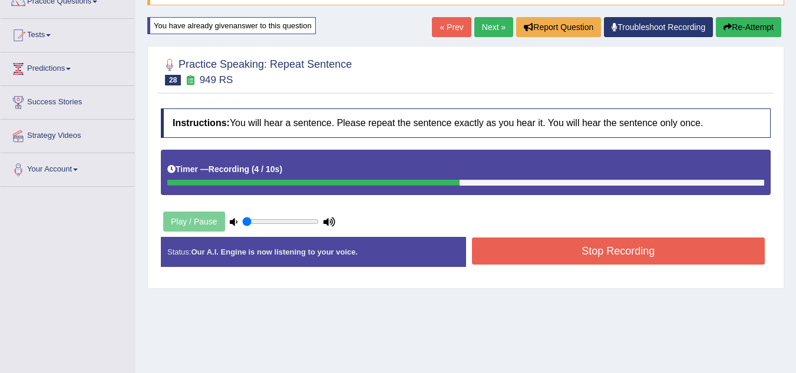
scroll to position [107, 0]
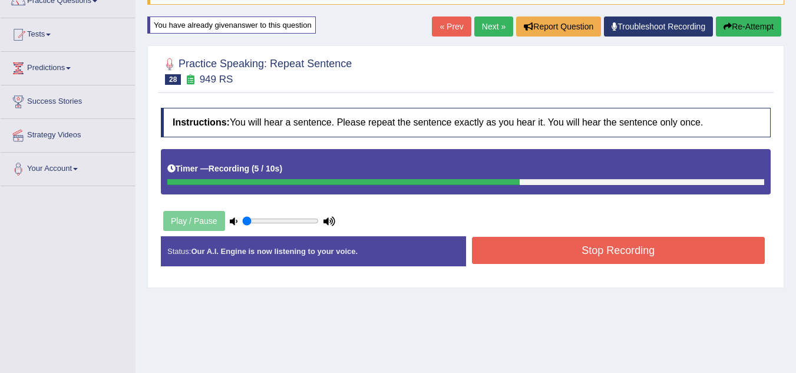
click at [580, 257] on button "Stop Recording" at bounding box center [618, 250] width 293 height 27
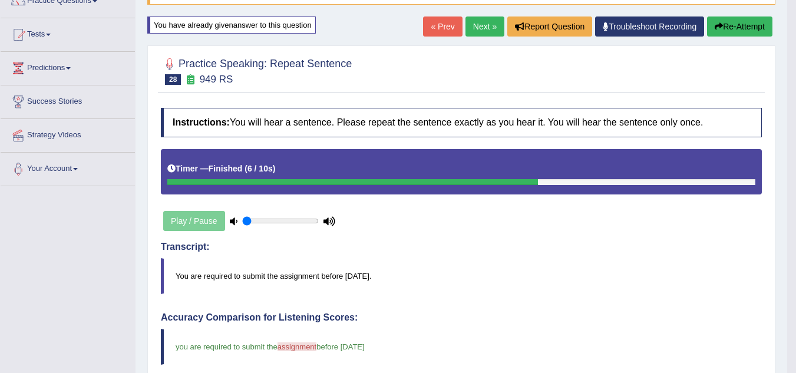
click at [476, 27] on link "Next »" at bounding box center [484, 26] width 39 height 20
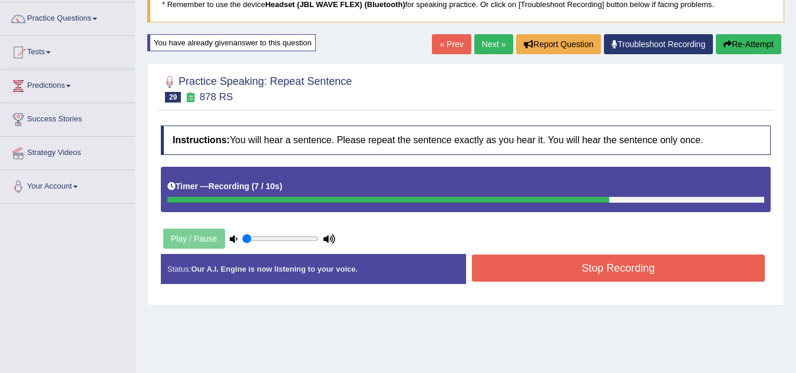
scroll to position [100, 0]
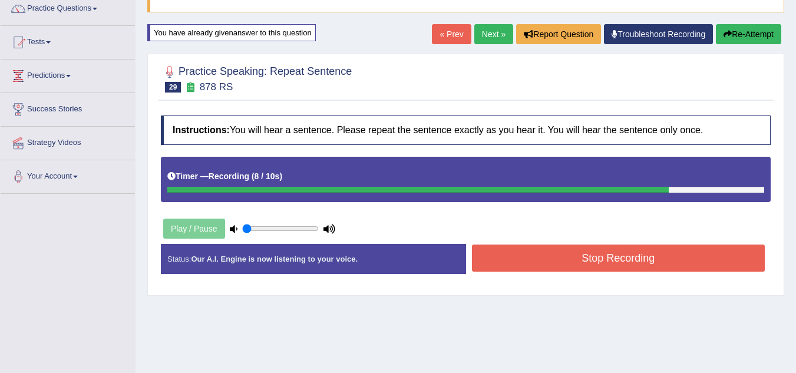
click at [562, 249] on button "Stop Recording" at bounding box center [618, 258] width 293 height 27
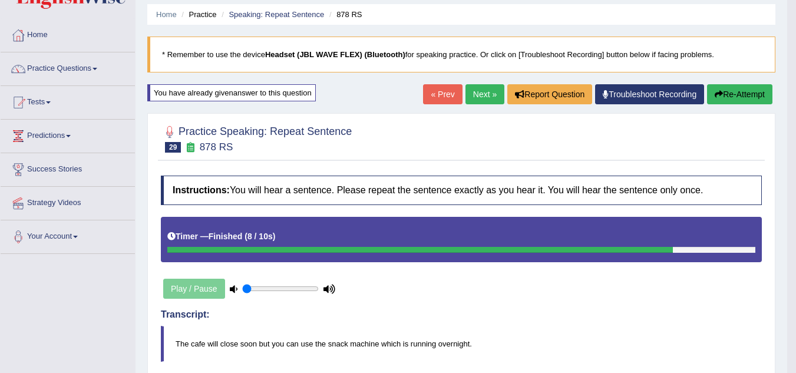
scroll to position [39, 0]
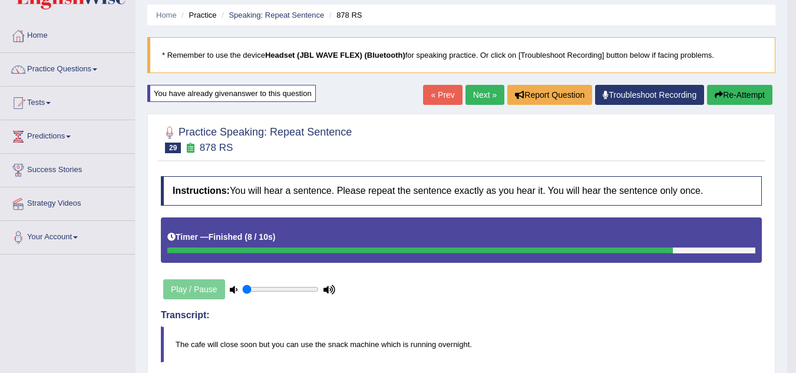
click at [470, 95] on link "Next »" at bounding box center [484, 95] width 39 height 20
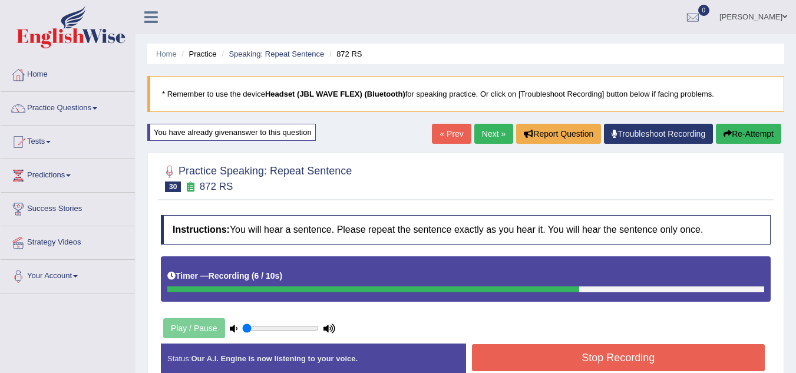
click at [530, 351] on button "Stop Recording" at bounding box center [618, 357] width 293 height 27
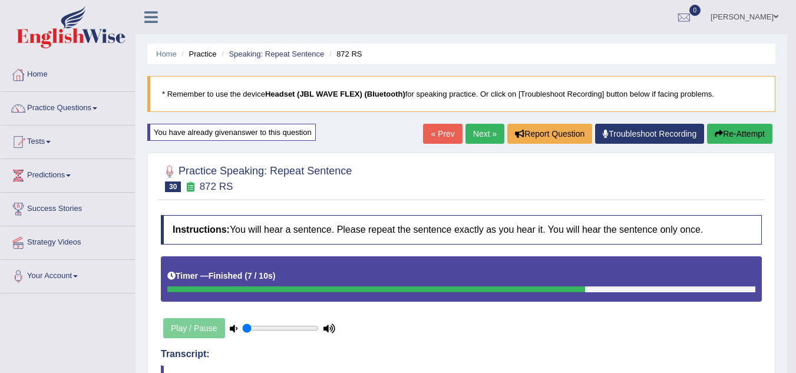
click at [469, 144] on link "Next »" at bounding box center [484, 134] width 39 height 20
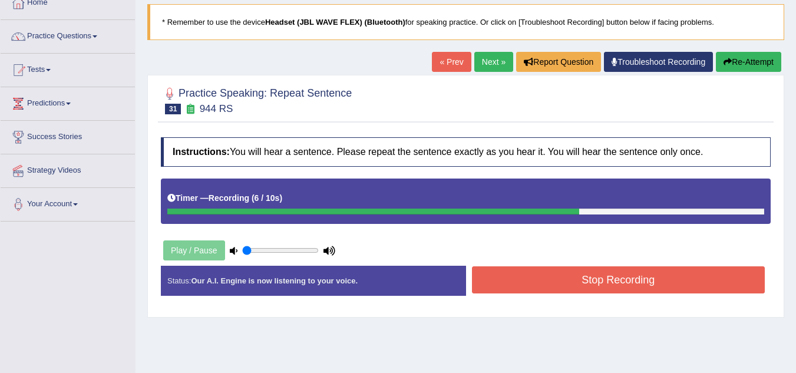
scroll to position [73, 0]
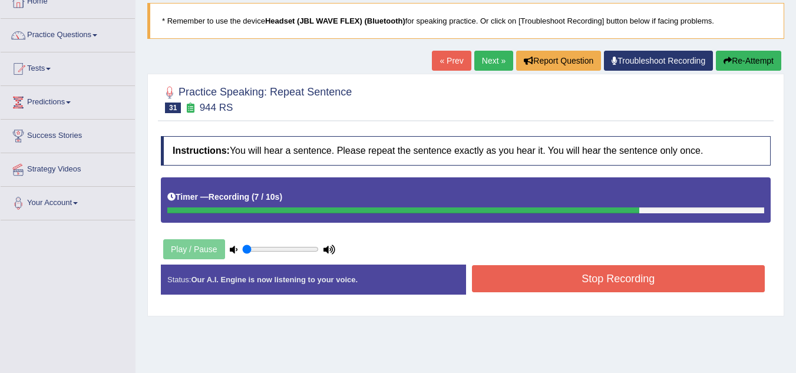
click at [516, 273] on button "Stop Recording" at bounding box center [618, 278] width 293 height 27
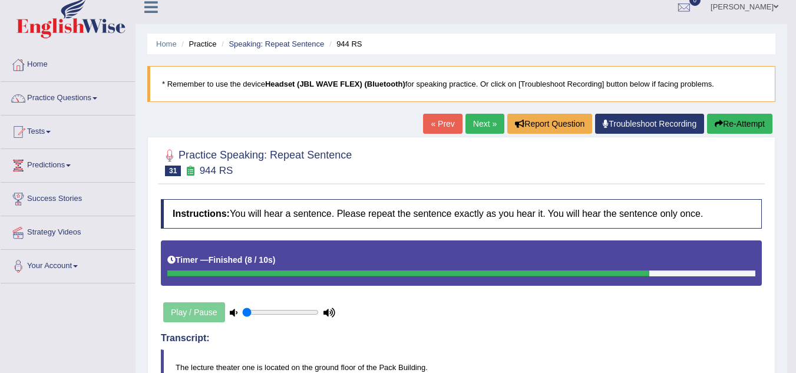
scroll to position [0, 0]
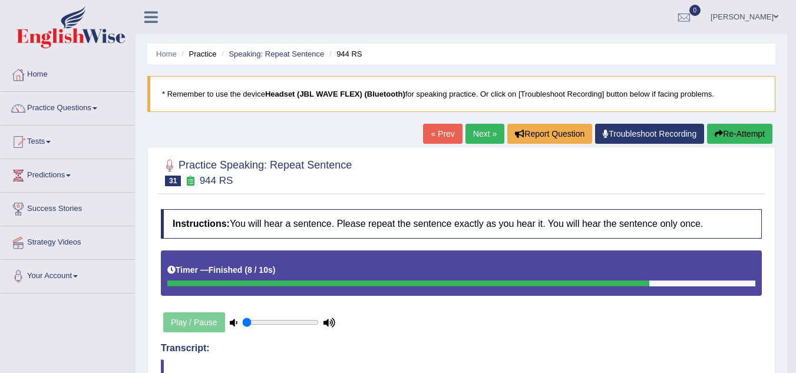
click at [476, 130] on link "Next »" at bounding box center [484, 134] width 39 height 20
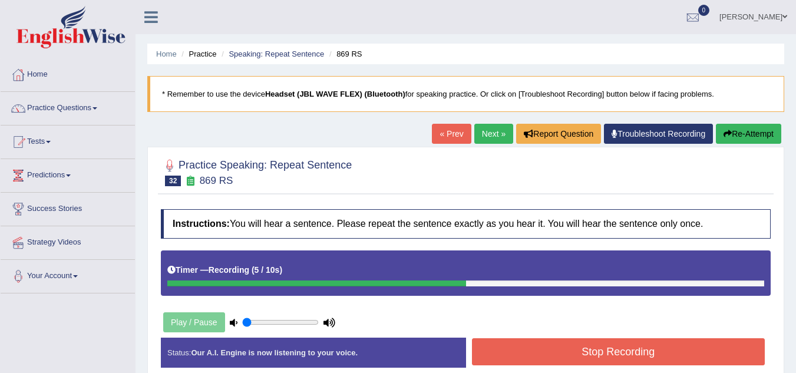
click at [519, 348] on button "Stop Recording" at bounding box center [618, 351] width 293 height 27
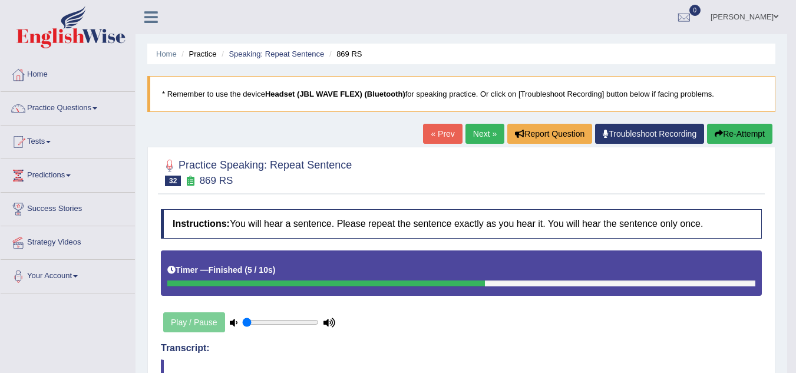
click at [470, 137] on link "Next »" at bounding box center [484, 134] width 39 height 20
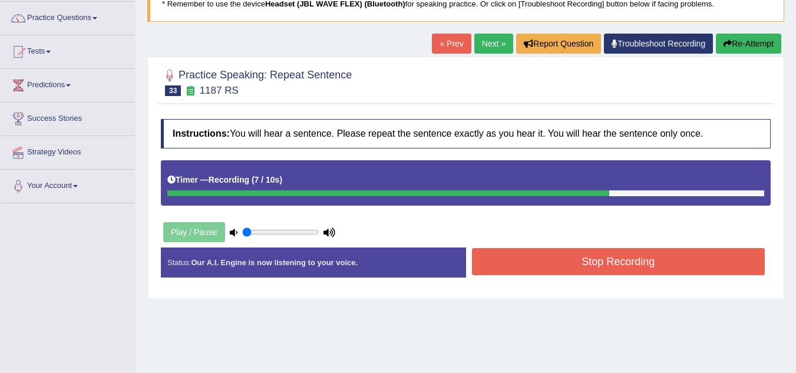
scroll to position [93, 0]
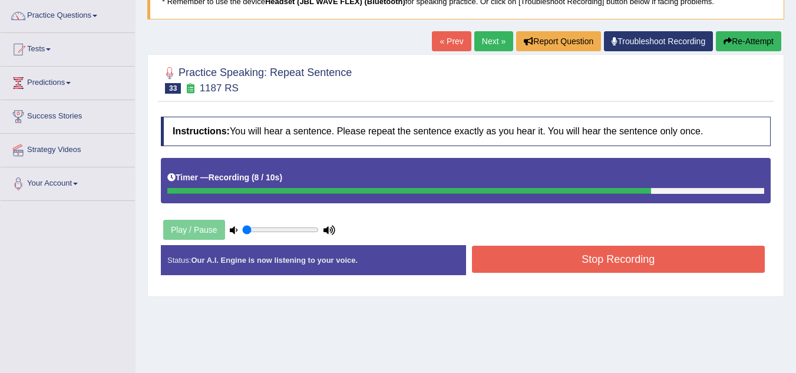
click at [517, 272] on button "Stop Recording" at bounding box center [618, 259] width 293 height 27
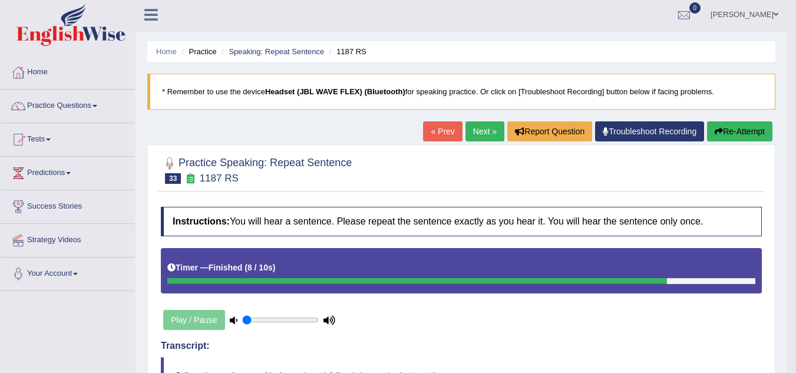
scroll to position [2, 0]
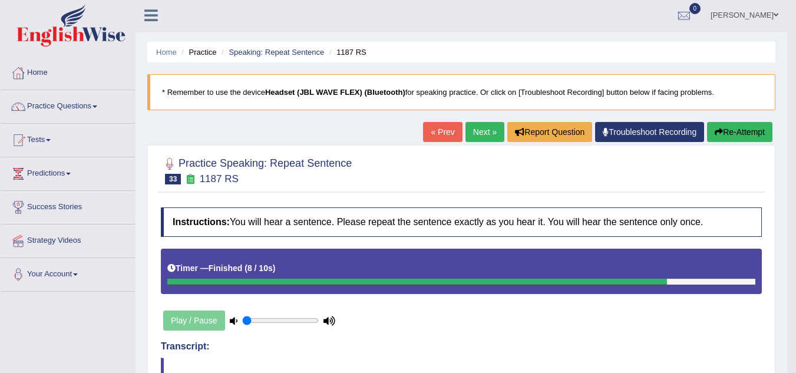
click at [721, 127] on button "Re-Attempt" at bounding box center [739, 132] width 65 height 20
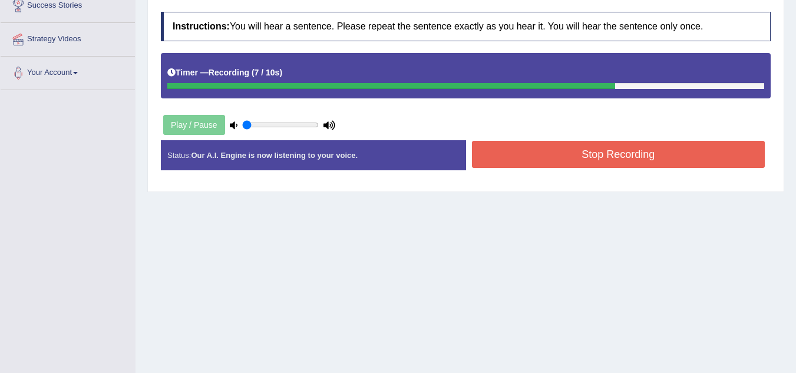
scroll to position [204, 0]
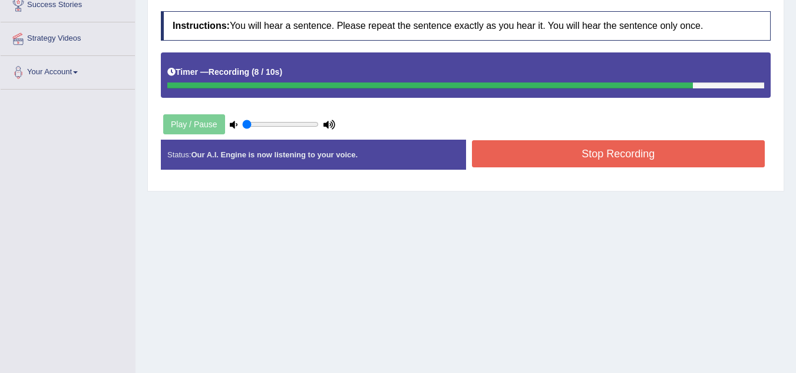
click at [660, 159] on button "Stop Recording" at bounding box center [618, 153] width 293 height 27
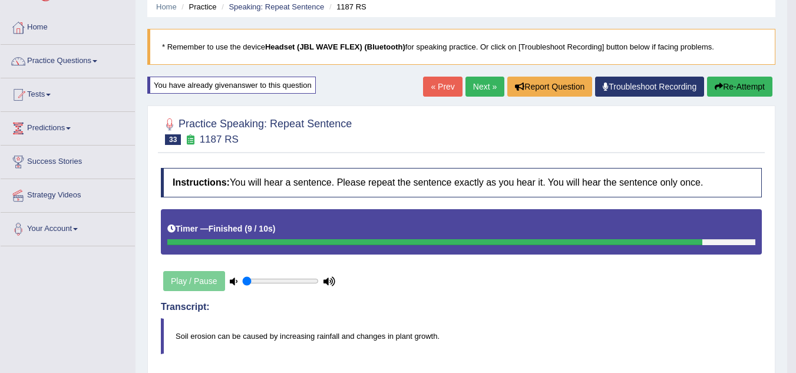
scroll to position [0, 0]
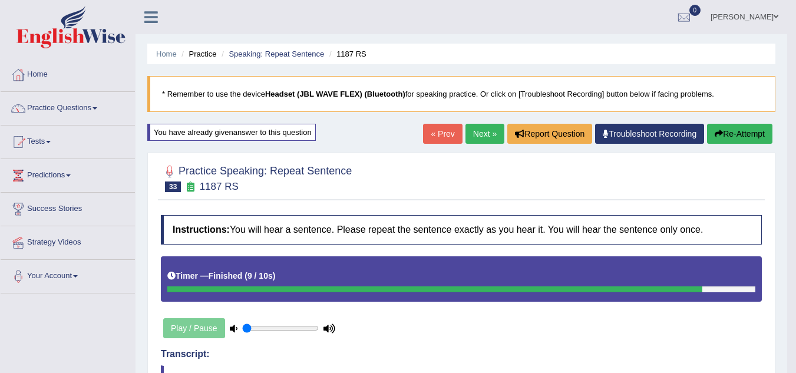
click at [476, 137] on link "Next »" at bounding box center [484, 134] width 39 height 20
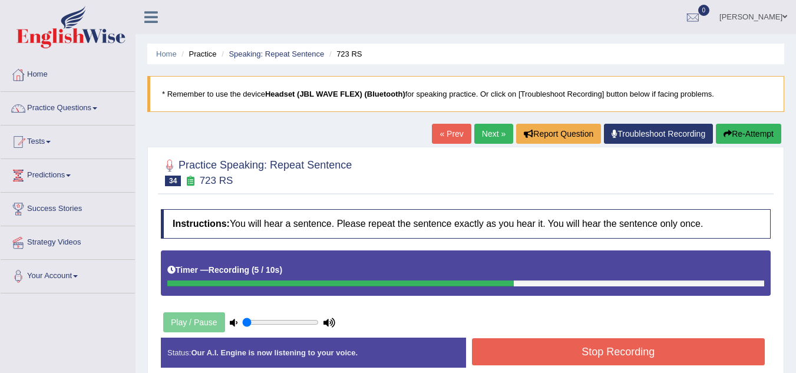
click at [547, 355] on button "Stop Recording" at bounding box center [618, 351] width 293 height 27
click at [570, 355] on button "Stop Recording" at bounding box center [618, 351] width 293 height 27
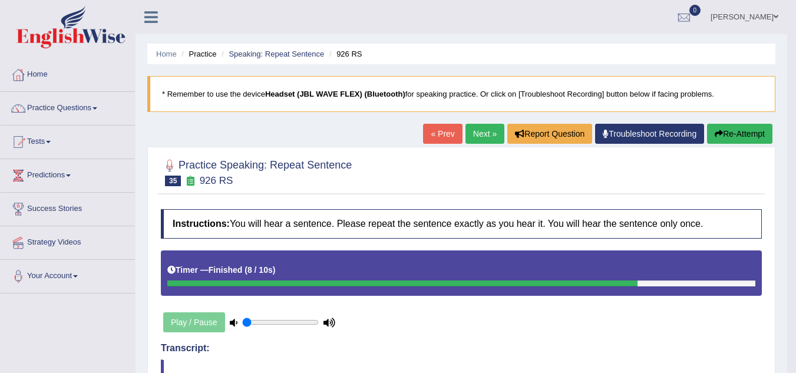
click at [730, 141] on button "Re-Attempt" at bounding box center [739, 134] width 65 height 20
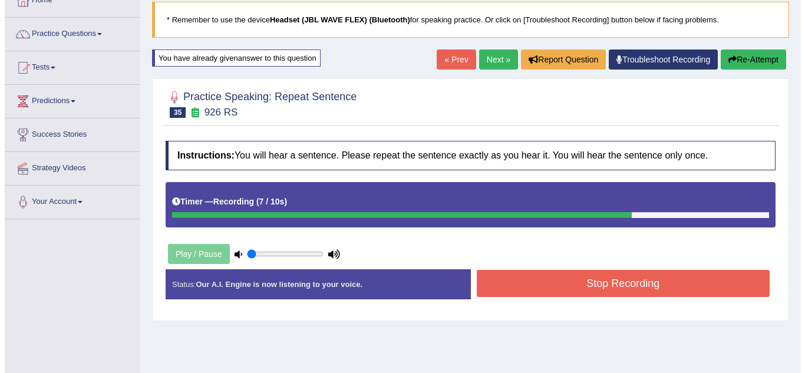
scroll to position [75, 0]
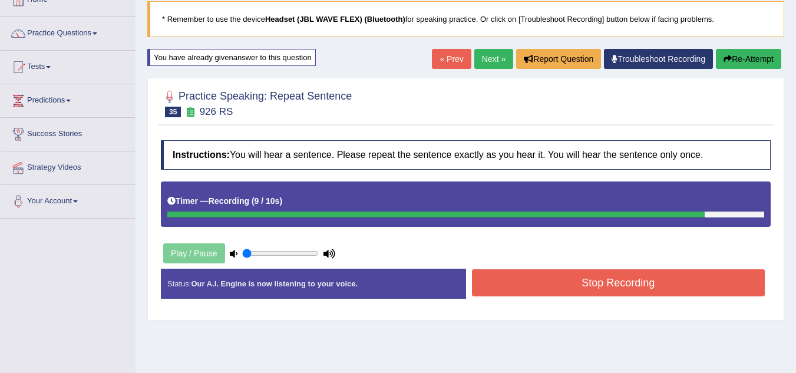
click at [680, 273] on button "Stop Recording" at bounding box center [618, 282] width 293 height 27
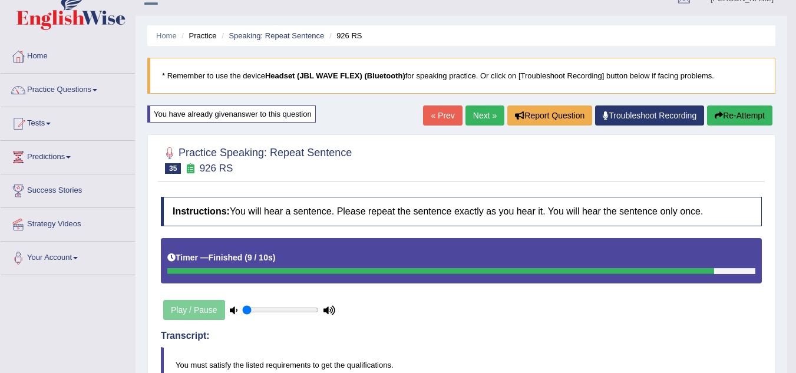
scroll to position [0, 0]
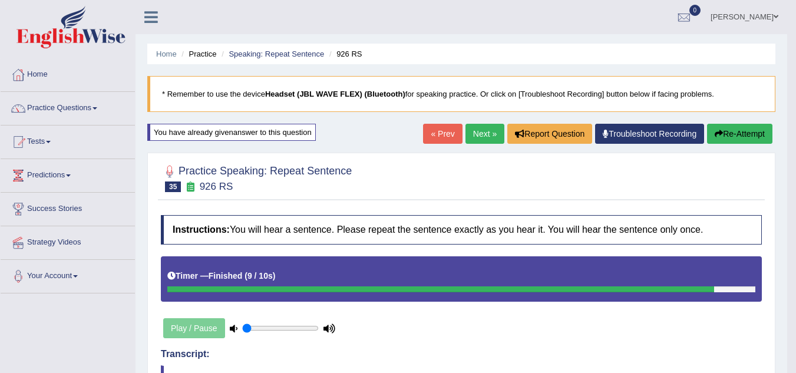
click at [469, 139] on link "Next »" at bounding box center [484, 134] width 39 height 20
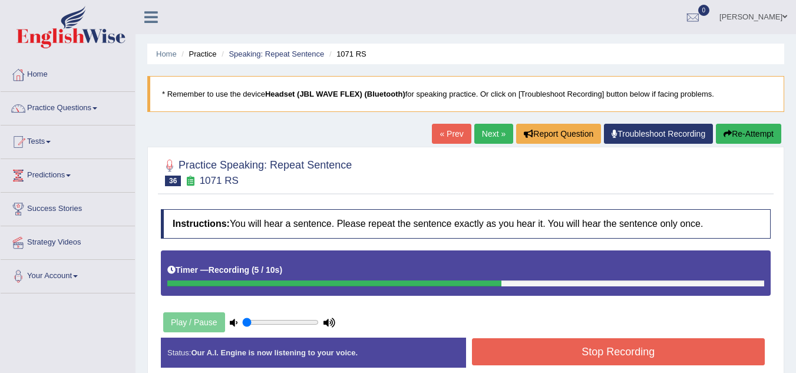
click at [499, 351] on button "Stop Recording" at bounding box center [618, 351] width 293 height 27
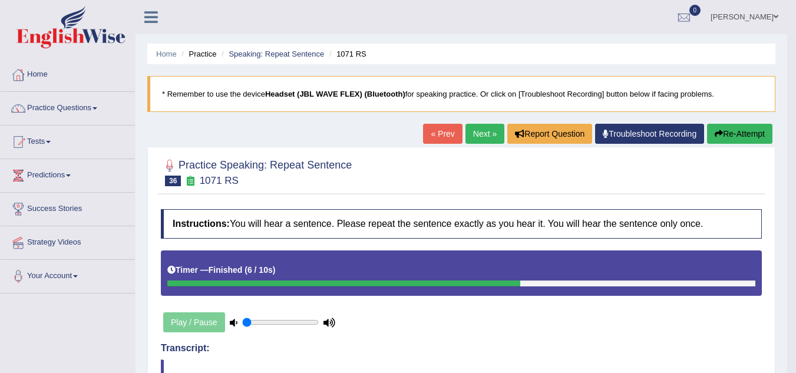
click at [471, 127] on link "Next »" at bounding box center [484, 134] width 39 height 20
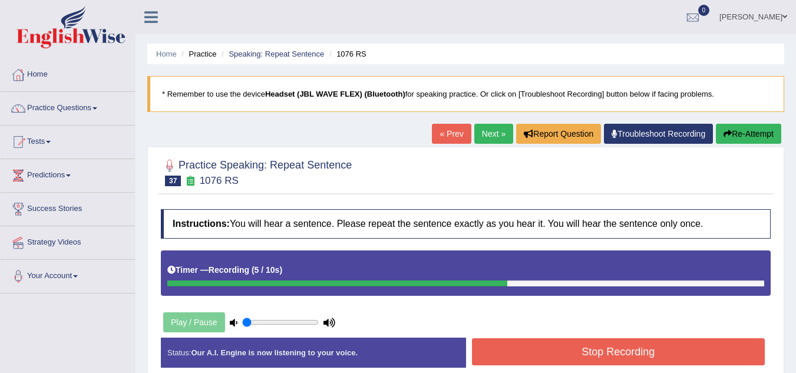
click at [541, 349] on button "Stop Recording" at bounding box center [618, 351] width 293 height 27
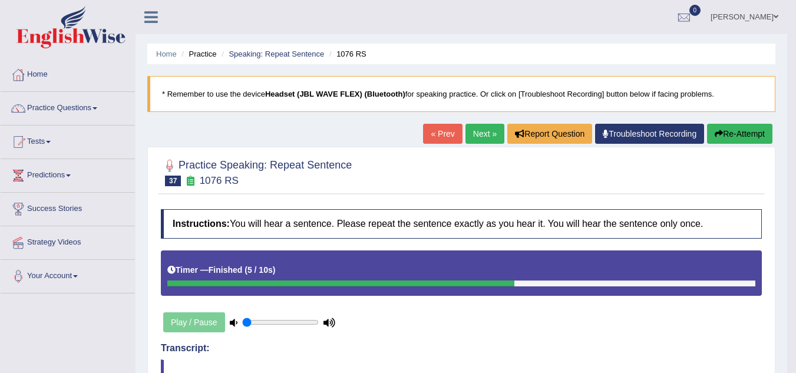
click at [494, 126] on link "Next »" at bounding box center [484, 134] width 39 height 20
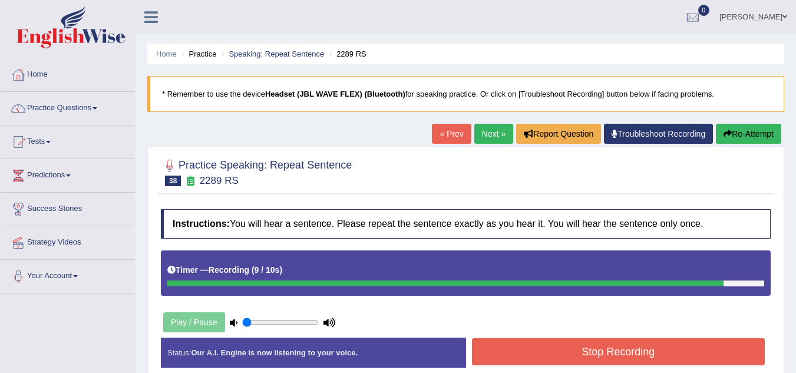
click at [525, 346] on button "Stop Recording" at bounding box center [618, 351] width 293 height 27
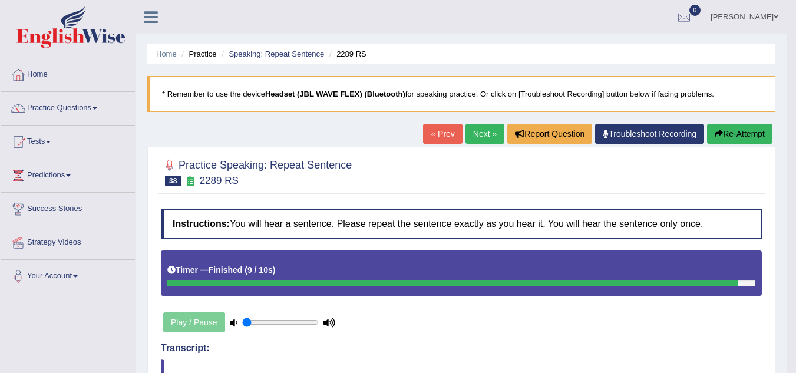
click at [487, 129] on link "Next »" at bounding box center [484, 134] width 39 height 20
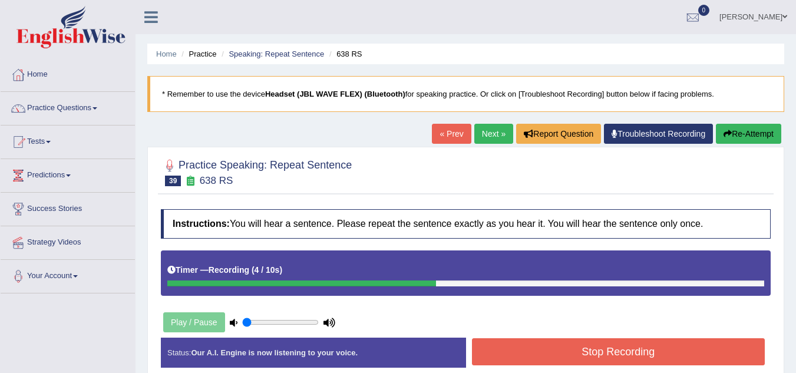
click at [492, 354] on button "Stop Recording" at bounding box center [618, 351] width 293 height 27
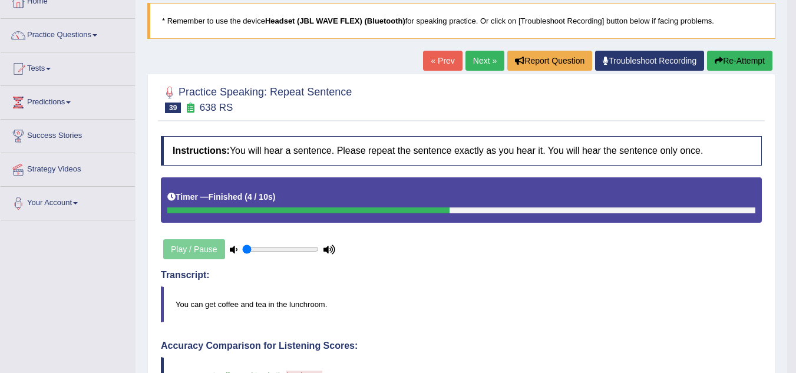
scroll to position [72, 0]
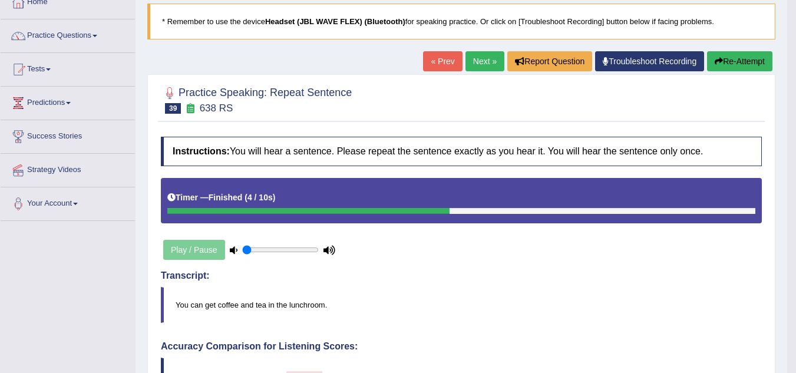
click at [476, 55] on link "Next »" at bounding box center [484, 61] width 39 height 20
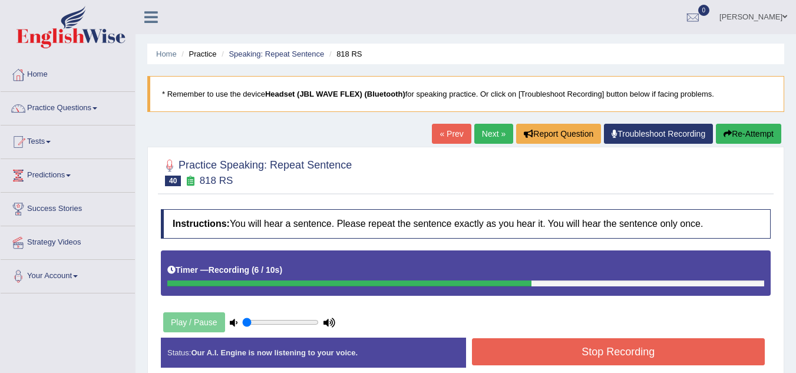
click at [534, 352] on button "Stop Recording" at bounding box center [618, 351] width 293 height 27
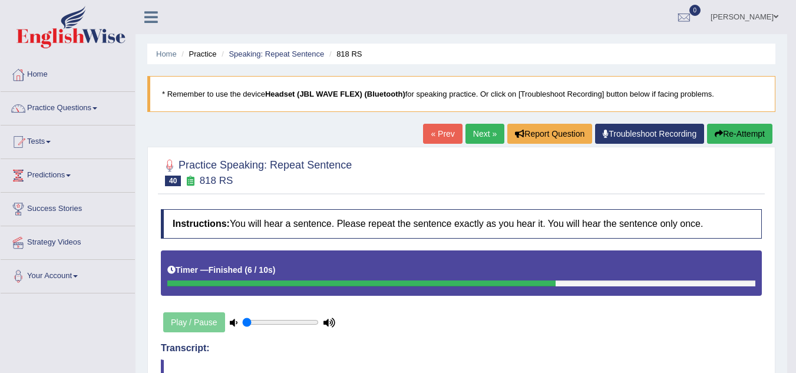
click at [83, 103] on link "Practice Questions" at bounding box center [68, 106] width 134 height 29
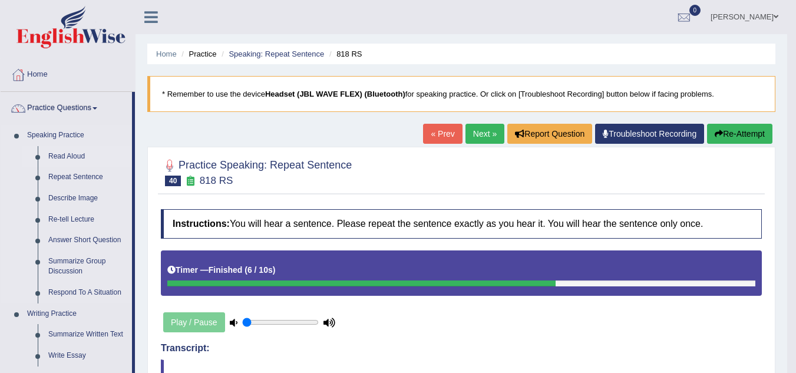
click at [67, 152] on link "Read Aloud" at bounding box center [87, 156] width 89 height 21
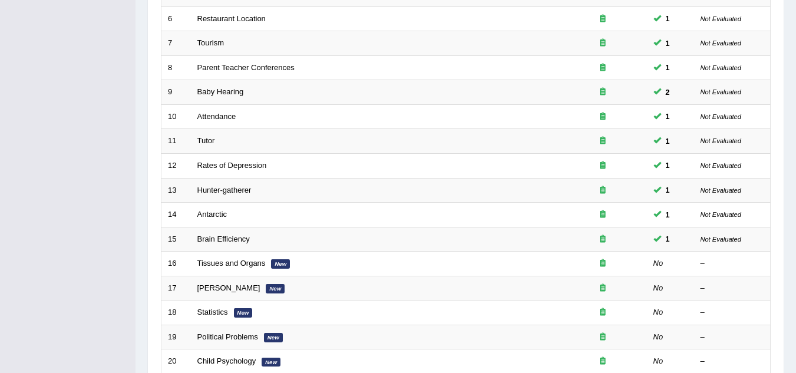
scroll to position [299, 0]
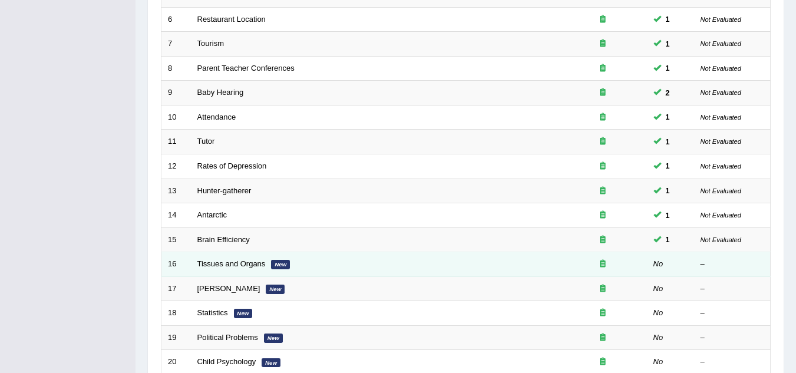
click at [219, 274] on td "Tissues and Organs New" at bounding box center [375, 264] width 368 height 25
click at [224, 257] on td "Tissues and Organs New" at bounding box center [375, 264] width 368 height 25
click at [223, 262] on link "Tissues and Organs" at bounding box center [231, 263] width 68 height 9
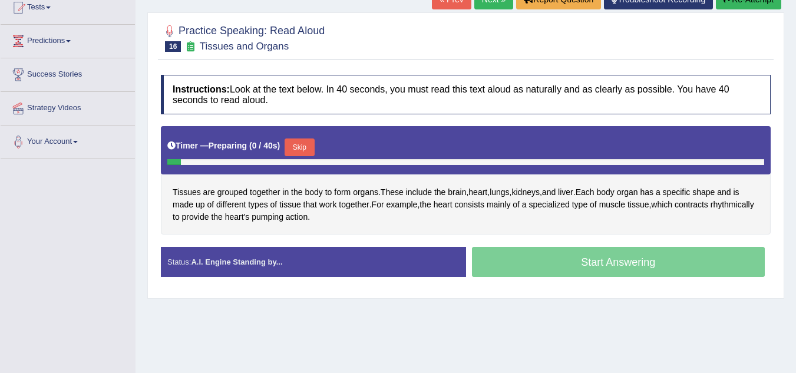
scroll to position [134, 0]
click at [501, 275] on div "Start Answering" at bounding box center [618, 263] width 305 height 33
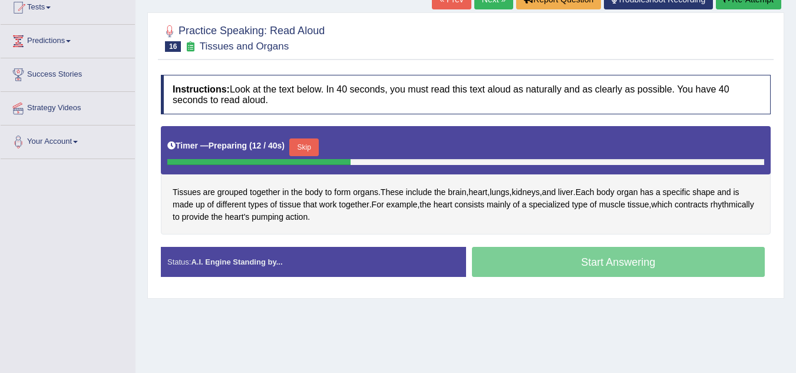
click at [296, 146] on button "Skip" at bounding box center [303, 147] width 29 height 18
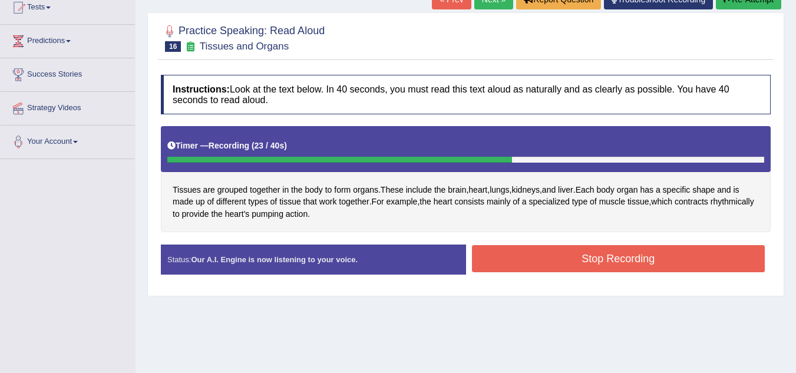
click at [506, 271] on button "Stop Recording" at bounding box center [618, 258] width 293 height 27
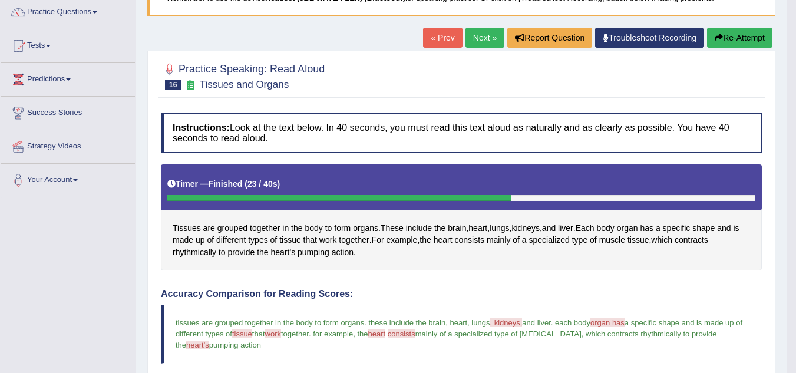
scroll to position [94, 0]
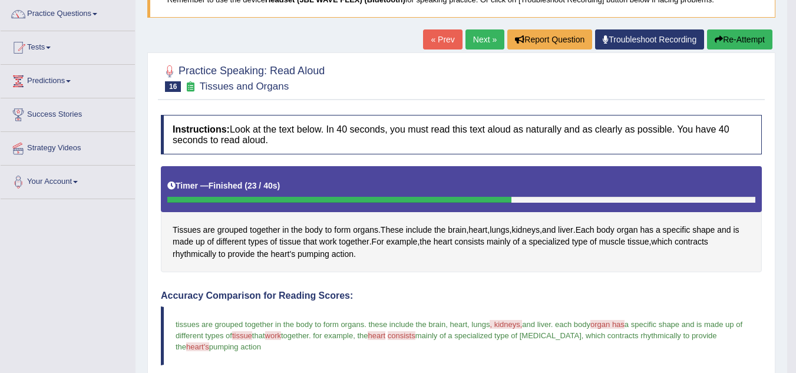
click at [473, 30] on link "Next »" at bounding box center [484, 39] width 39 height 20
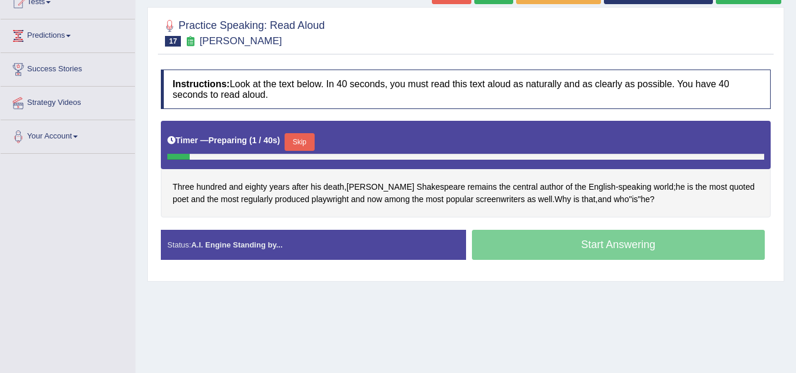
scroll to position [141, 0]
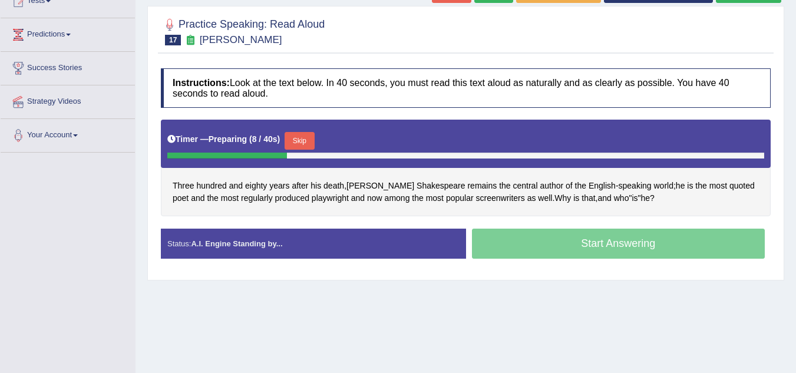
click at [307, 137] on button "Skip" at bounding box center [299, 141] width 29 height 18
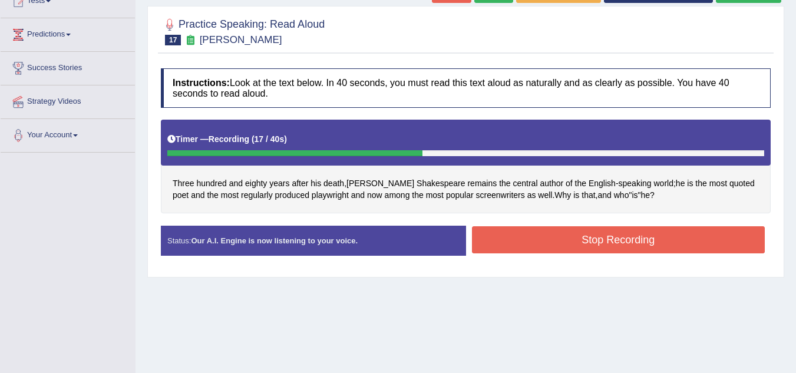
click at [478, 240] on button "Stop Recording" at bounding box center [618, 239] width 293 height 27
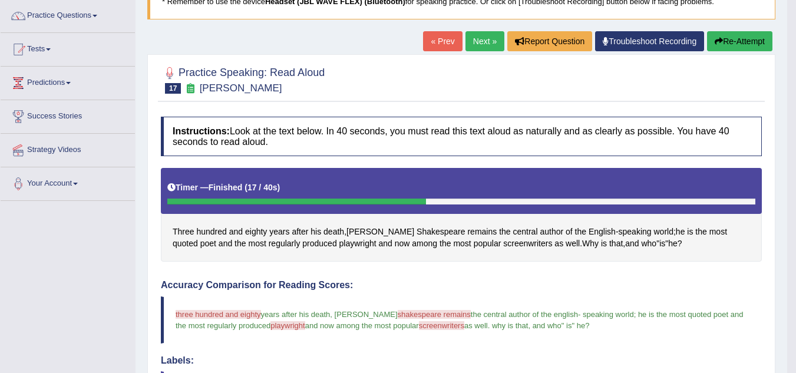
scroll to position [92, 0]
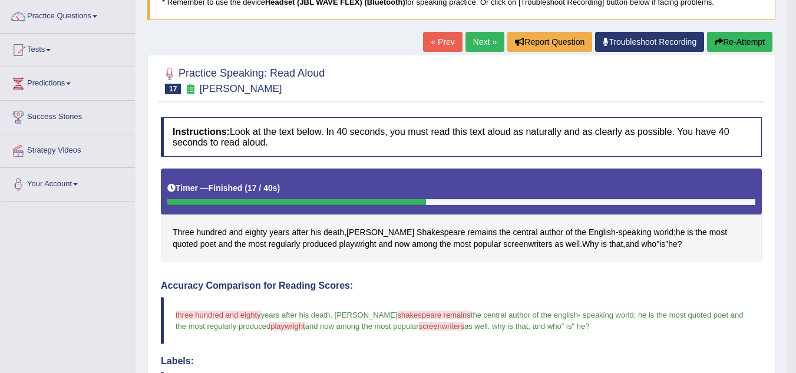
click at [469, 44] on link "Next »" at bounding box center [484, 42] width 39 height 20
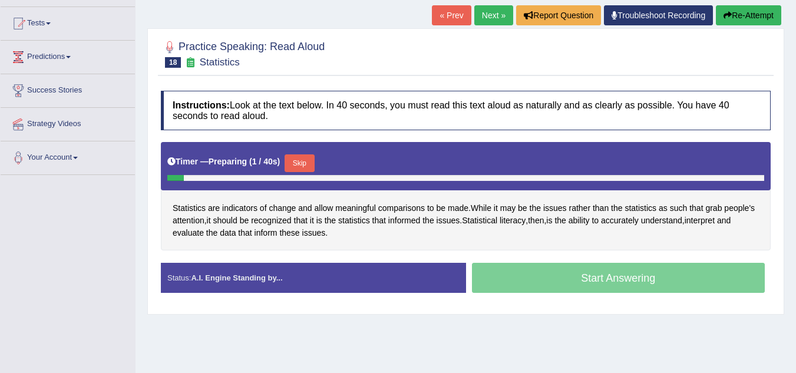
scroll to position [121, 0]
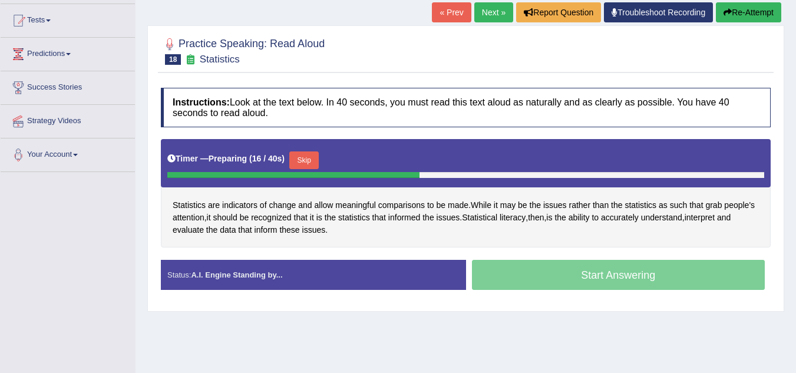
click at [313, 161] on button "Skip" at bounding box center [303, 160] width 29 height 18
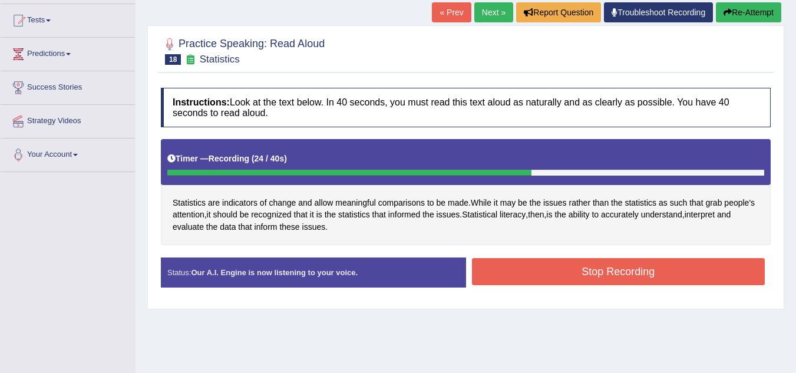
click at [483, 270] on button "Stop Recording" at bounding box center [618, 271] width 293 height 27
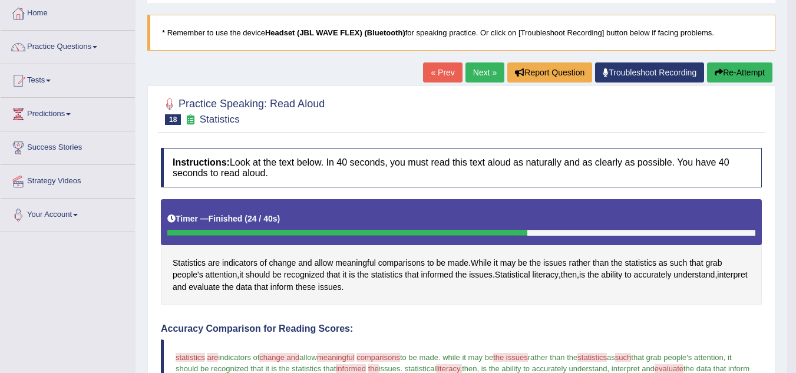
scroll to position [61, 0]
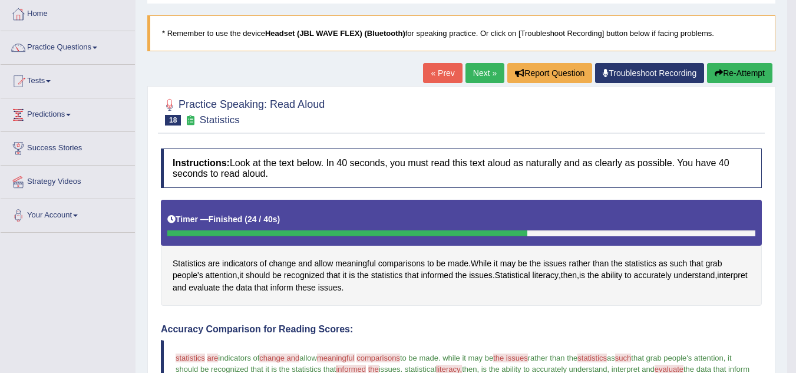
click at [467, 71] on link "Next »" at bounding box center [484, 73] width 39 height 20
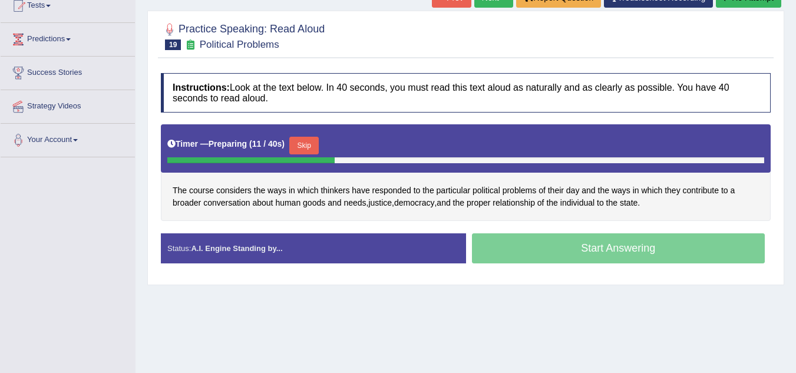
click at [305, 144] on button "Skip" at bounding box center [303, 146] width 29 height 18
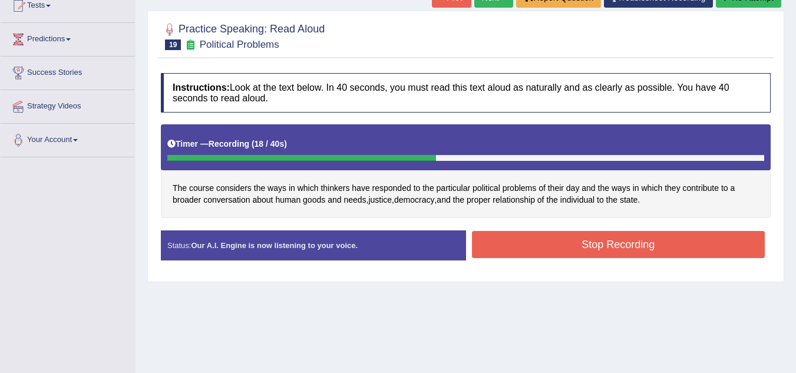
click at [512, 239] on button "Stop Recording" at bounding box center [618, 244] width 293 height 27
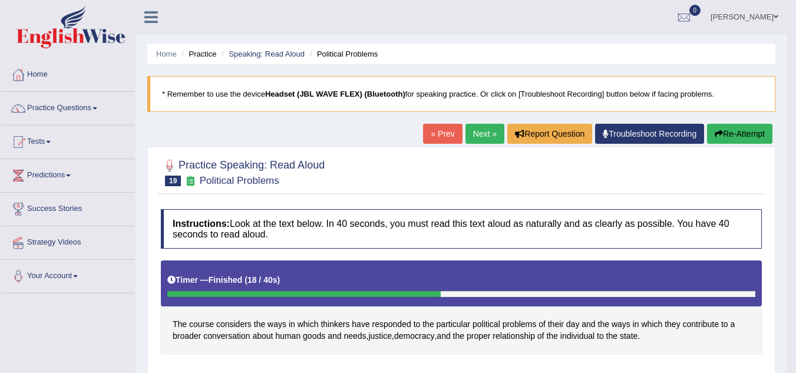
click at [473, 139] on link "Next »" at bounding box center [484, 134] width 39 height 20
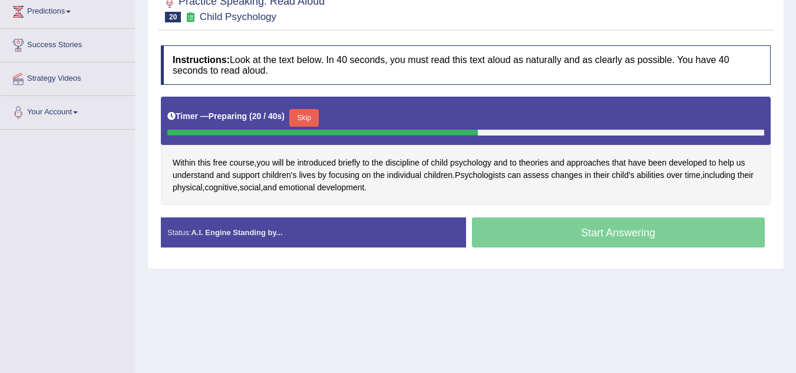
click at [308, 123] on button "Skip" at bounding box center [303, 118] width 29 height 18
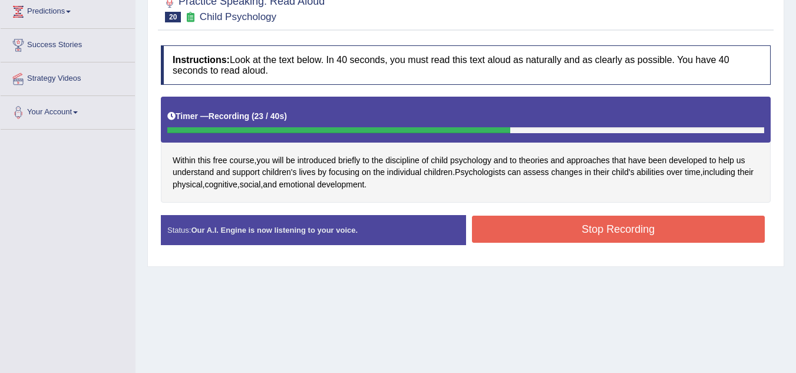
click at [589, 226] on button "Stop Recording" at bounding box center [618, 229] width 293 height 27
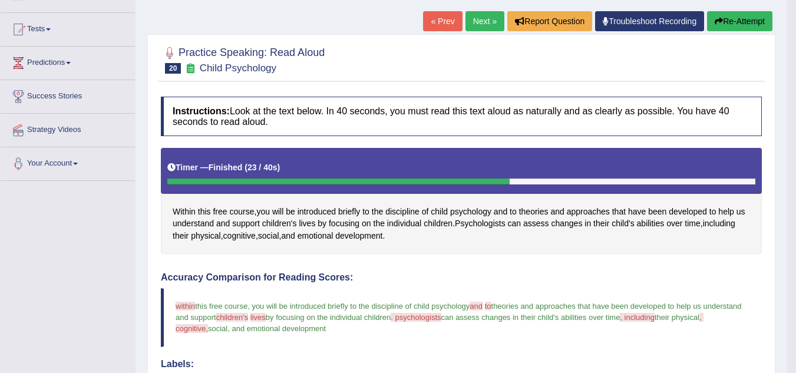
scroll to position [85, 0]
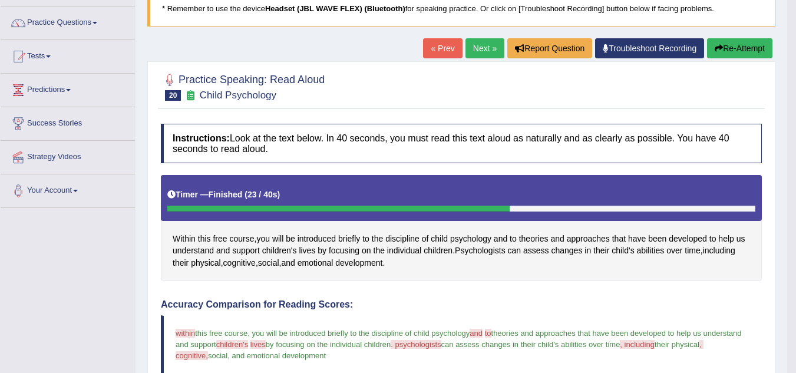
click at [479, 42] on link "Next »" at bounding box center [484, 48] width 39 height 20
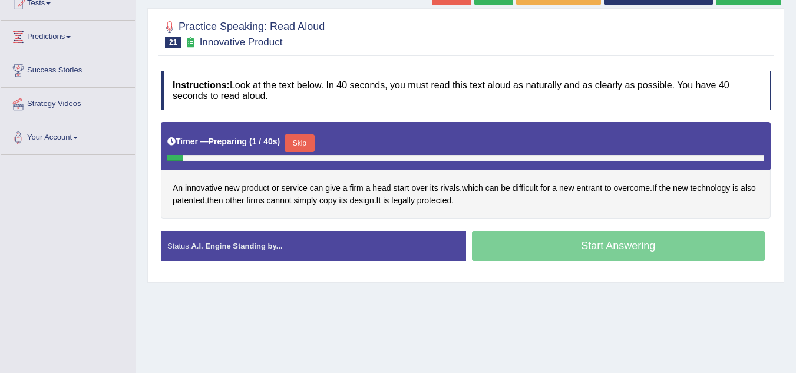
scroll to position [139, 0]
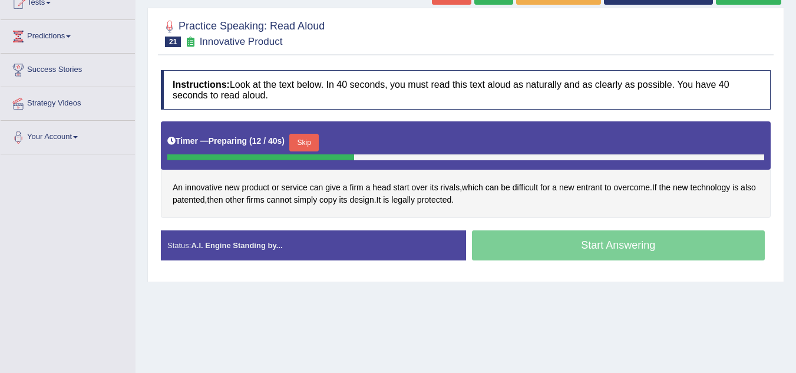
click at [567, 252] on div "Start Answering" at bounding box center [618, 246] width 305 height 33
click at [567, 247] on div "Start Answering" at bounding box center [618, 246] width 305 height 33
click at [301, 141] on button "Skip" at bounding box center [303, 143] width 29 height 18
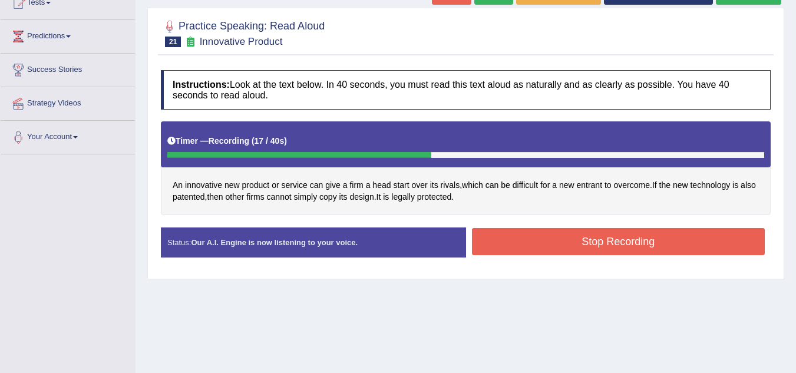
click at [569, 239] on button "Stop Recording" at bounding box center [618, 241] width 293 height 27
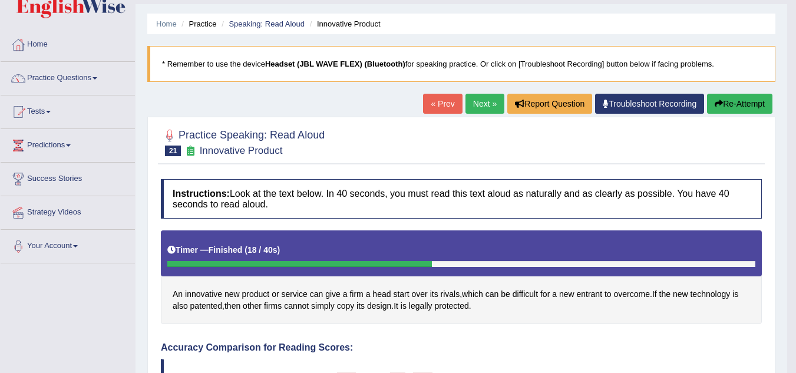
scroll to position [29, 0]
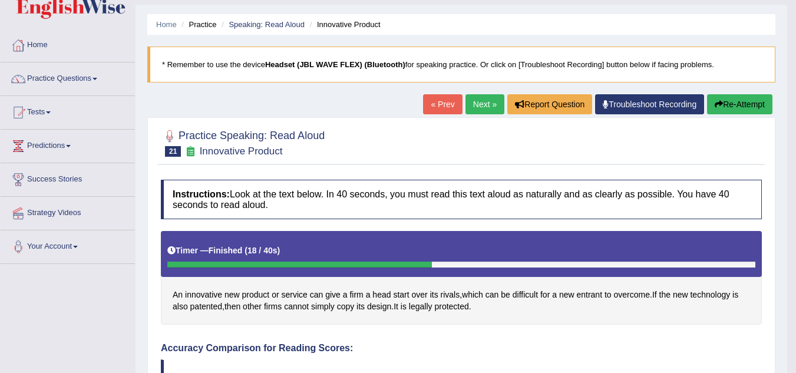
click at [485, 104] on link "Next »" at bounding box center [484, 104] width 39 height 20
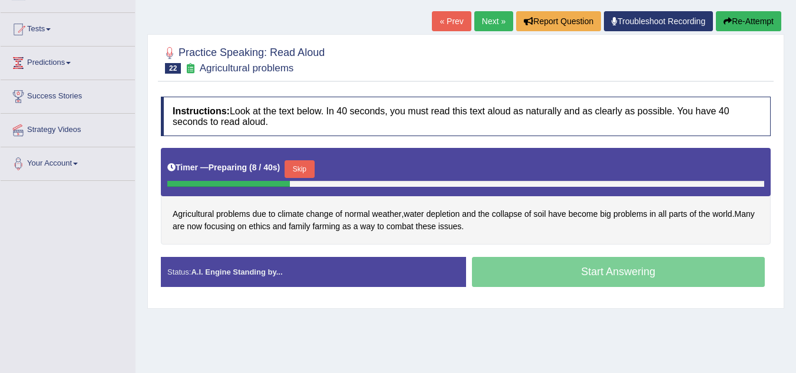
click at [295, 166] on button "Skip" at bounding box center [299, 169] width 29 height 18
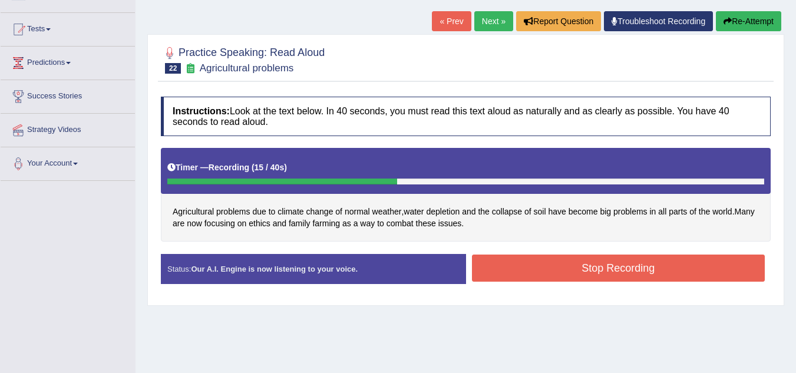
click at [515, 255] on button "Stop Recording" at bounding box center [618, 268] width 293 height 27
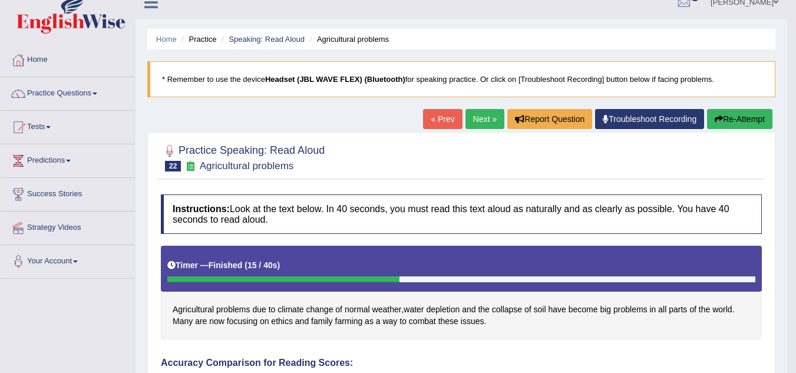
scroll to position [14, 0]
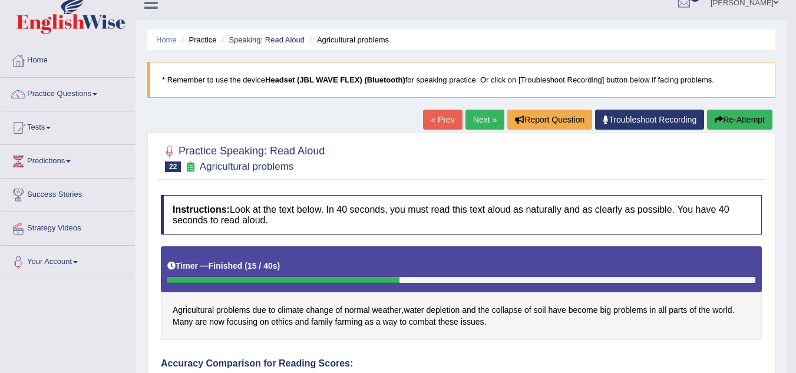
click at [483, 123] on link "Next »" at bounding box center [484, 120] width 39 height 20
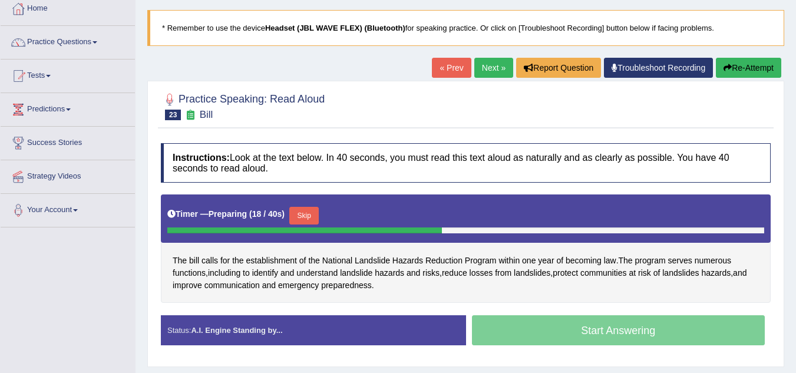
click at [303, 209] on button "Skip" at bounding box center [303, 216] width 29 height 18
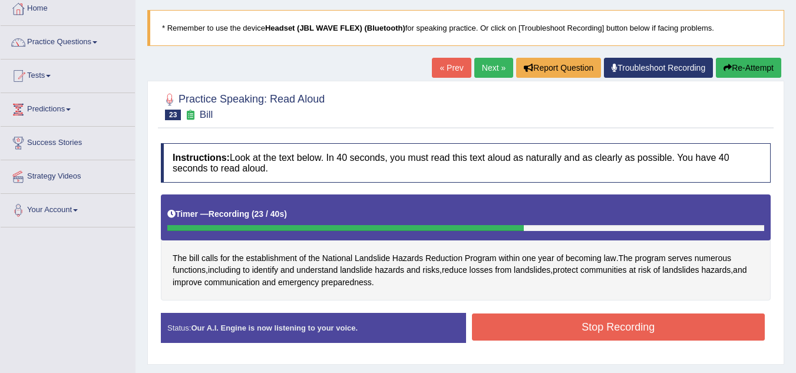
click at [517, 309] on div "Instructions: Look at the text below. In 40 seconds, you must read this text al…" at bounding box center [466, 247] width 616 height 220
click at [514, 319] on button "Stop Recording" at bounding box center [618, 326] width 293 height 27
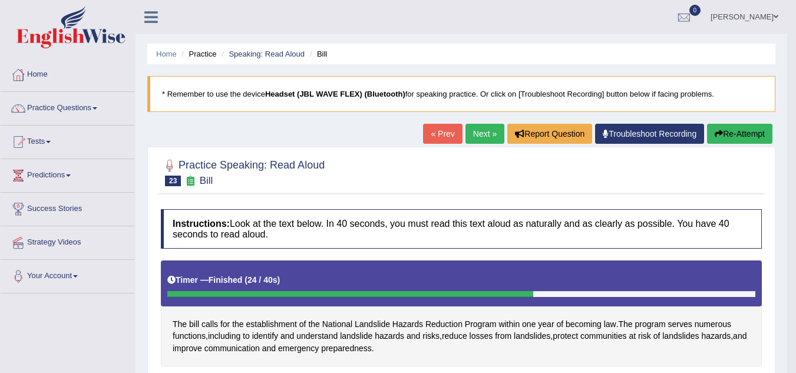
click at [486, 138] on link "Next »" at bounding box center [484, 134] width 39 height 20
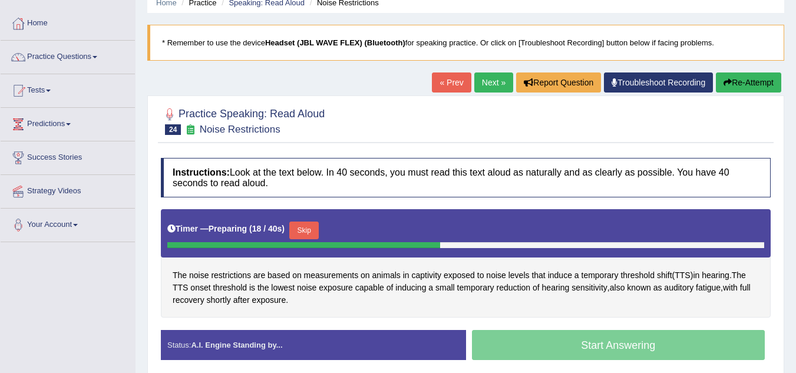
click at [313, 229] on button "Skip" at bounding box center [303, 231] width 29 height 18
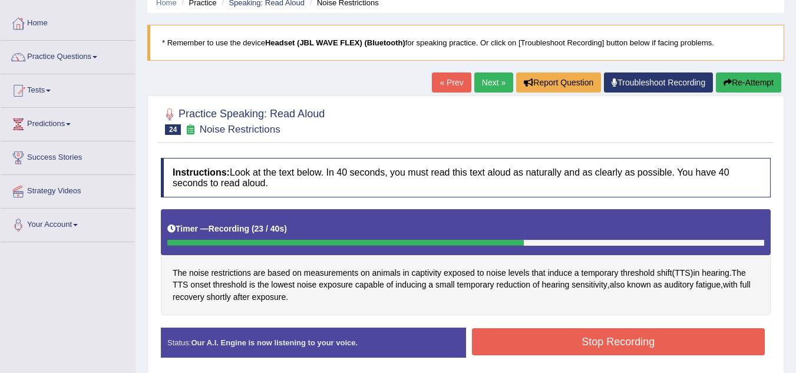
click at [494, 329] on button "Stop Recording" at bounding box center [618, 341] width 293 height 27
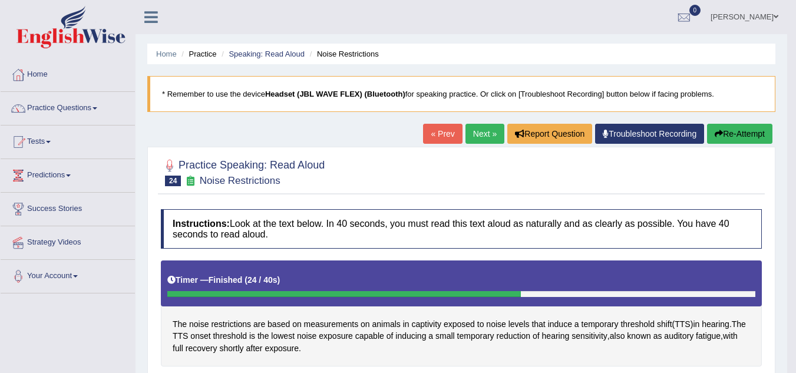
click at [471, 137] on link "Next »" at bounding box center [484, 134] width 39 height 20
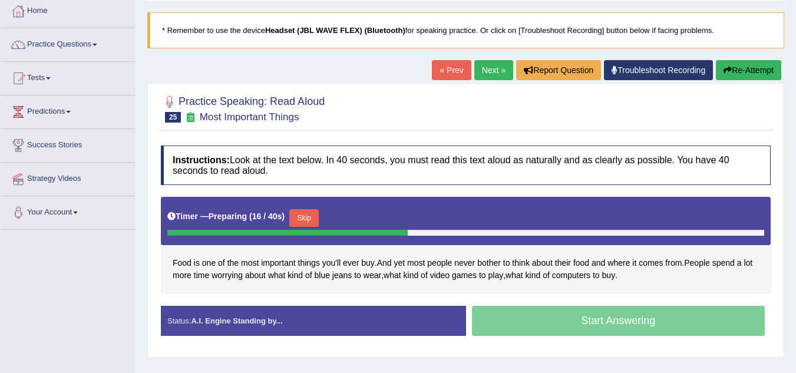
click at [308, 227] on button "Skip" at bounding box center [303, 218] width 29 height 18
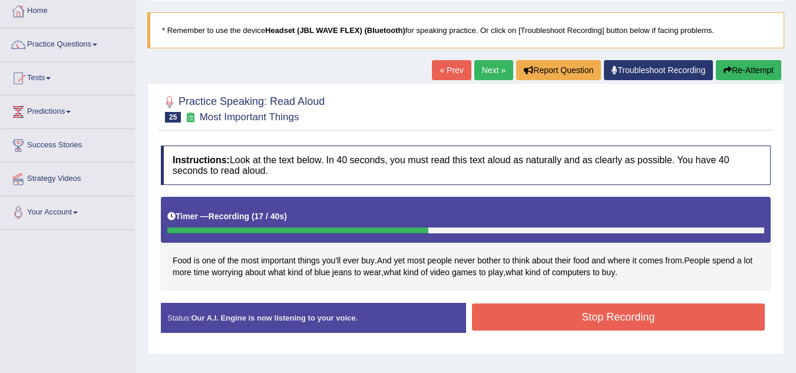
click at [530, 305] on button "Stop Recording" at bounding box center [618, 316] width 293 height 27
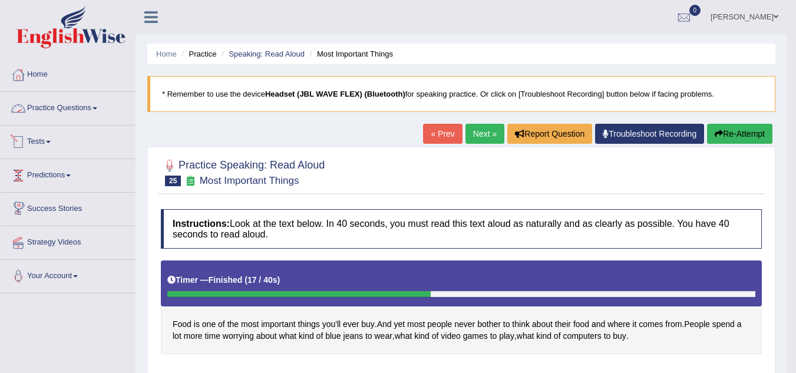
click at [81, 104] on link "Practice Questions" at bounding box center [68, 106] width 134 height 29
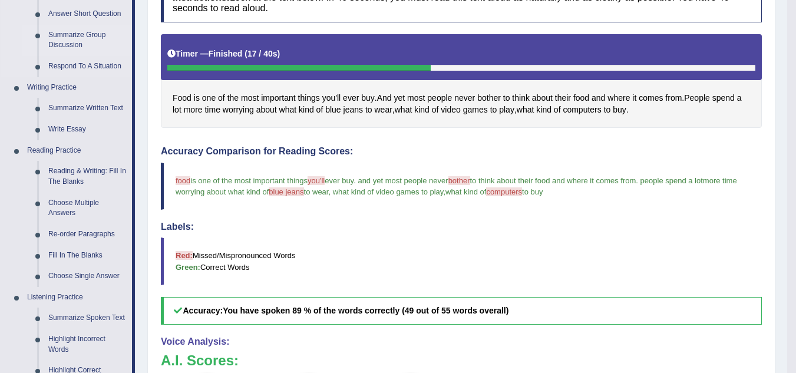
scroll to position [226, 0]
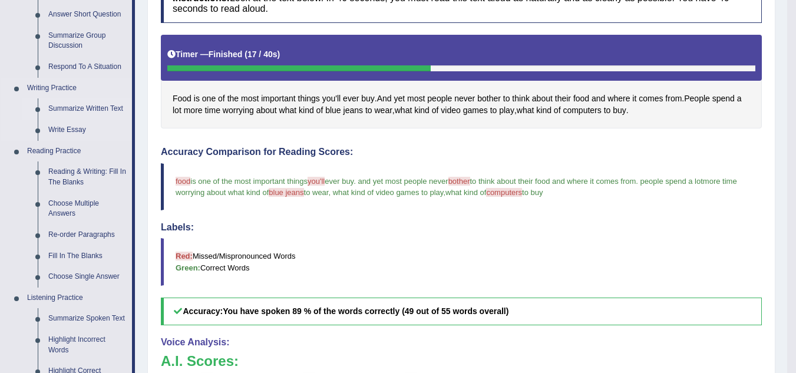
click at [80, 110] on link "Summarize Written Text" at bounding box center [87, 108] width 89 height 21
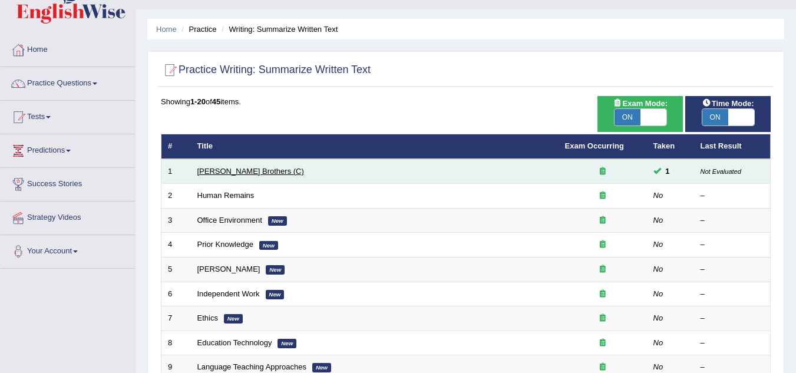
click at [207, 169] on link "[PERSON_NAME] Brothers (C)" at bounding box center [250, 171] width 107 height 9
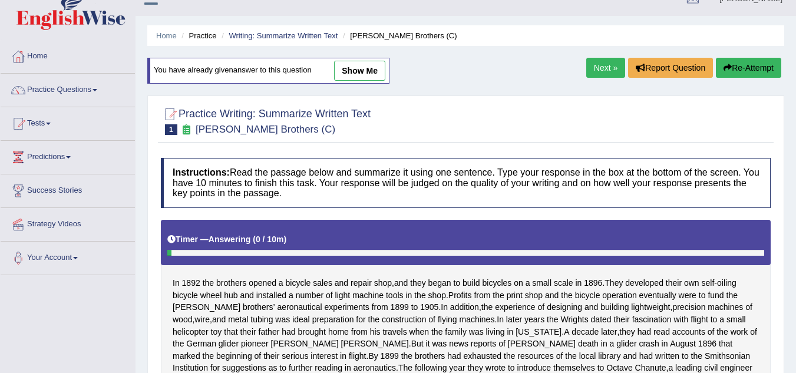
scroll to position [22, 0]
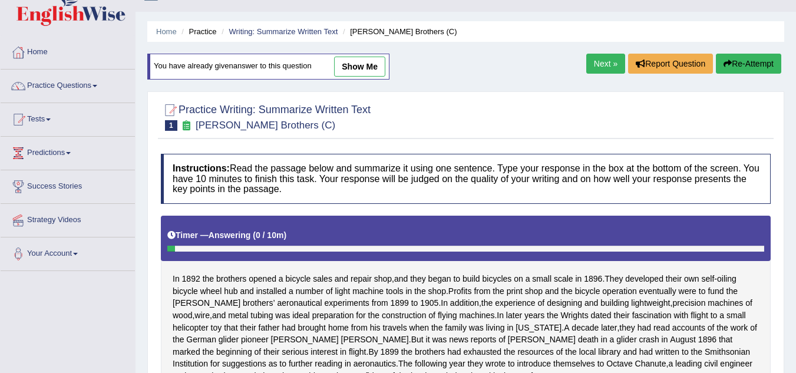
click at [358, 63] on link "show me" at bounding box center [359, 67] width 51 height 20
type textarea "In 1892 the brothers opened a bicycle sales and repair shop,and they began to b…"
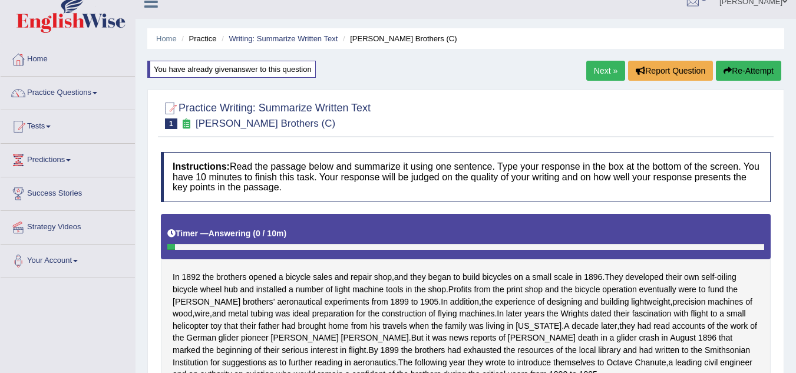
scroll to position [13, 0]
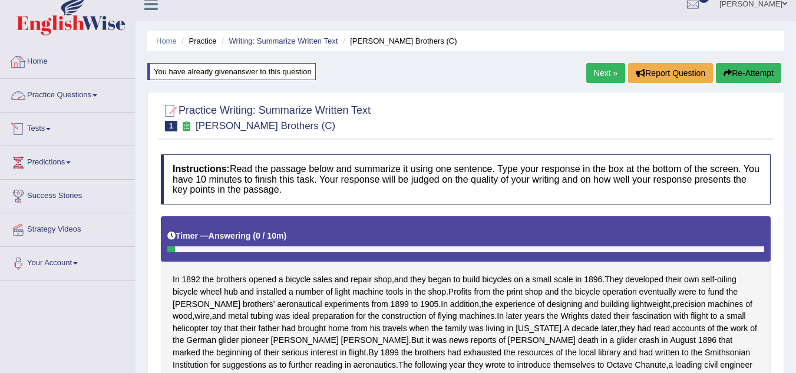
click at [84, 100] on link "Practice Questions" at bounding box center [68, 93] width 134 height 29
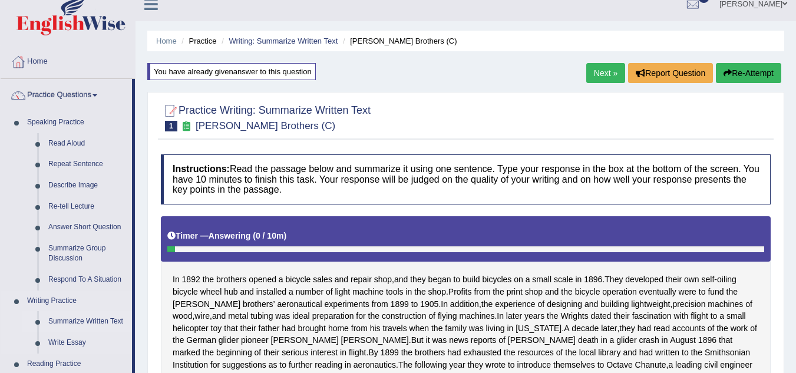
click at [61, 322] on link "Summarize Written Text" at bounding box center [87, 321] width 89 height 21
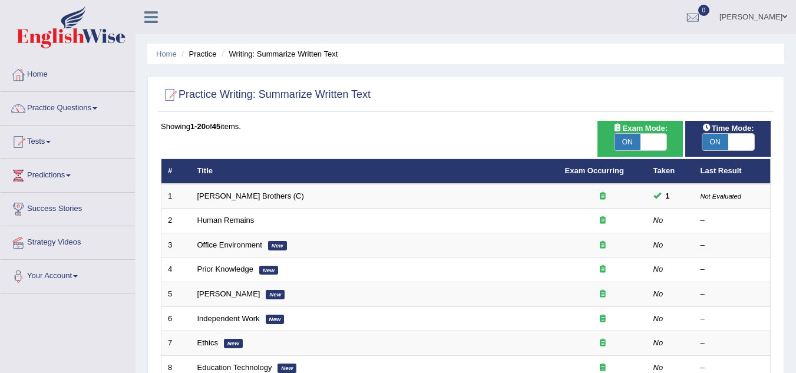
click at [235, 230] on td "Human Remains" at bounding box center [375, 221] width 368 height 25
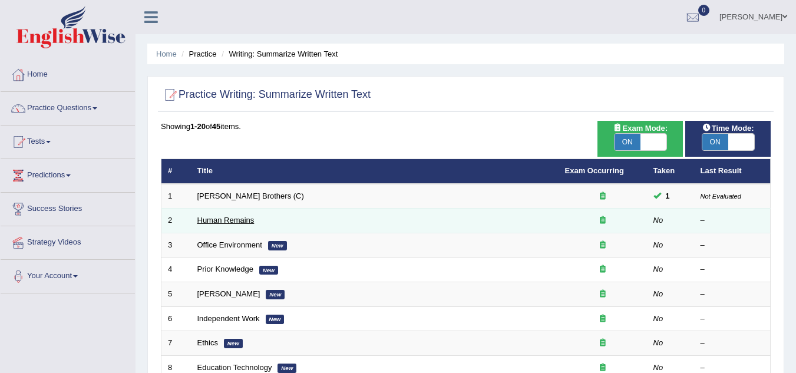
click at [235, 223] on link "Human Remains" at bounding box center [225, 220] width 57 height 9
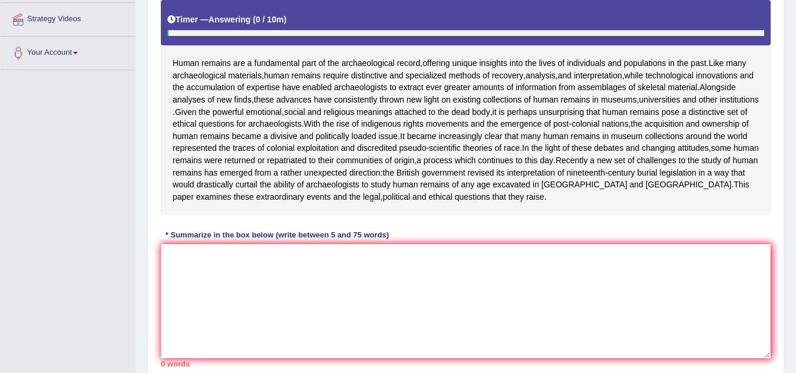
scroll to position [224, 0]
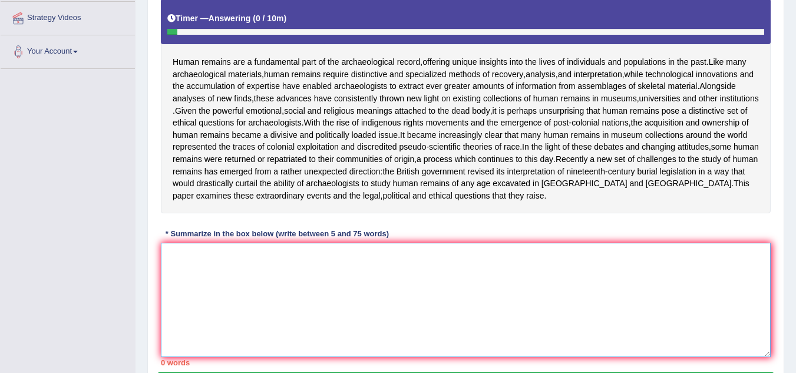
click at [231, 273] on textarea at bounding box center [466, 300] width 610 height 114
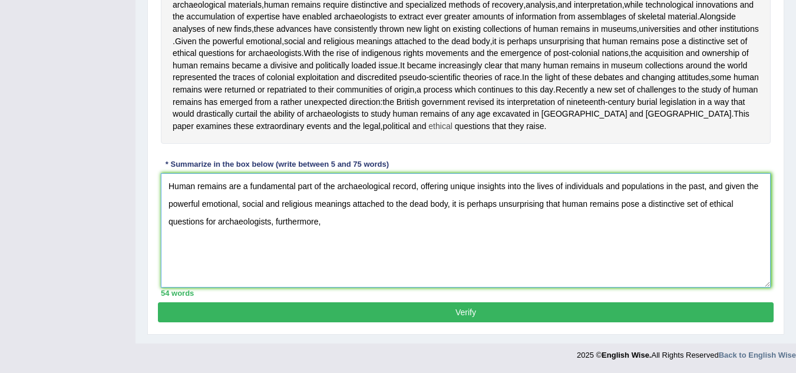
scroll to position [318, 0]
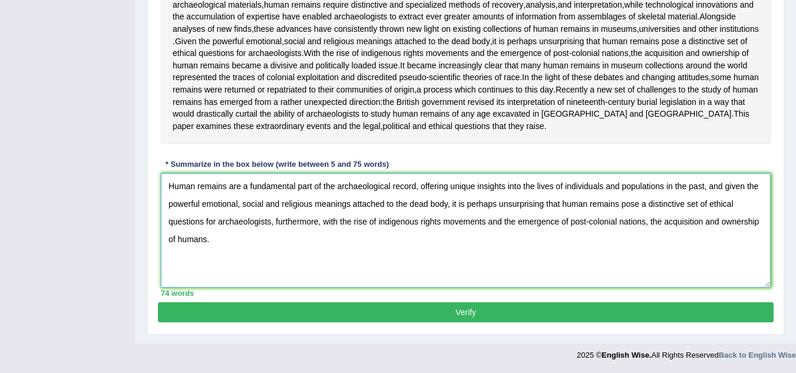
type textarea "Human remains are a fundamental part of the archaeological record, offering uni…"
click at [273, 307] on button "Verify" at bounding box center [466, 312] width 616 height 20
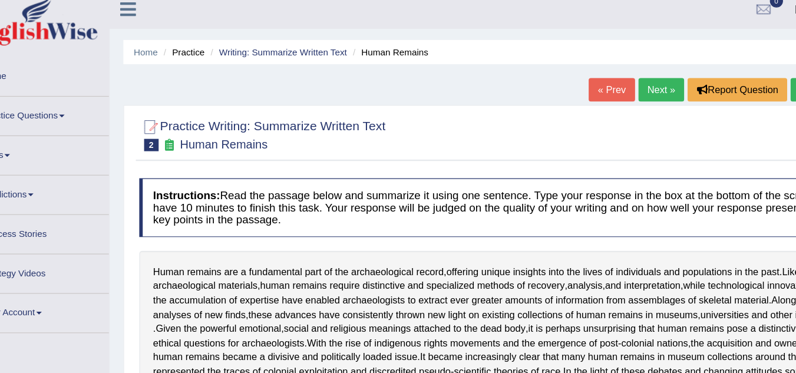
scroll to position [0, 0]
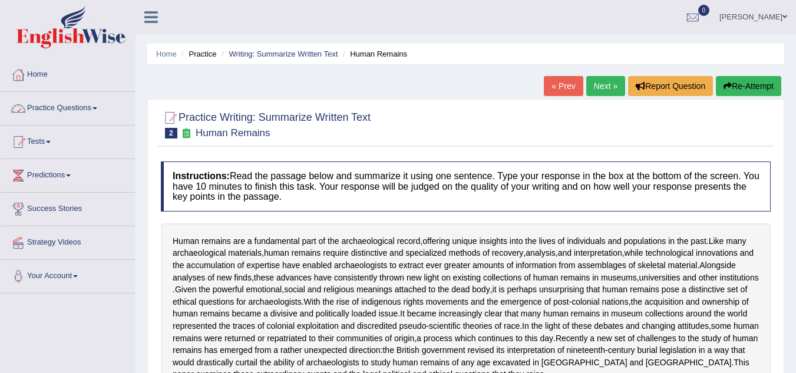
click at [82, 115] on link "Practice Questions" at bounding box center [68, 106] width 134 height 29
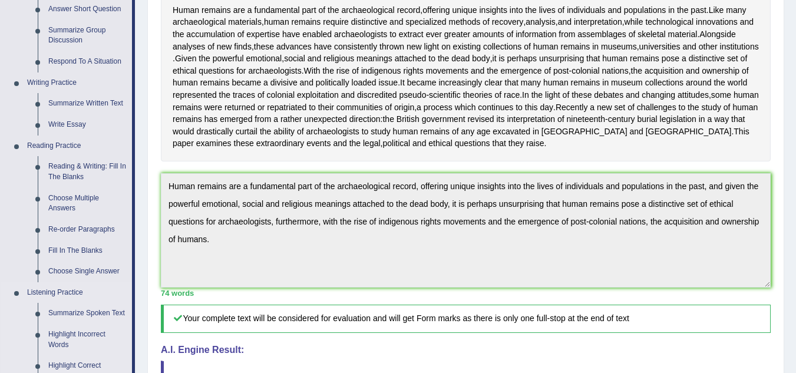
scroll to position [228, 0]
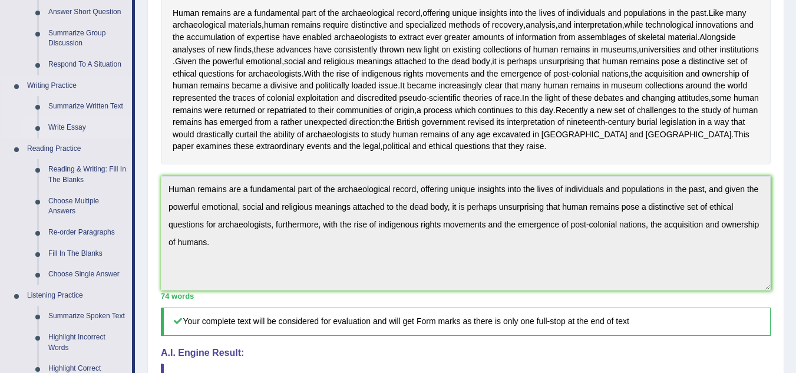
click at [71, 130] on link "Write Essay" at bounding box center [87, 127] width 89 height 21
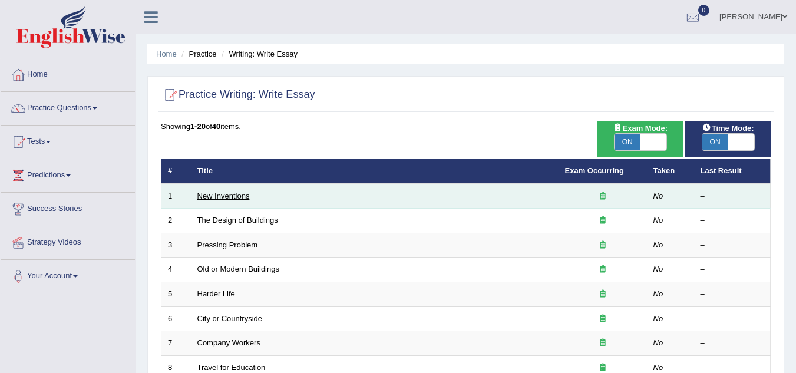
click at [227, 192] on td "New Inventions" at bounding box center [375, 196] width 368 height 25
click at [227, 192] on link "New Inventions" at bounding box center [223, 196] width 52 height 9
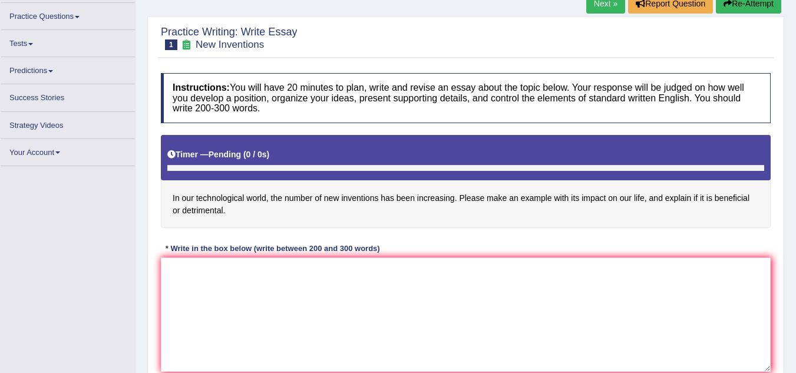
scroll to position [85, 0]
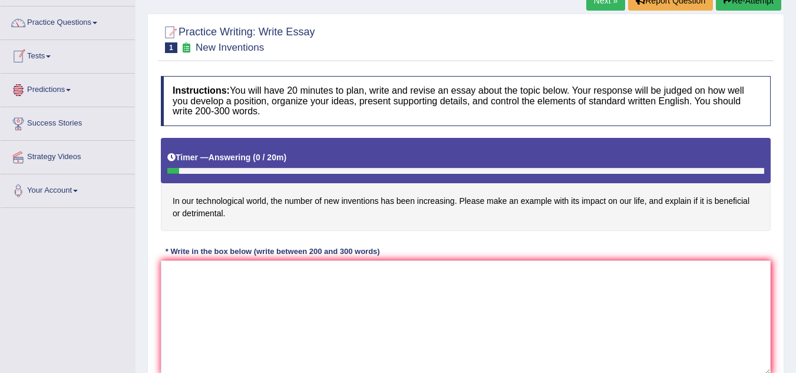
click at [47, 57] on link "Tests" at bounding box center [68, 54] width 134 height 29
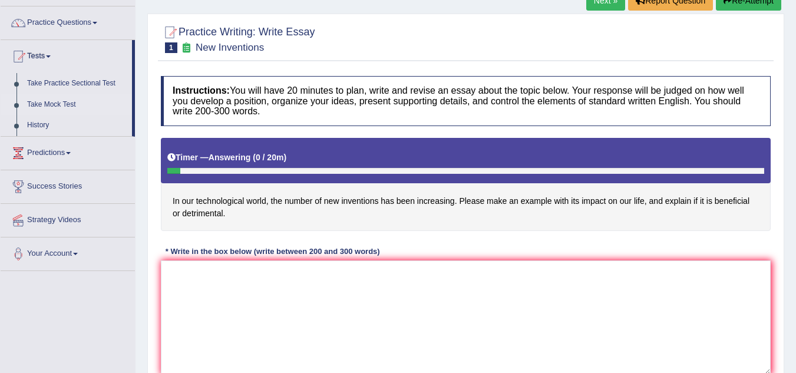
click at [57, 105] on link "Take Mock Test" at bounding box center [77, 104] width 110 height 21
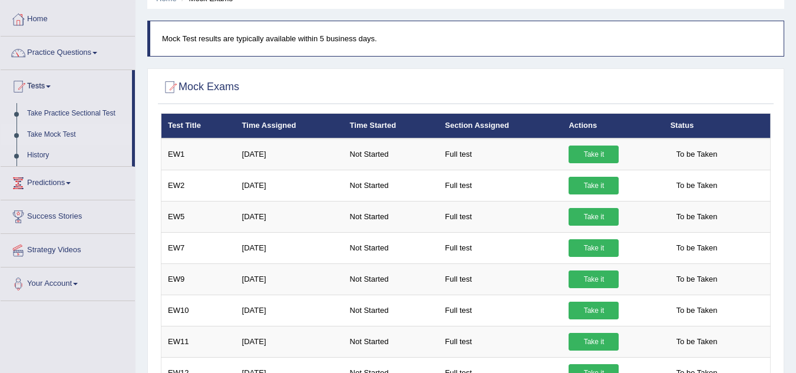
scroll to position [53, 0]
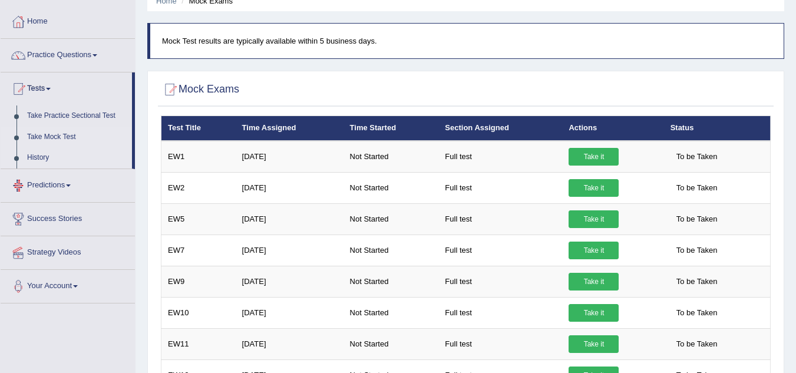
click at [44, 155] on link "History" at bounding box center [77, 157] width 110 height 21
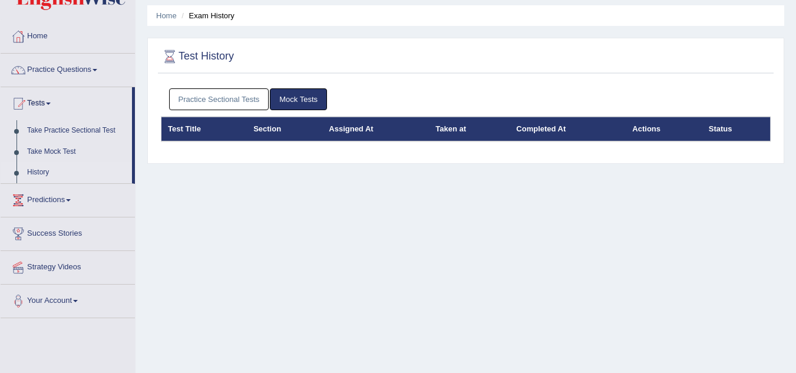
scroll to position [27, 0]
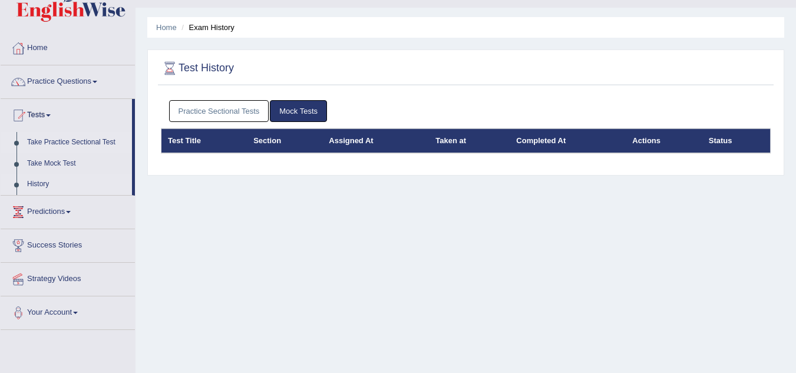
click at [56, 141] on link "Take Practice Sectional Test" at bounding box center [77, 142] width 110 height 21
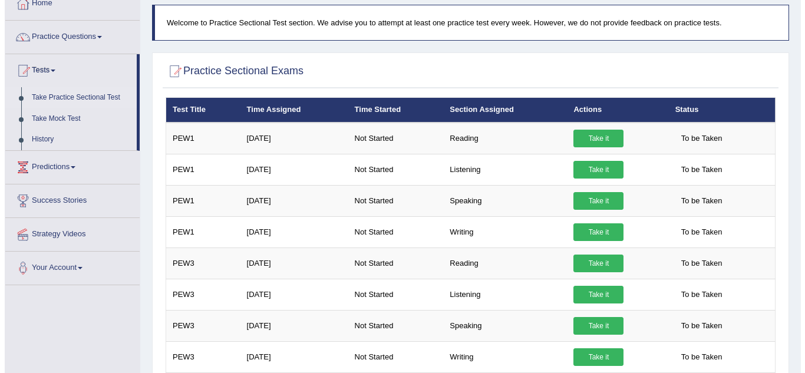
scroll to position [72, 0]
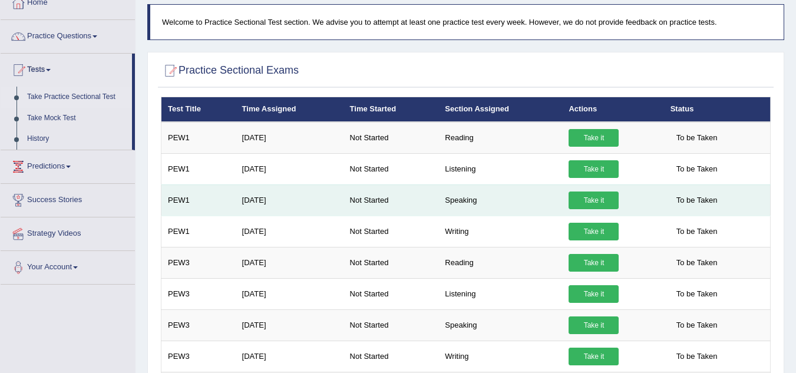
click at [575, 197] on link "Take it" at bounding box center [594, 201] width 50 height 18
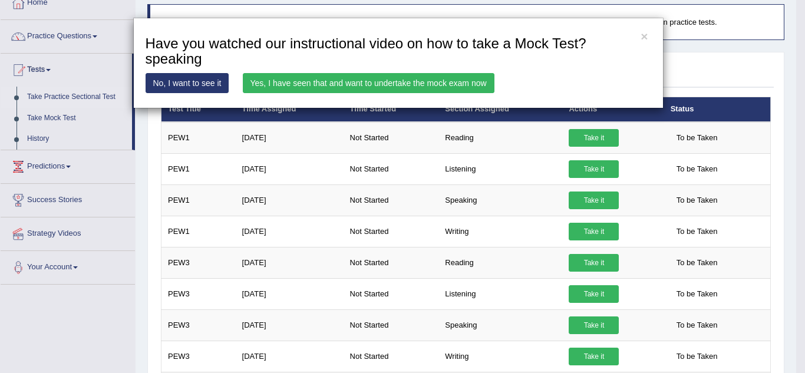
click at [383, 87] on link "Yes, I have seen that and want to undertake the mock exam now" at bounding box center [369, 83] width 252 height 20
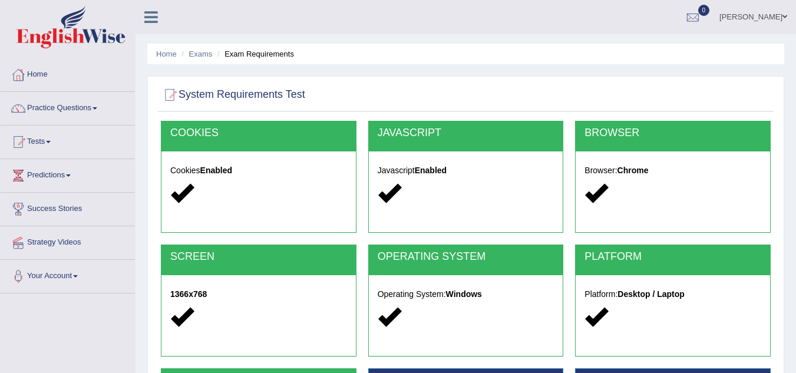
scroll to position [183, 0]
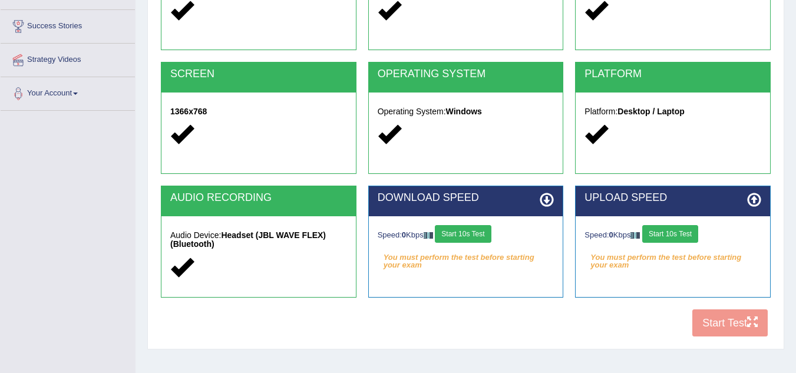
click at [608, 276] on div "UPLOAD SPEED Speed: 0 Kbps Start 10s Test You must perform the test before star…" at bounding box center [673, 242] width 196 height 112
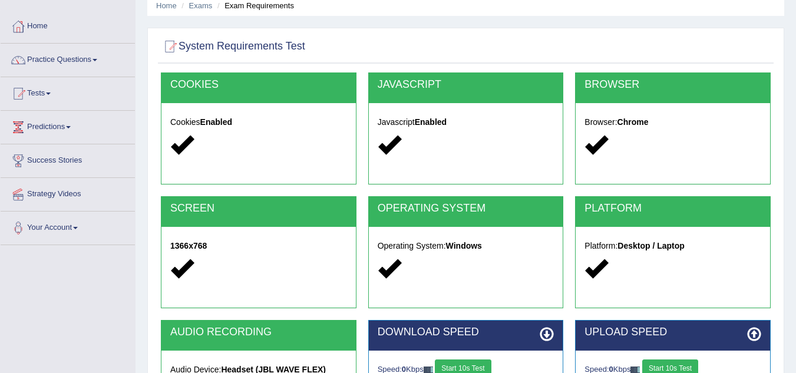
scroll to position [45, 0]
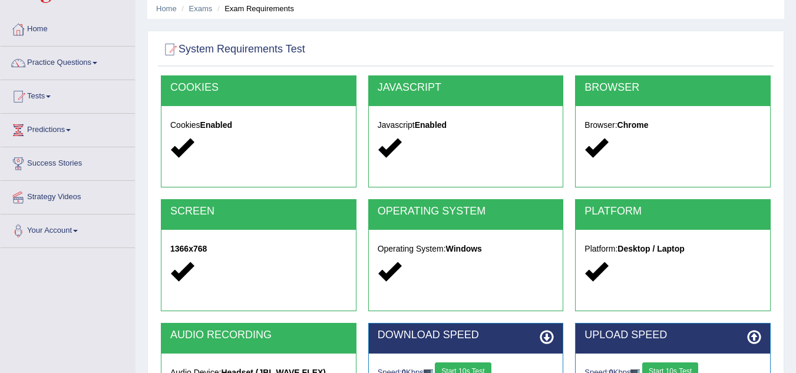
click at [733, 45] on div at bounding box center [466, 50] width 610 height 24
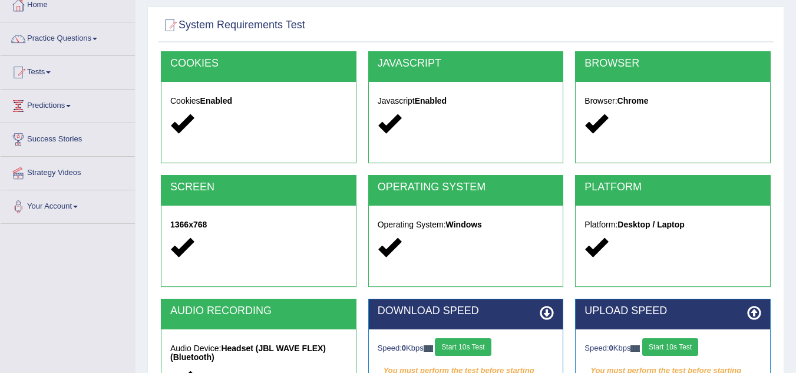
scroll to position [156, 0]
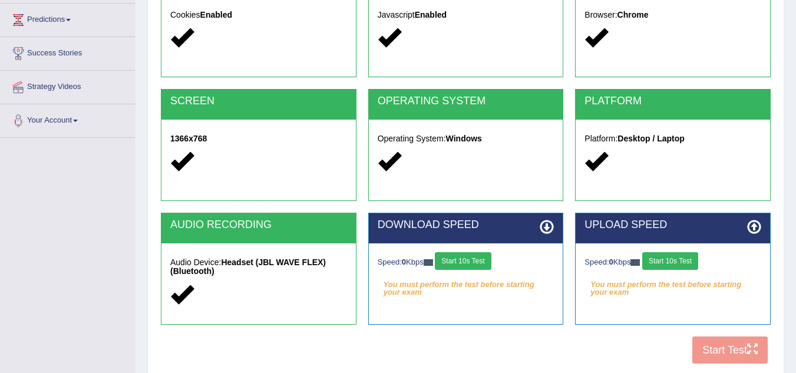
click at [468, 261] on button "Start 10s Test" at bounding box center [463, 261] width 56 height 18
click at [672, 254] on button "Start 10s Test" at bounding box center [670, 261] width 56 height 18
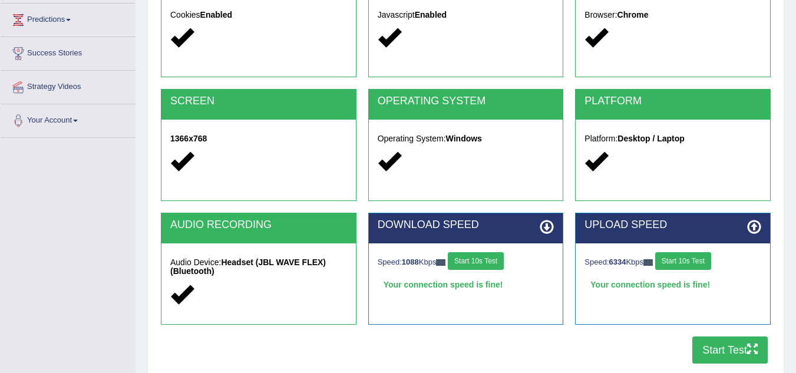
click at [717, 335] on div "UPLOAD SPEED Speed: 6334 Kbps Start 10s Test Your connection speed is fine!" at bounding box center [672, 275] width 207 height 124
click at [718, 342] on button "Start Test" at bounding box center [729, 349] width 75 height 27
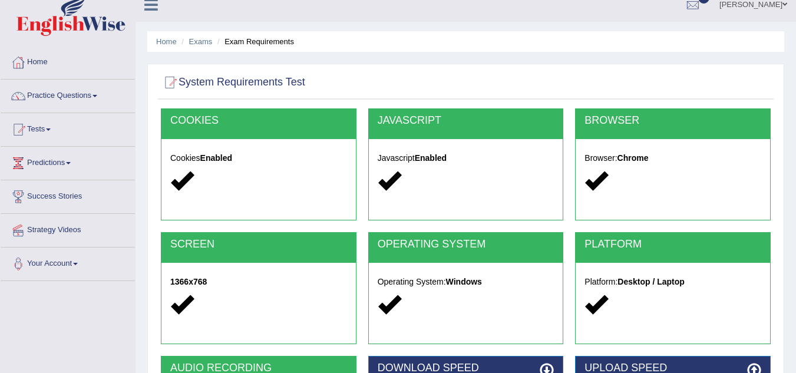
scroll to position [10, 0]
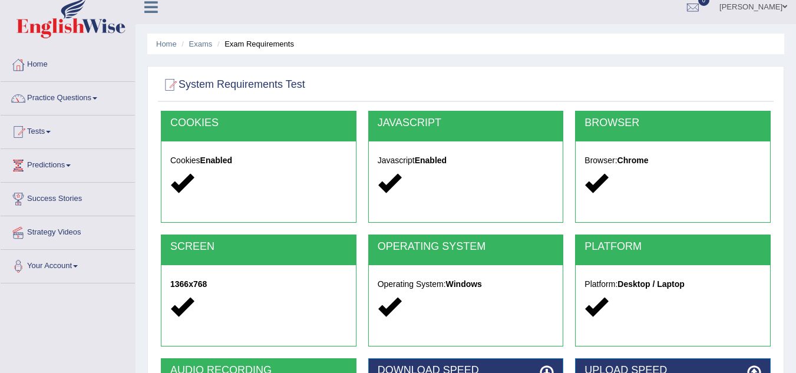
click at [34, 67] on link "Home" at bounding box center [68, 62] width 134 height 29
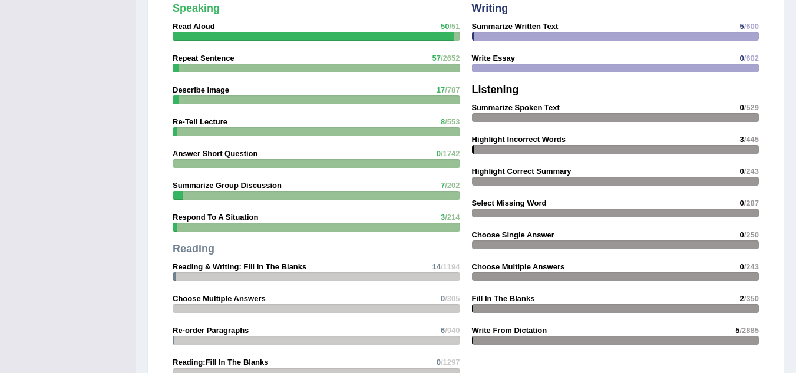
scroll to position [1056, 0]
